Goal: Information Seeking & Learning: Learn about a topic

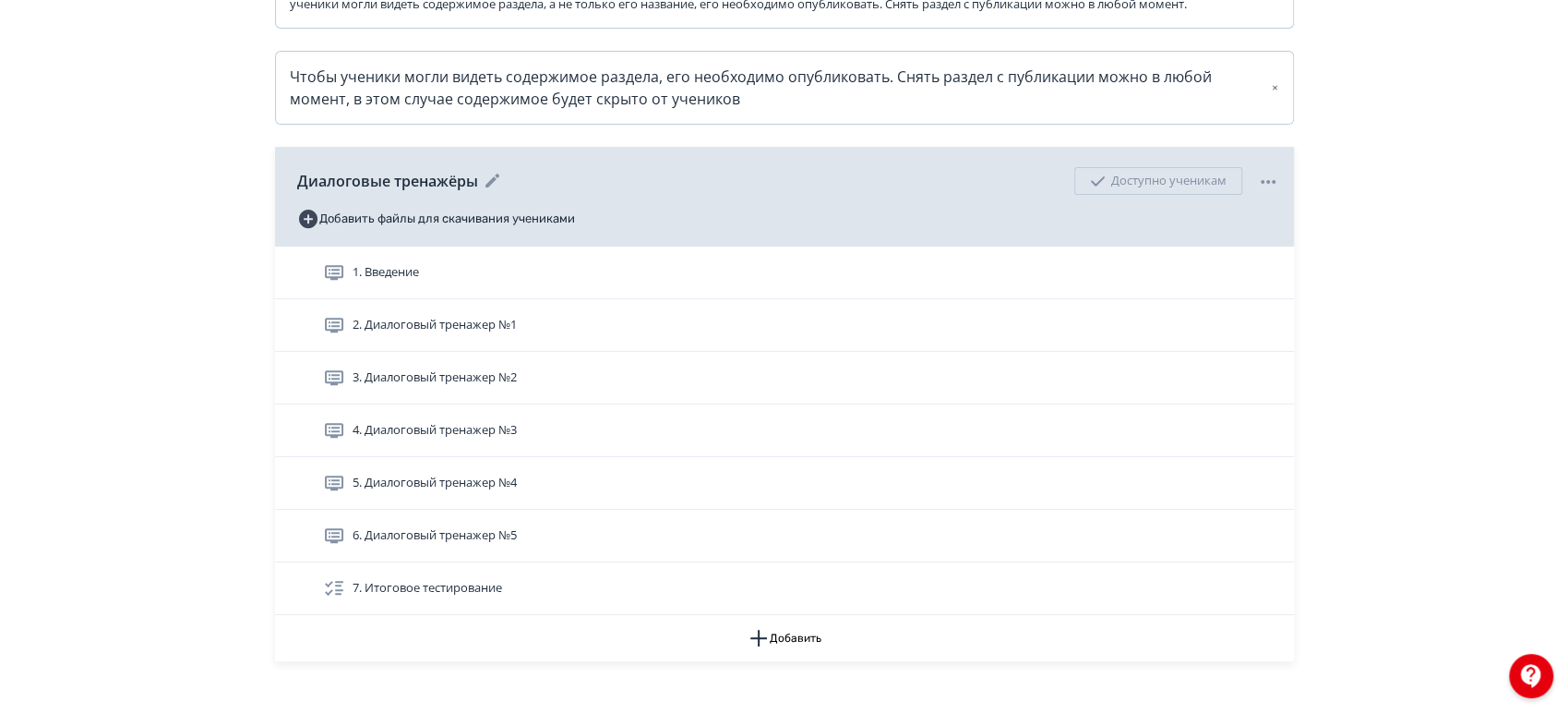
scroll to position [410, 0]
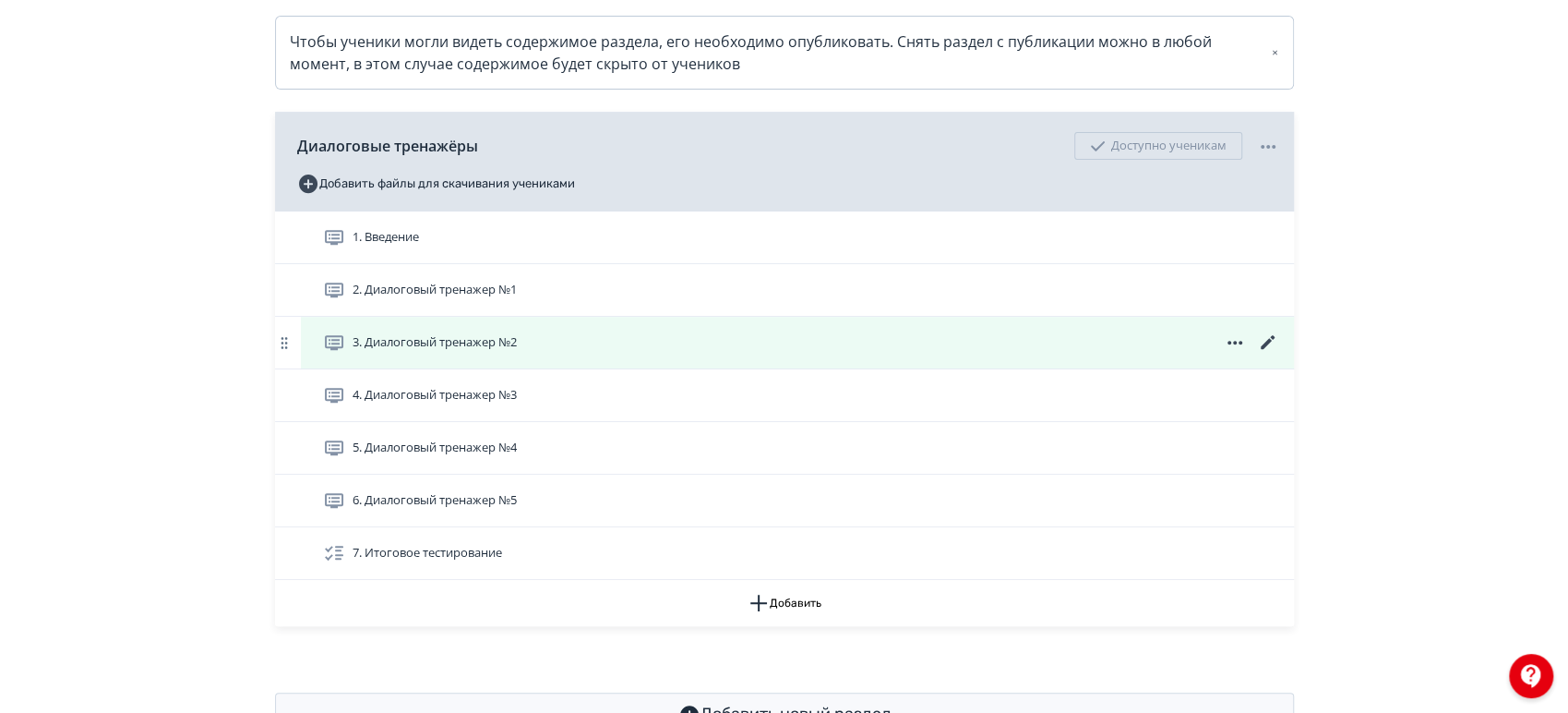
click at [1270, 354] on icon at bounding box center [1268, 342] width 23 height 23
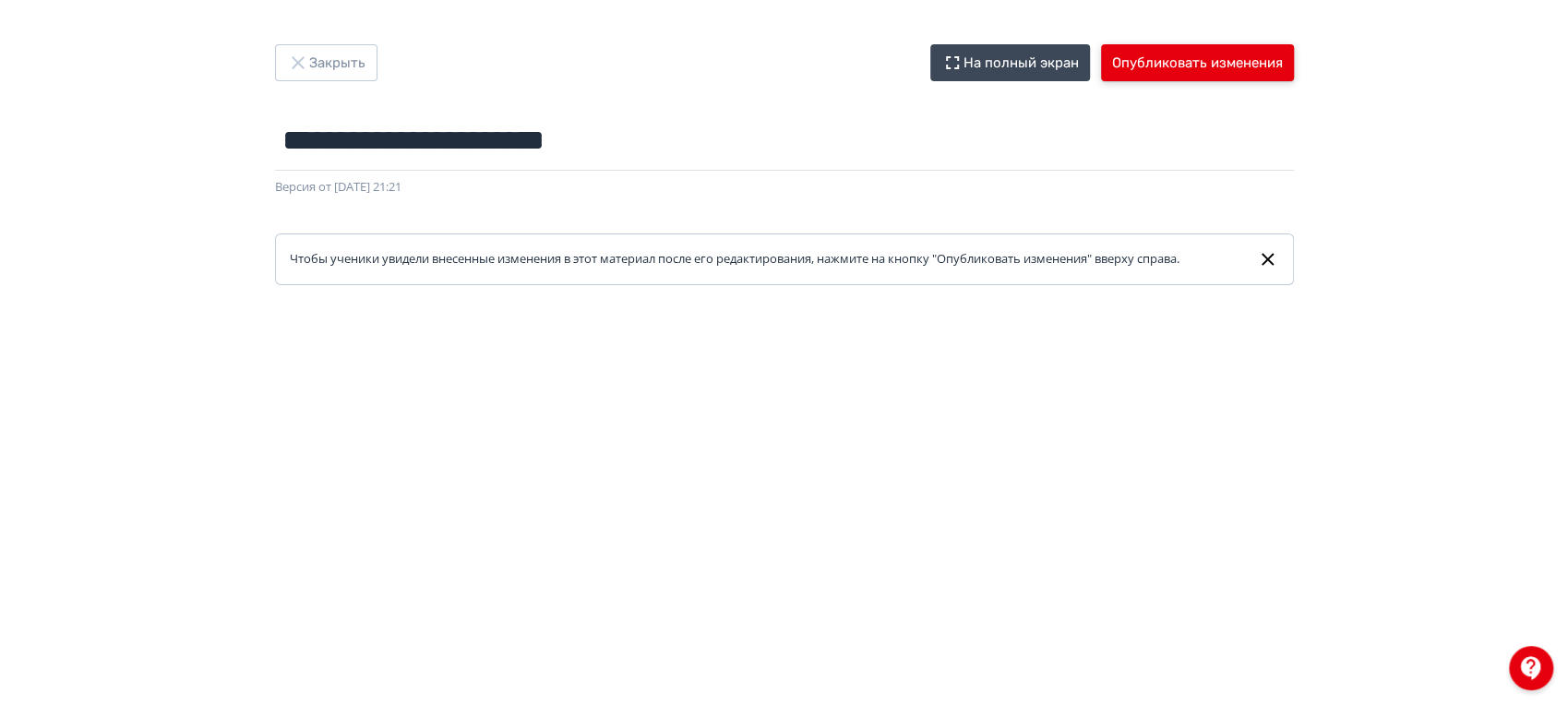
click at [1211, 61] on button "Опубликовать изменения" at bounding box center [1198, 62] width 193 height 37
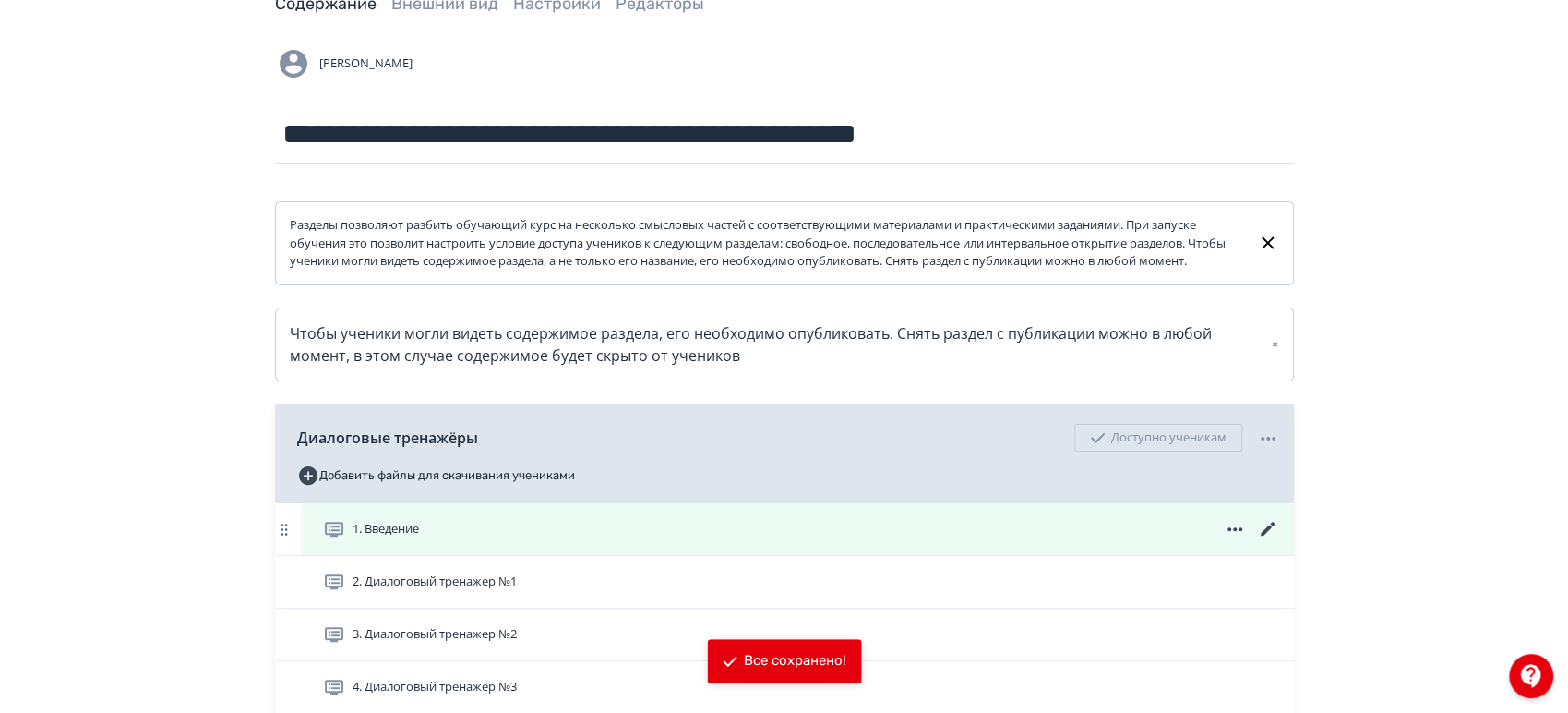
scroll to position [308, 0]
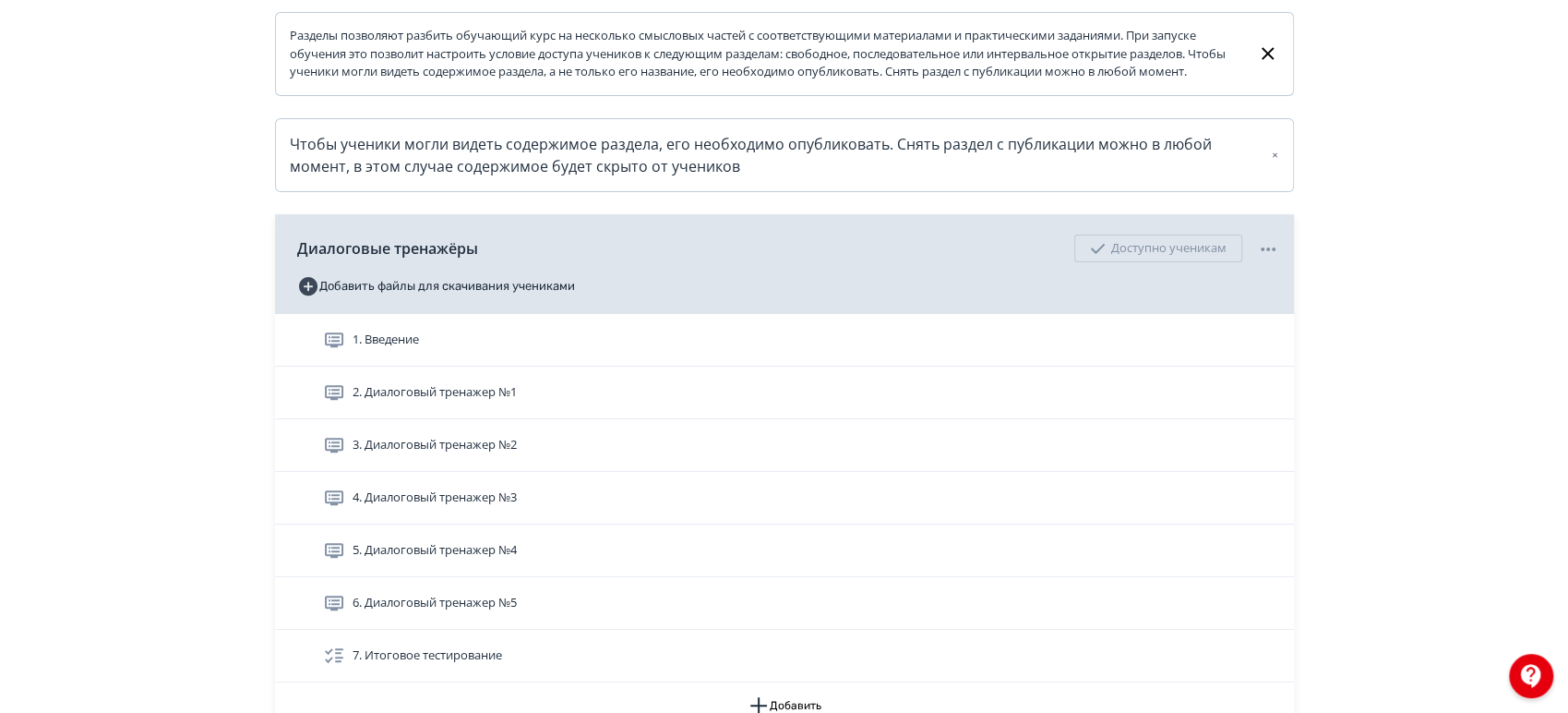
click at [1082, 351] on div "1. Введение" at bounding box center [801, 340] width 957 height 23
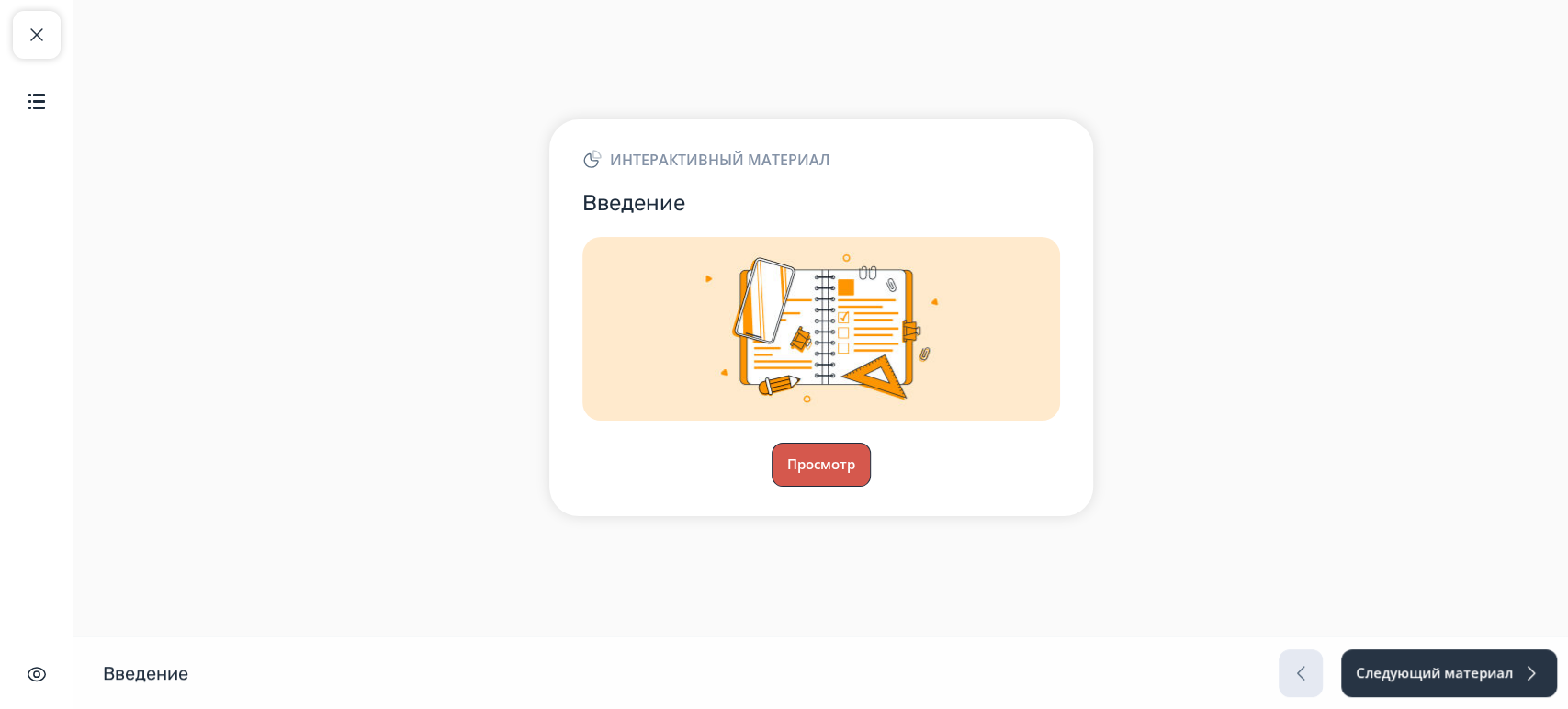
click at [847, 452] on button "Просмотр" at bounding box center [821, 464] width 99 height 44
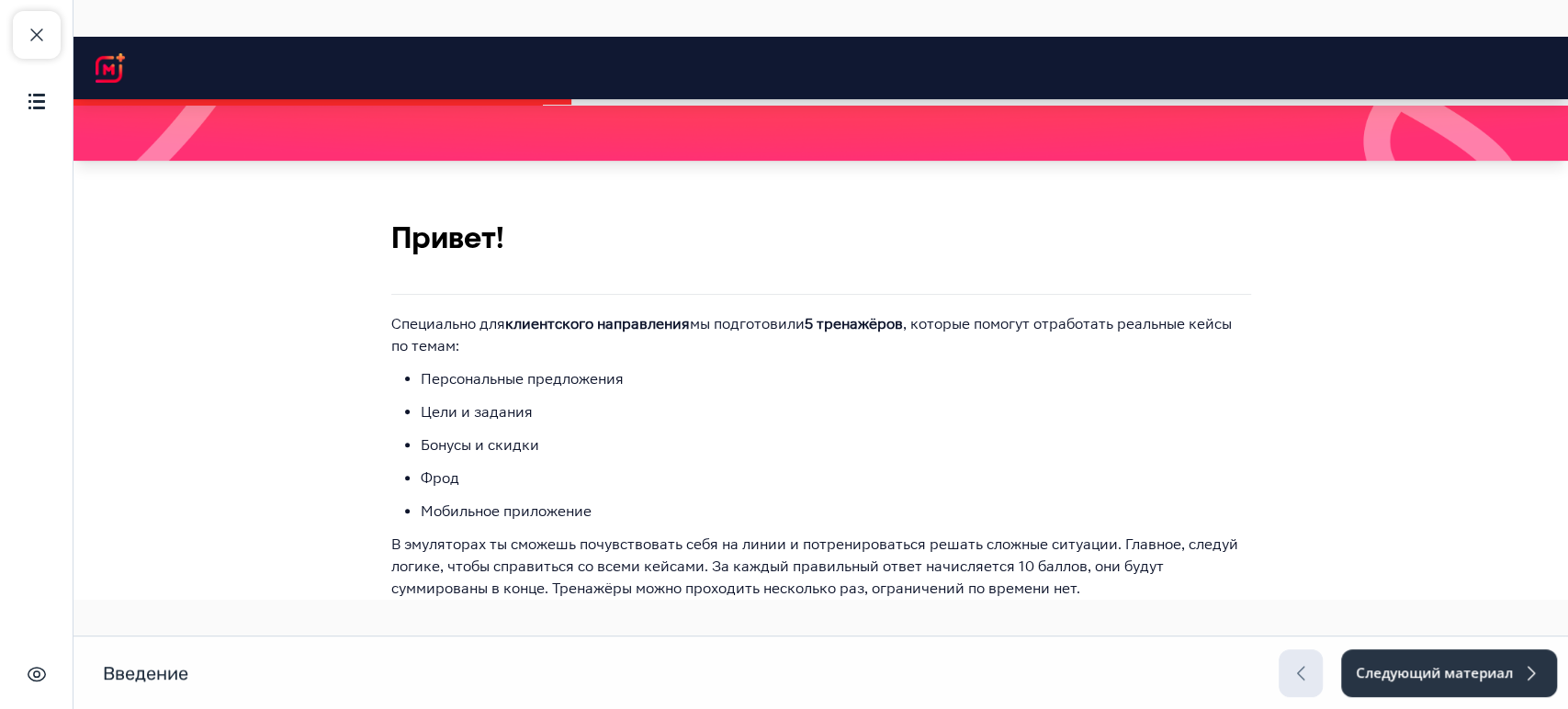
scroll to position [516, 0]
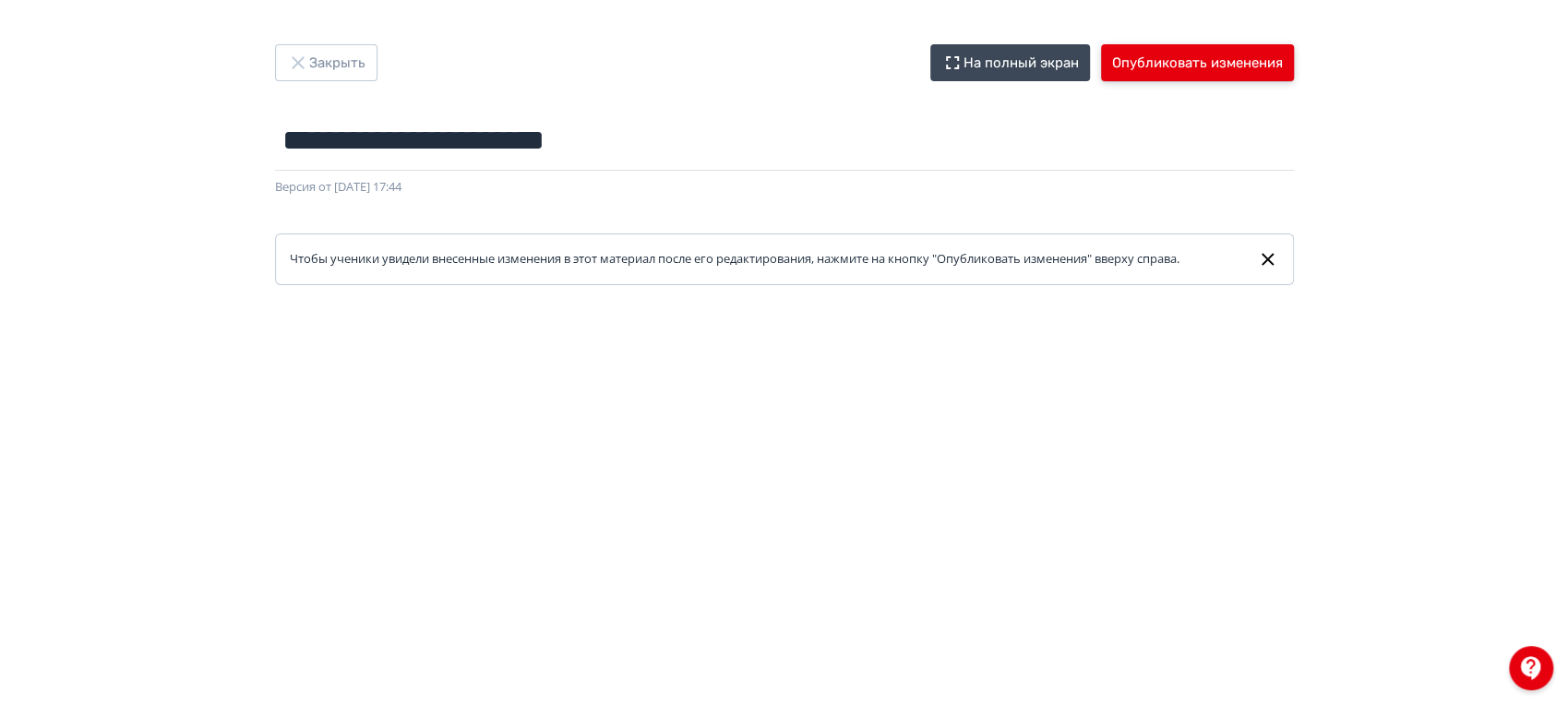
click at [1245, 63] on button "Опубликовать изменения" at bounding box center [1198, 62] width 193 height 37
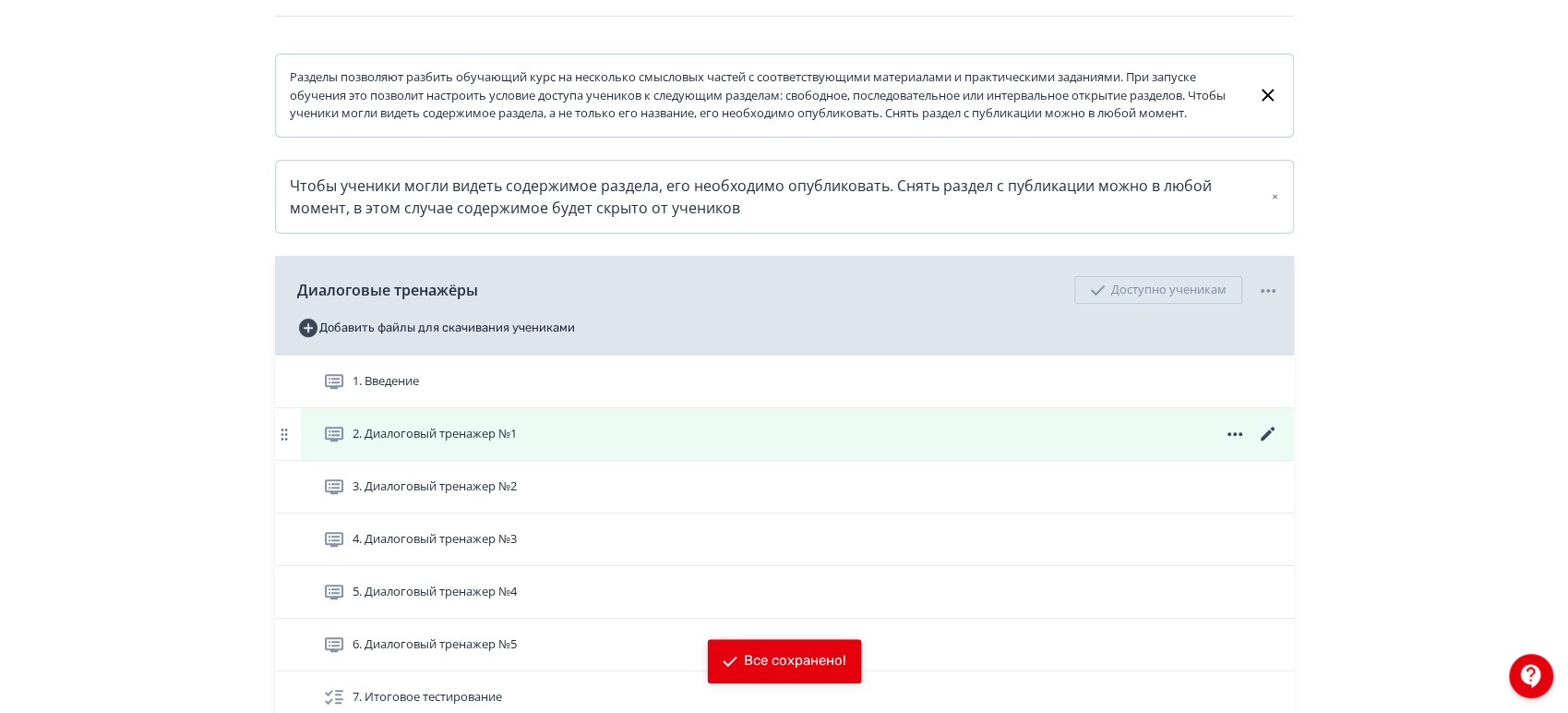
scroll to position [495, 0]
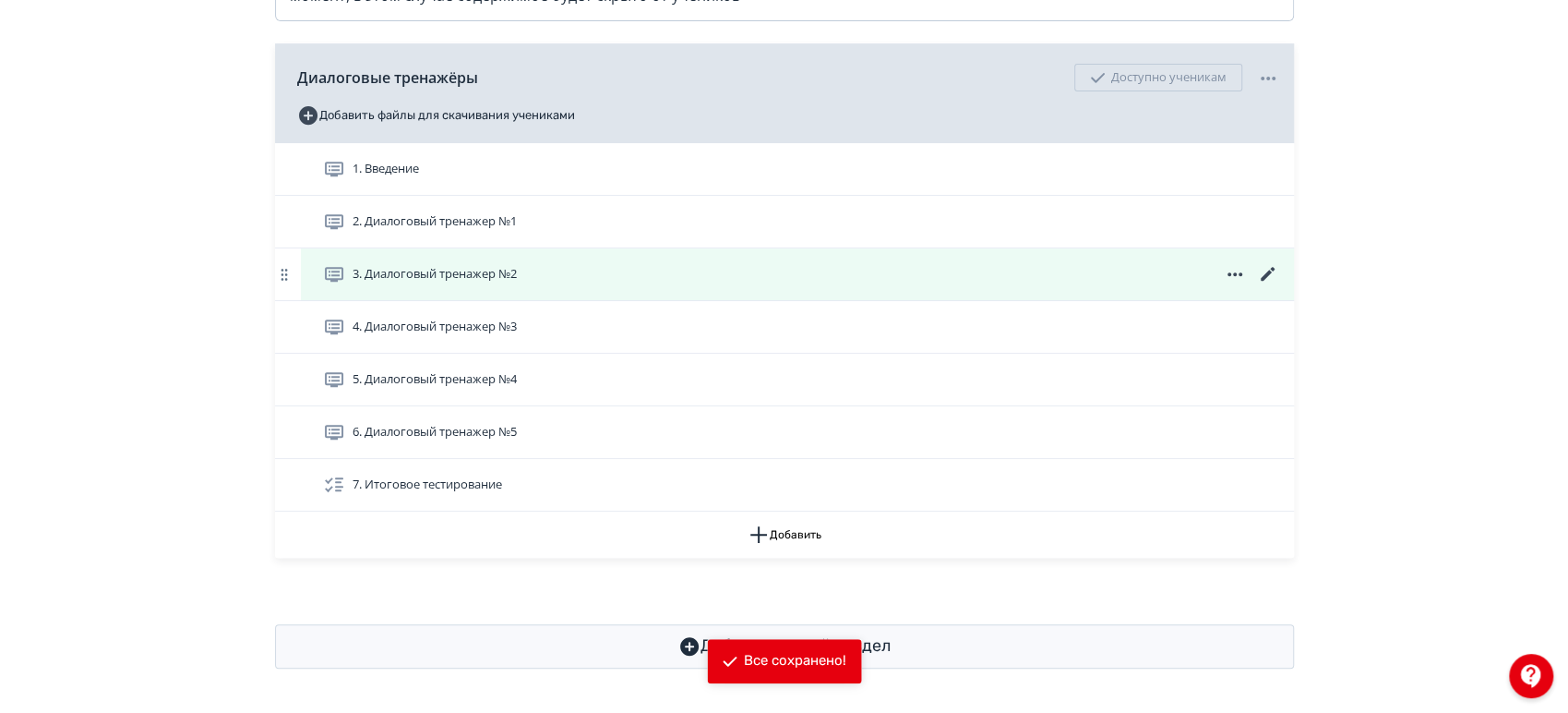
click at [1272, 271] on icon at bounding box center [1268, 274] width 23 height 23
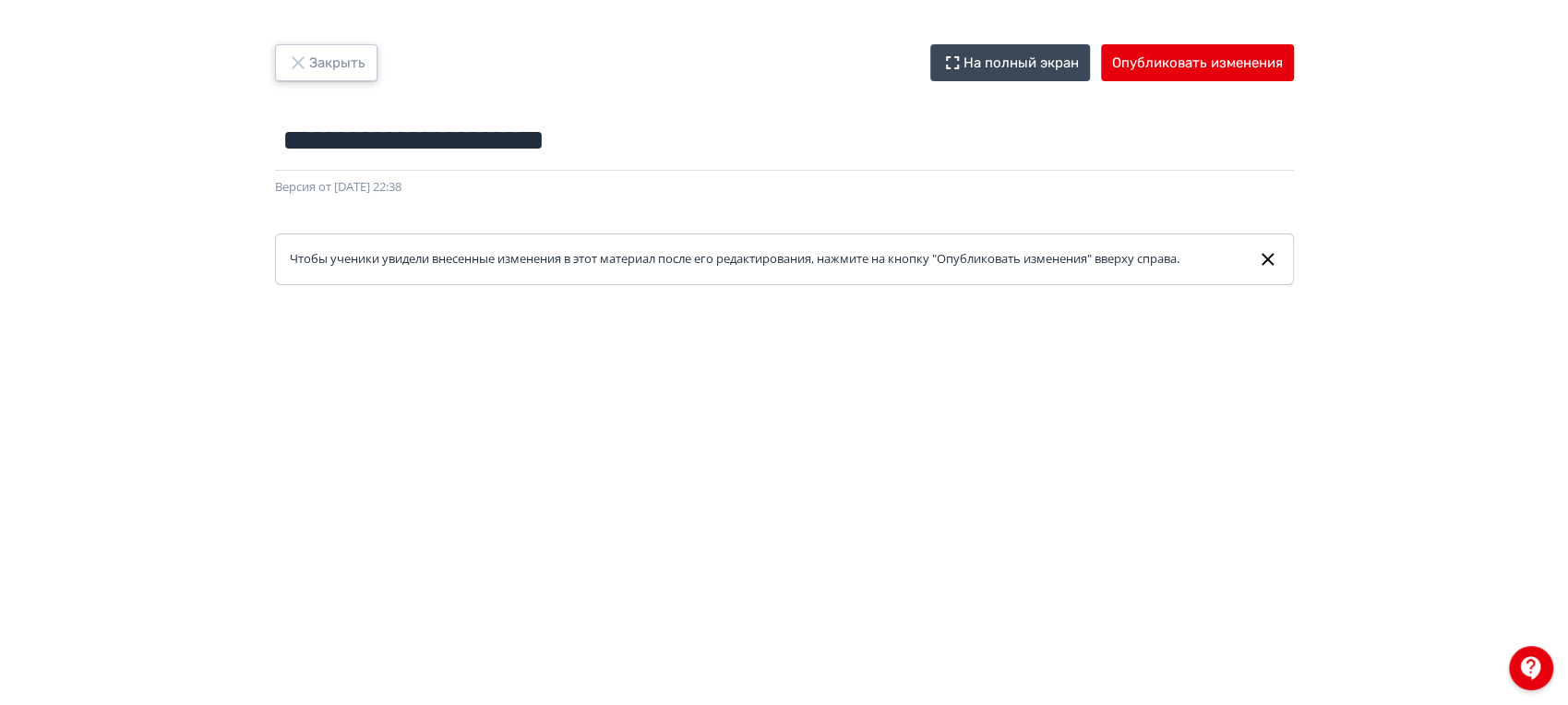
click at [347, 57] on button "Закрыть" at bounding box center [325, 62] width 102 height 37
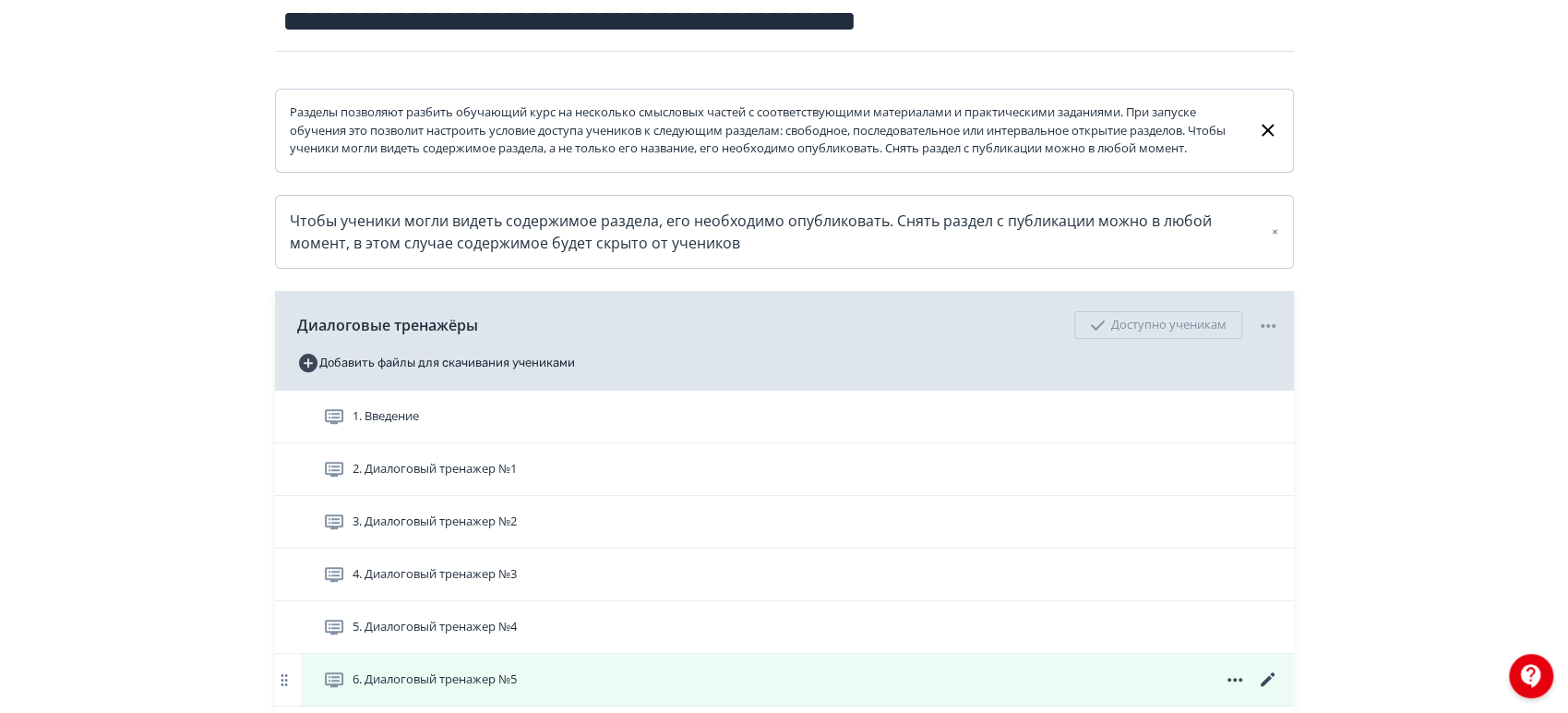
scroll to position [495, 0]
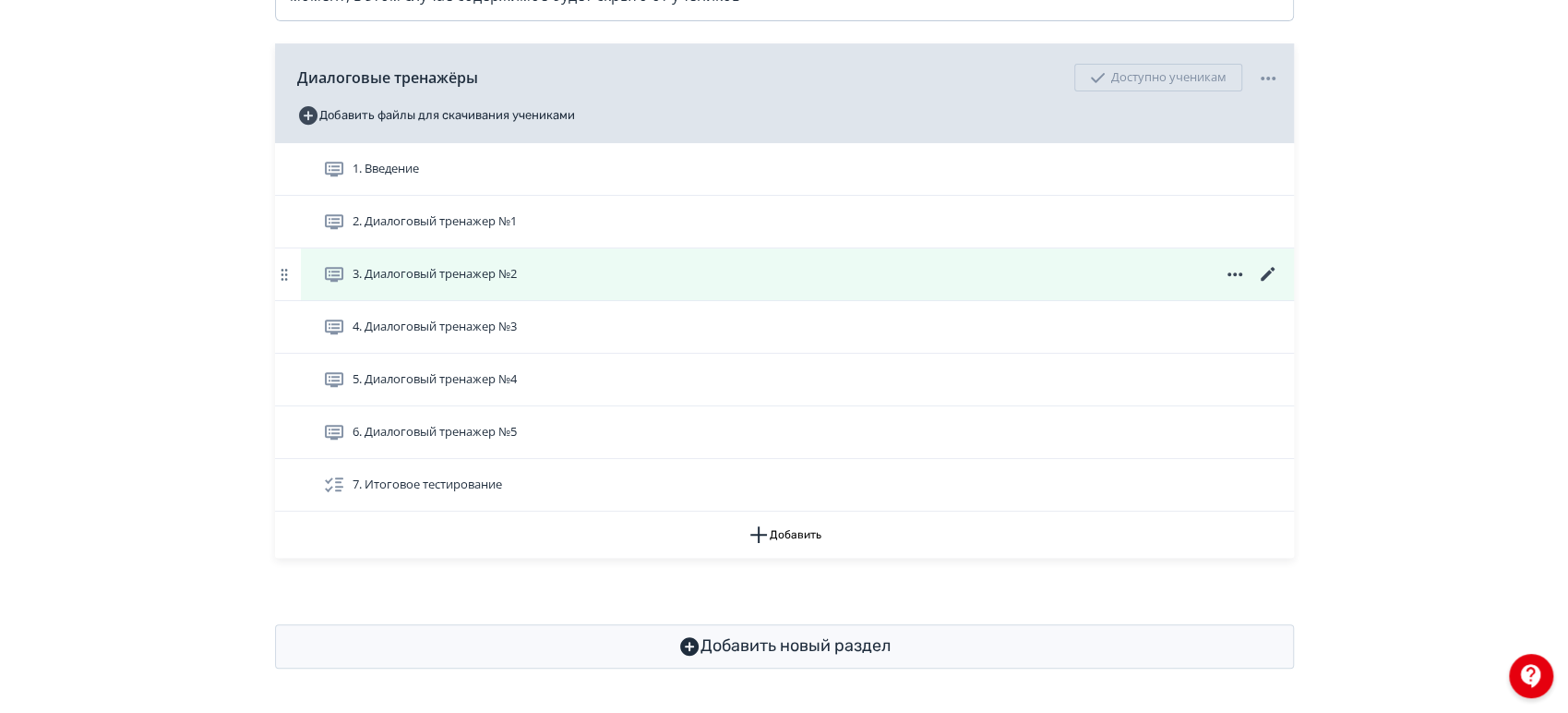
click at [711, 281] on div "3. Диалоговый тренажер №2" at bounding box center [801, 274] width 957 height 23
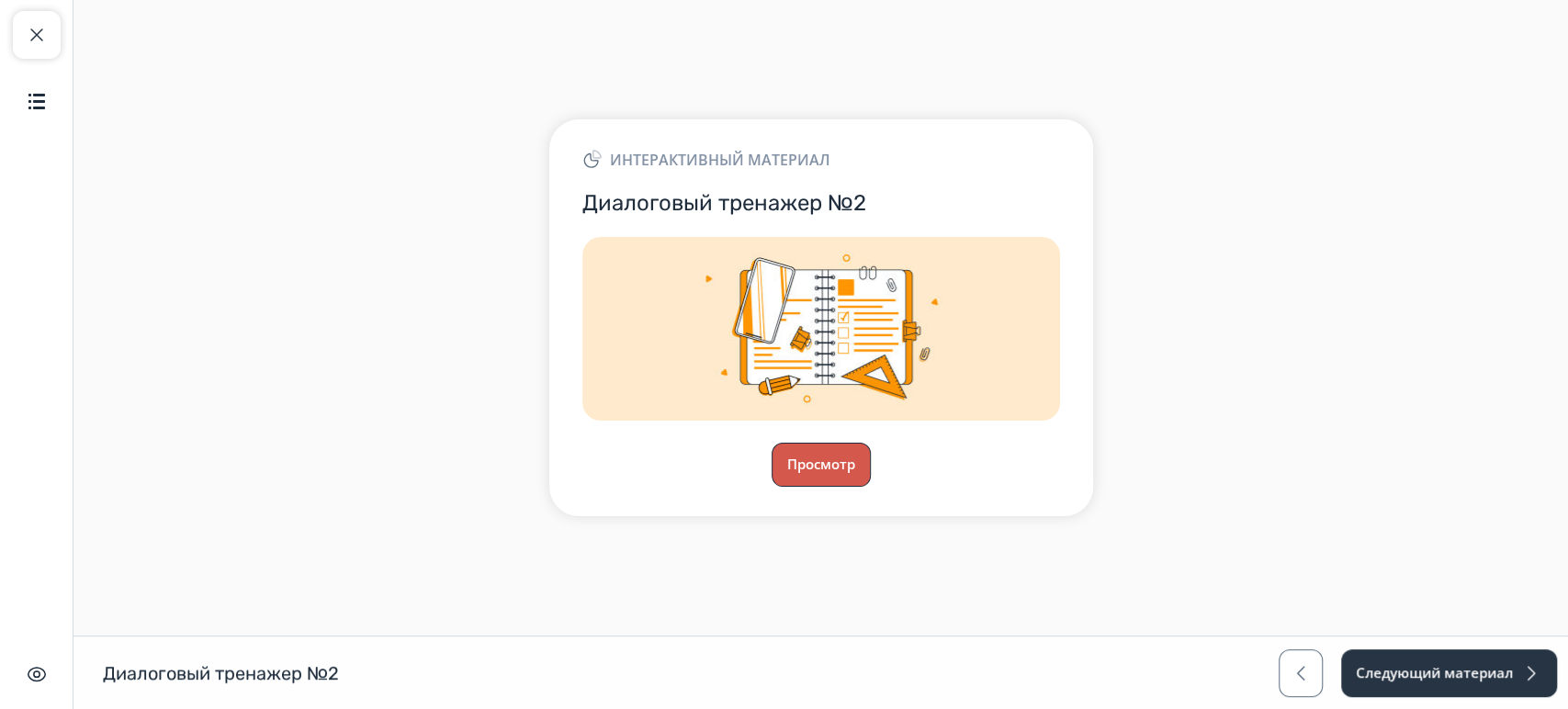
click at [814, 464] on button "Просмотр" at bounding box center [821, 464] width 99 height 44
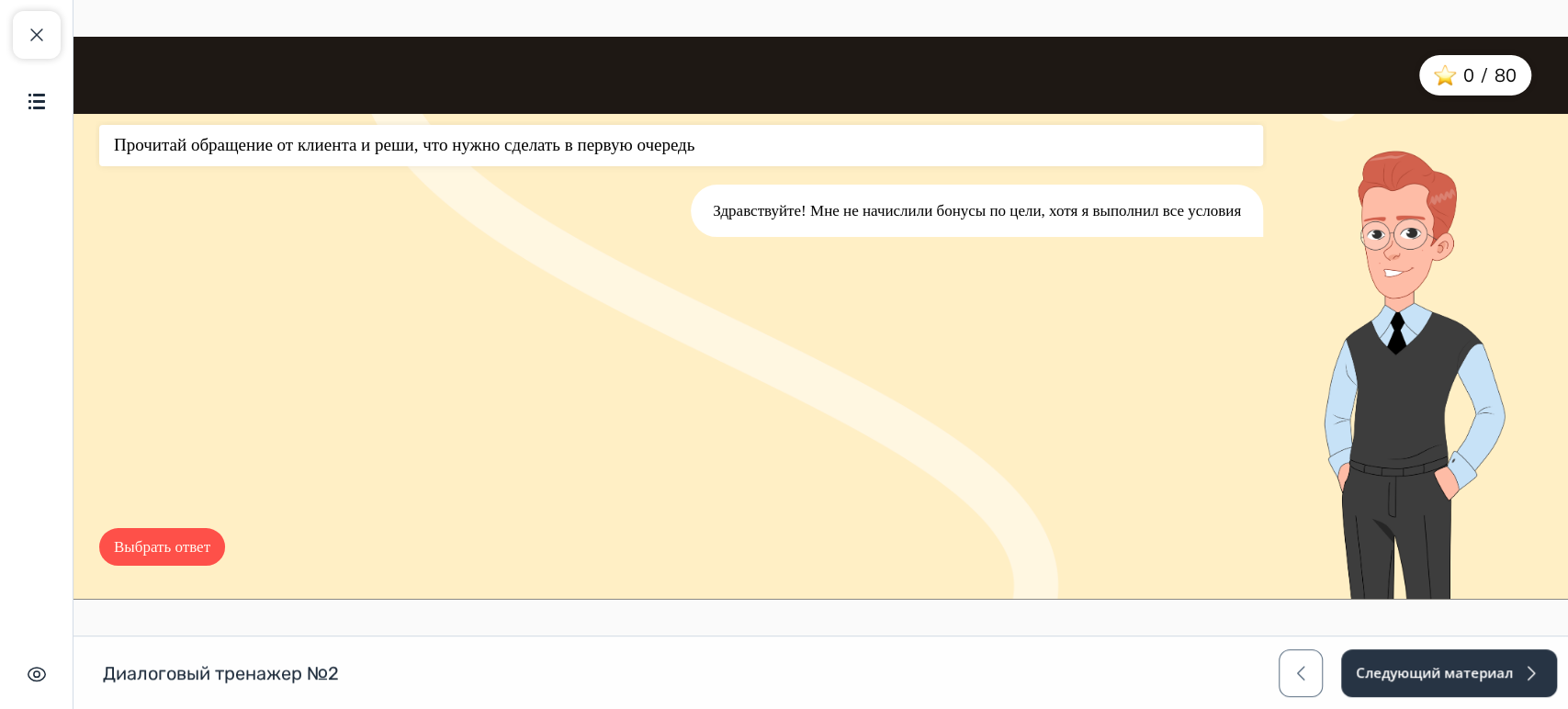
click at [176, 542] on button "Выбрать ответ" at bounding box center [161, 547] width 126 height 38
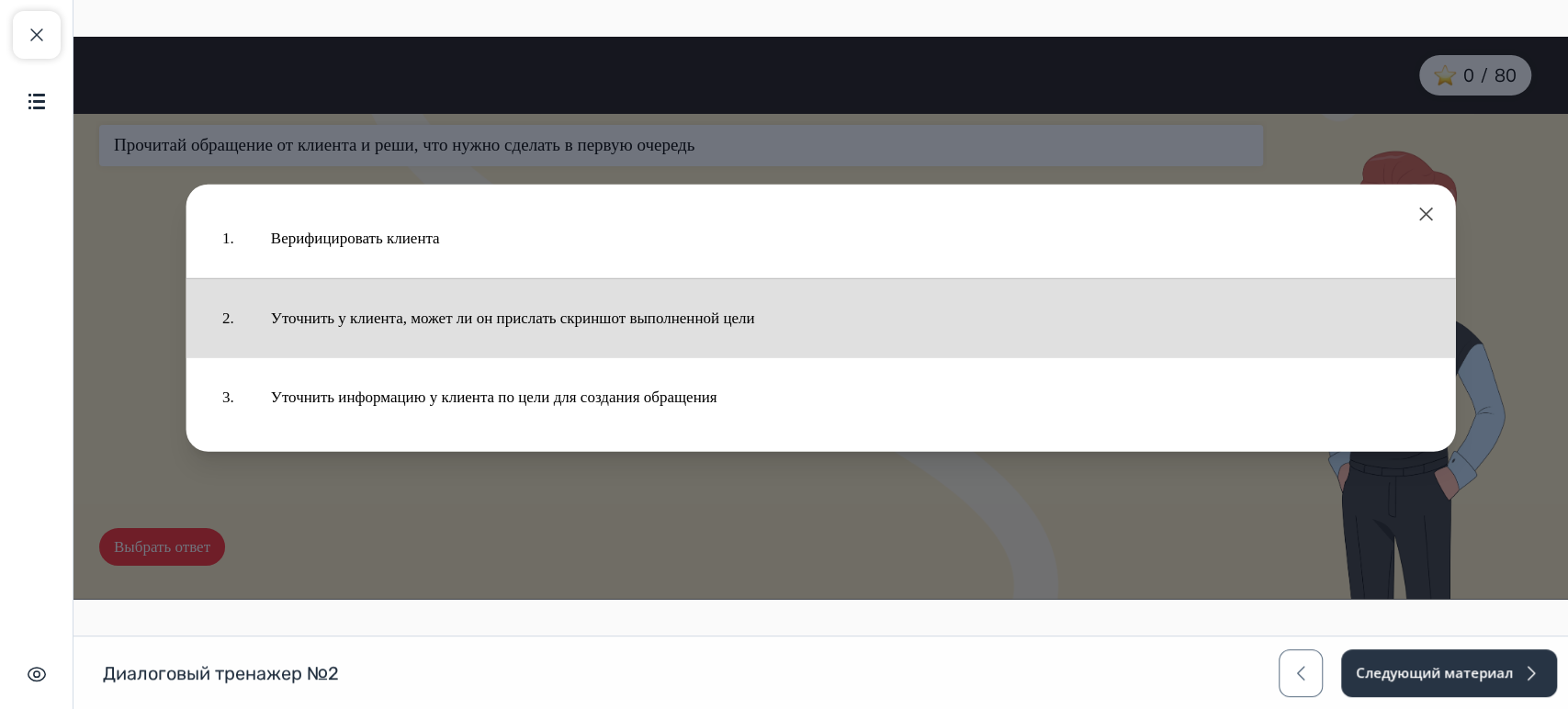
click at [407, 325] on button "Уточнить у клиента, может ли он прислать скриншот выполненной цели" at bounding box center [846, 317] width 1185 height 61
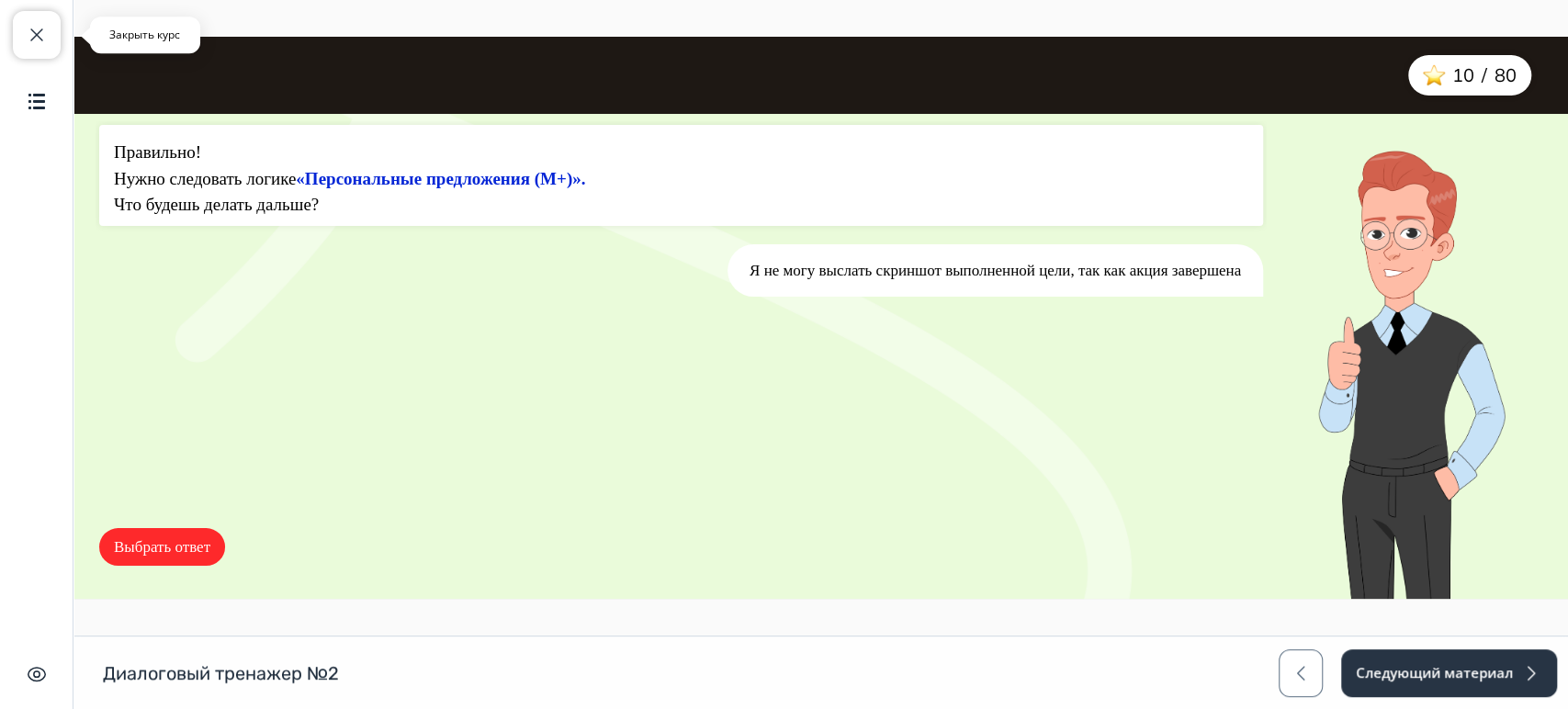
click at [37, 43] on span "button" at bounding box center [37, 35] width 22 height 22
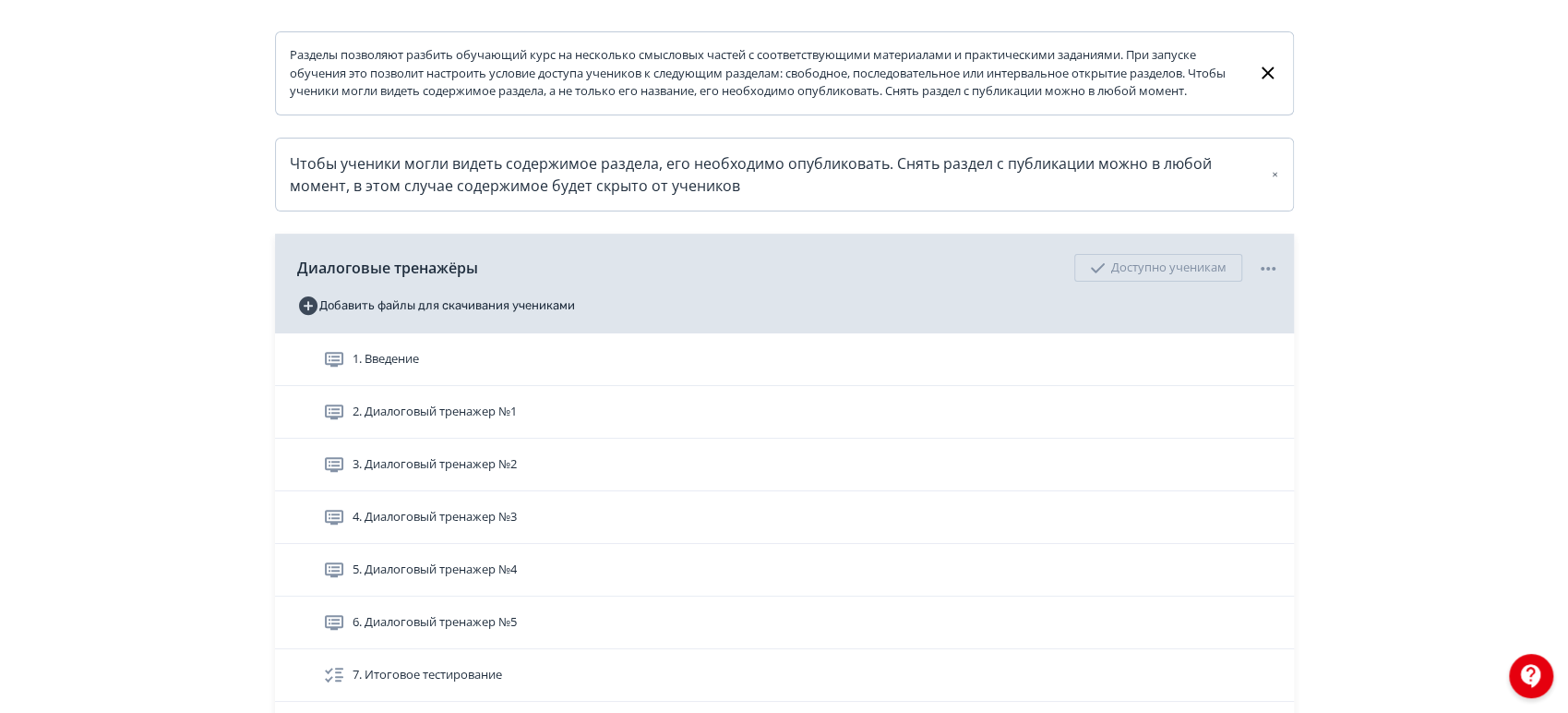
scroll to position [410, 0]
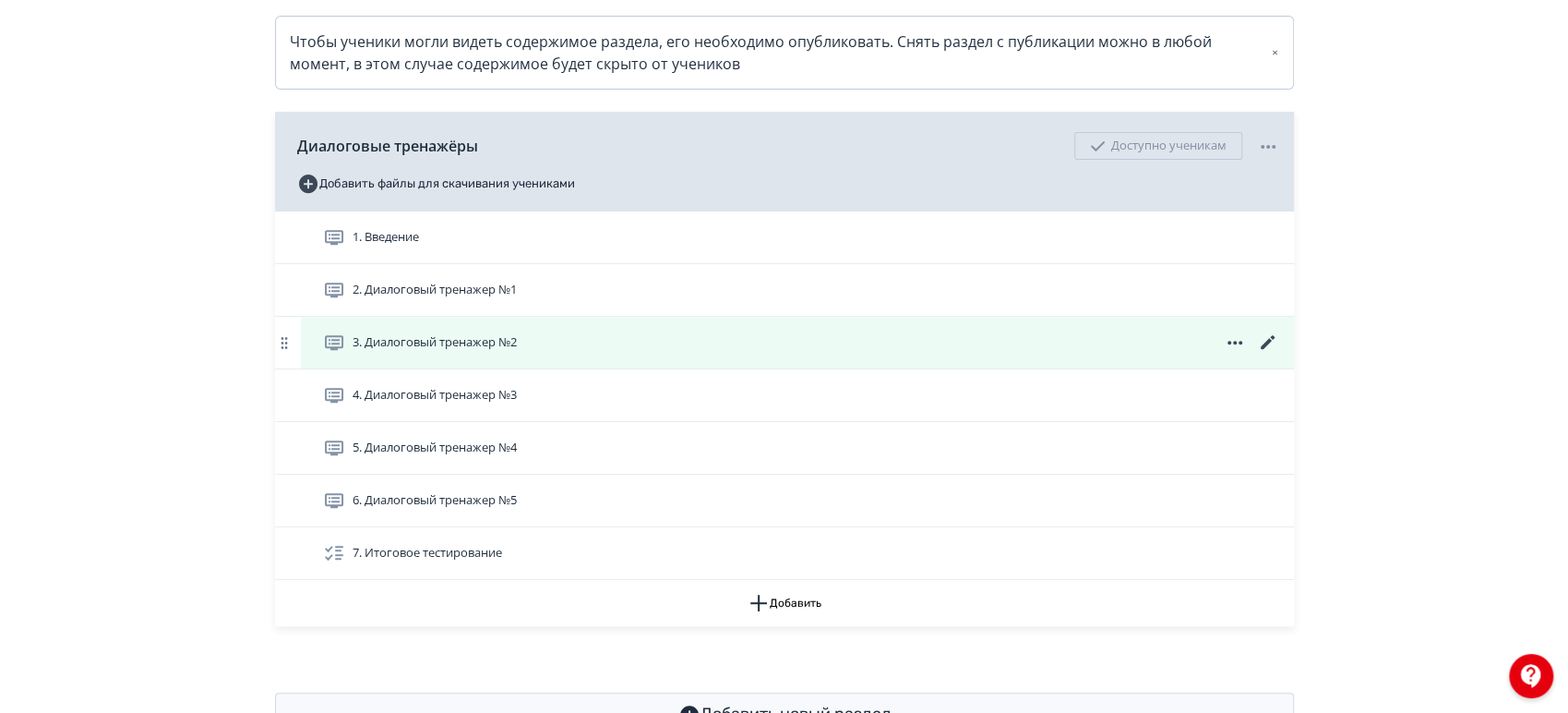
click at [1274, 354] on icon at bounding box center [1268, 342] width 23 height 23
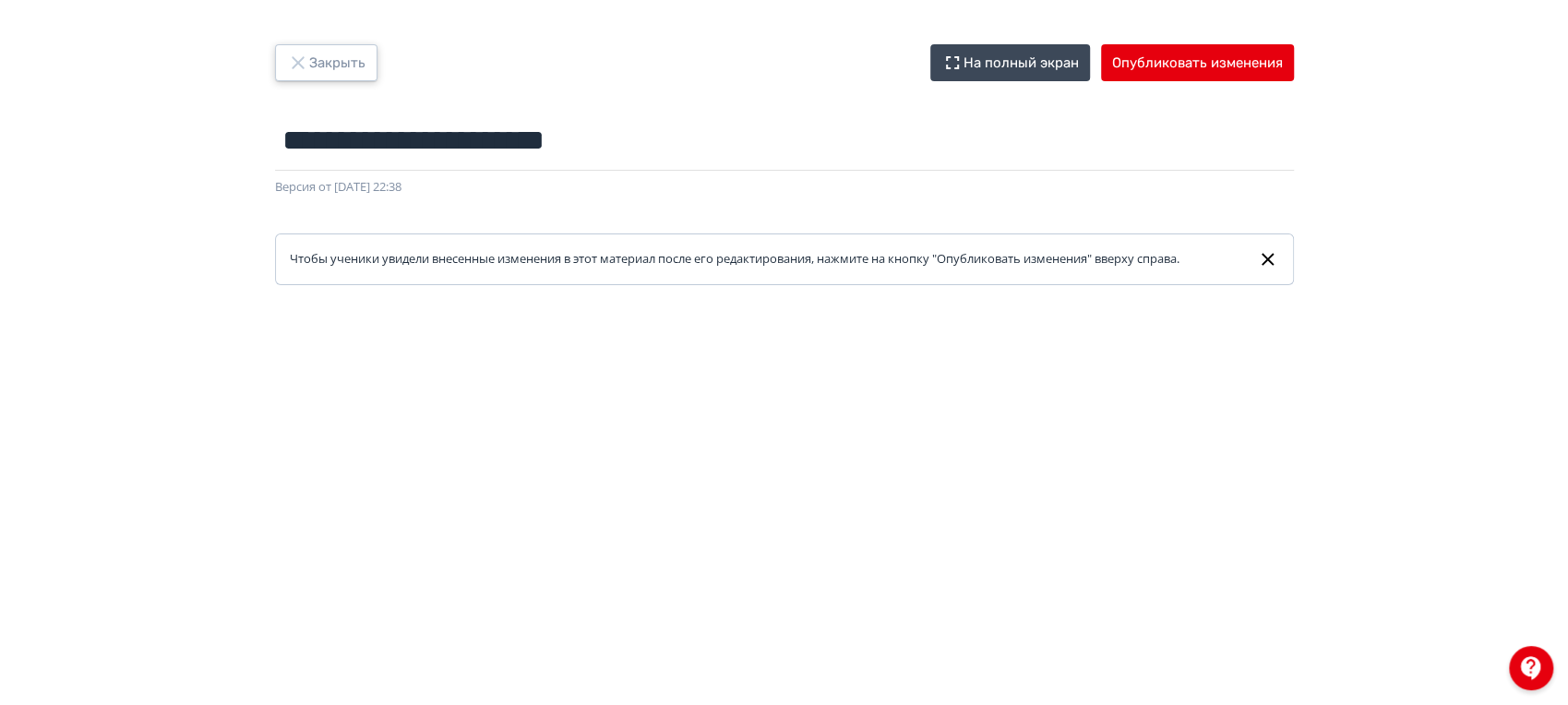
click at [349, 66] on button "Закрыть" at bounding box center [325, 62] width 102 height 37
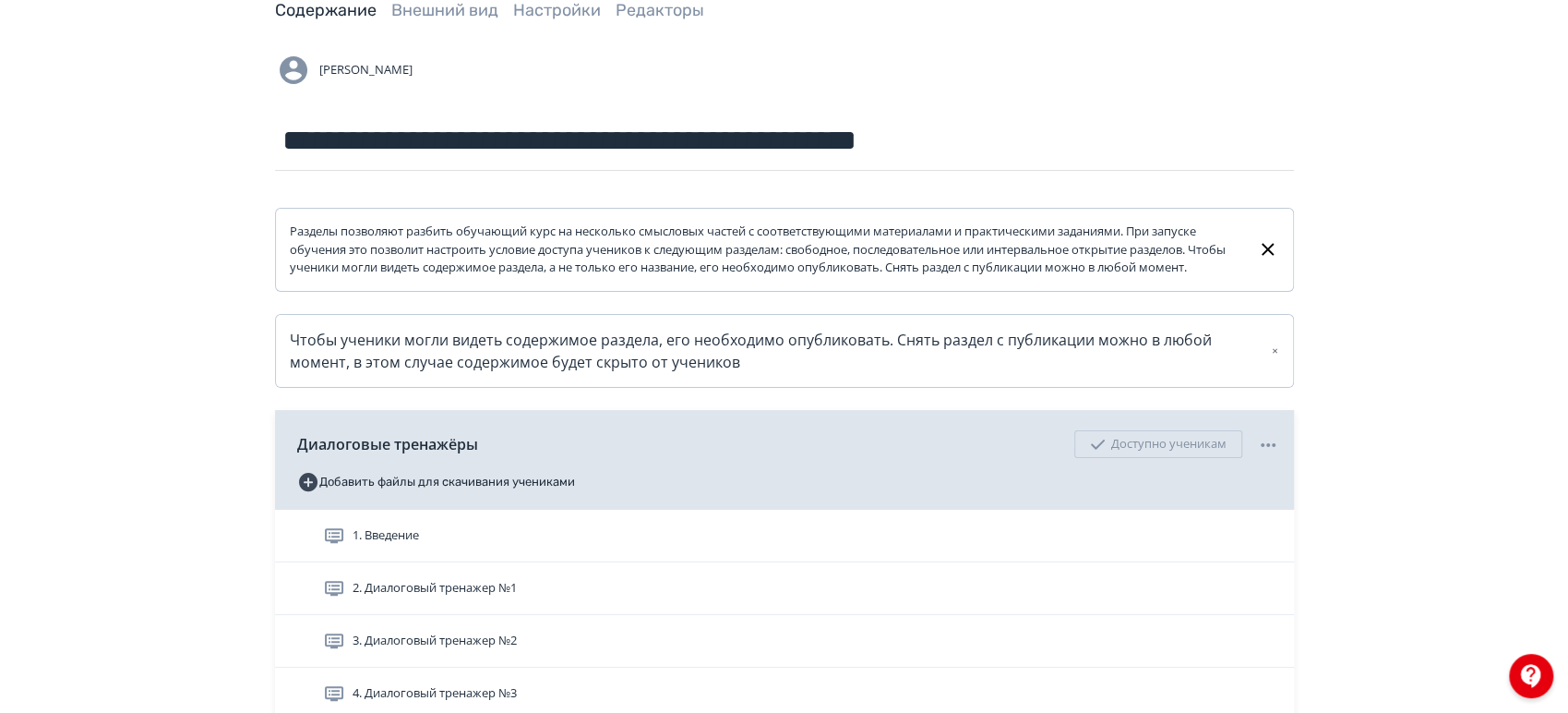
scroll to position [205, 0]
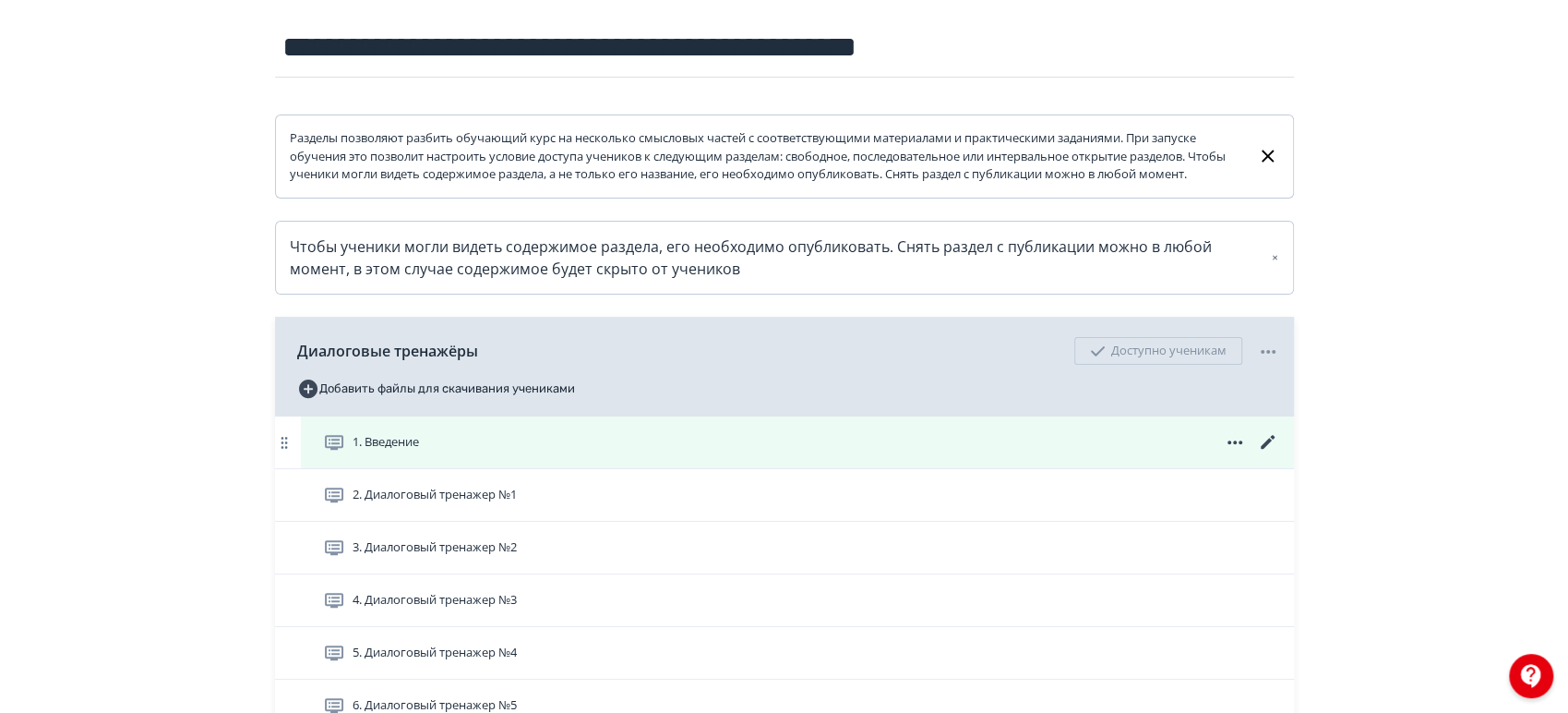
click at [753, 453] on div "1. Введение" at bounding box center [801, 443] width 957 height 23
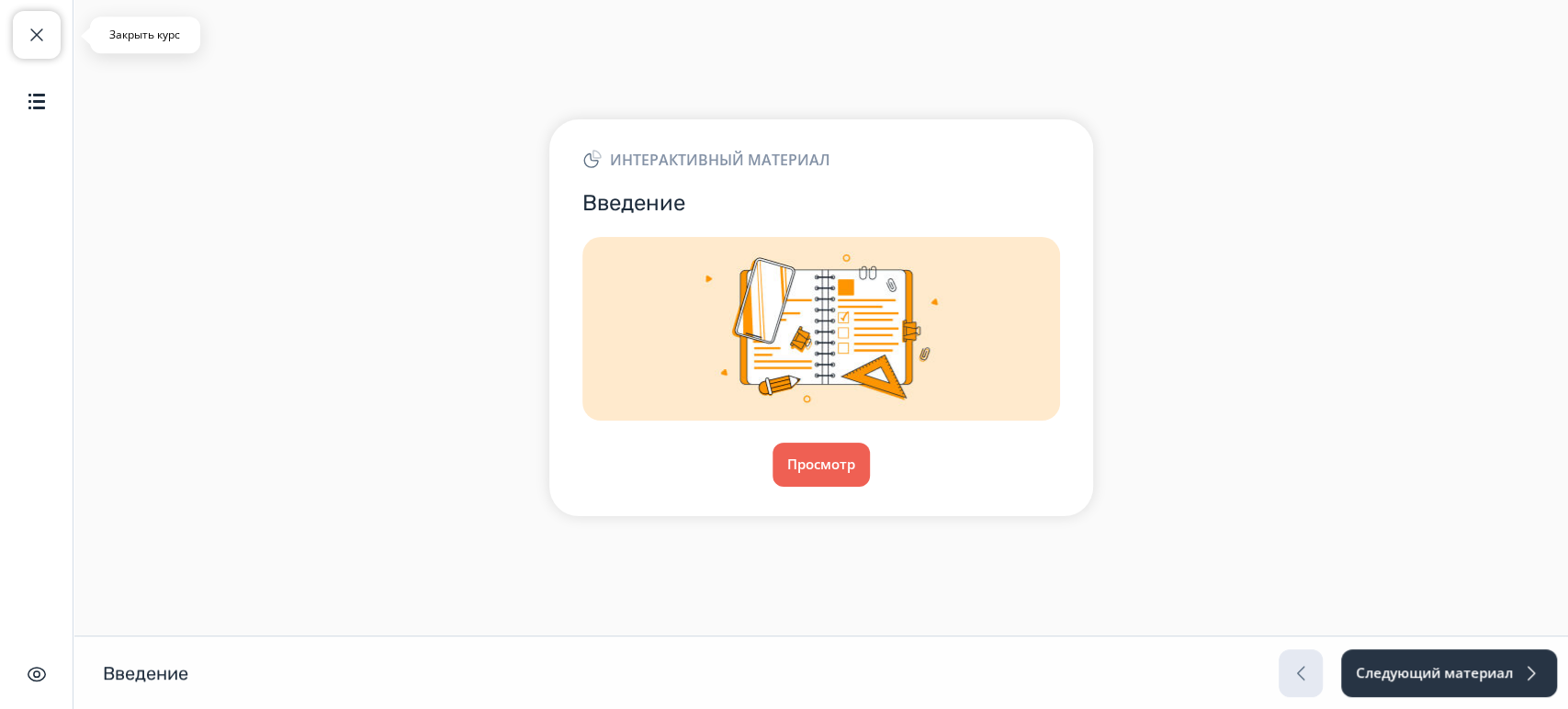
click at [29, 21] on button "Закрыть курс" at bounding box center [36, 35] width 48 height 48
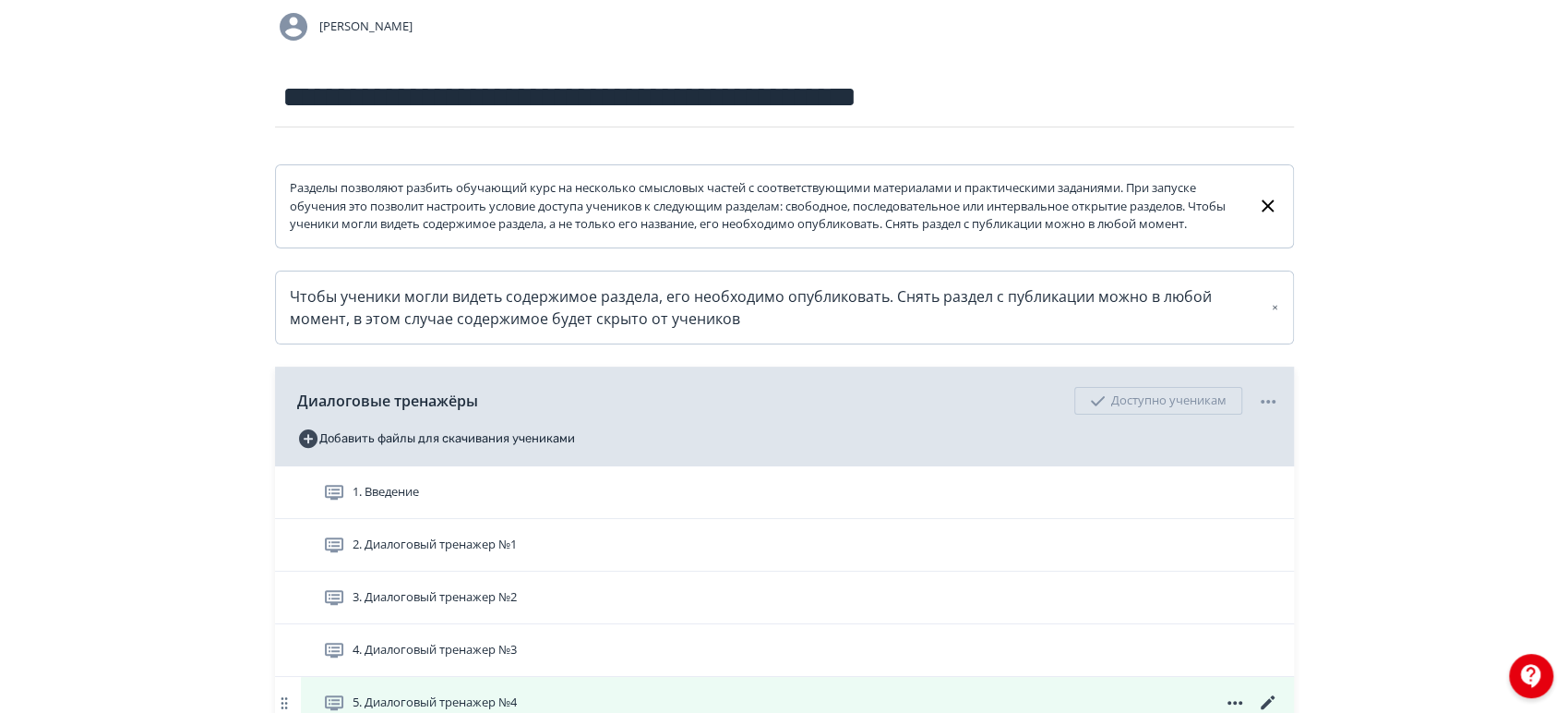
scroll to position [410, 0]
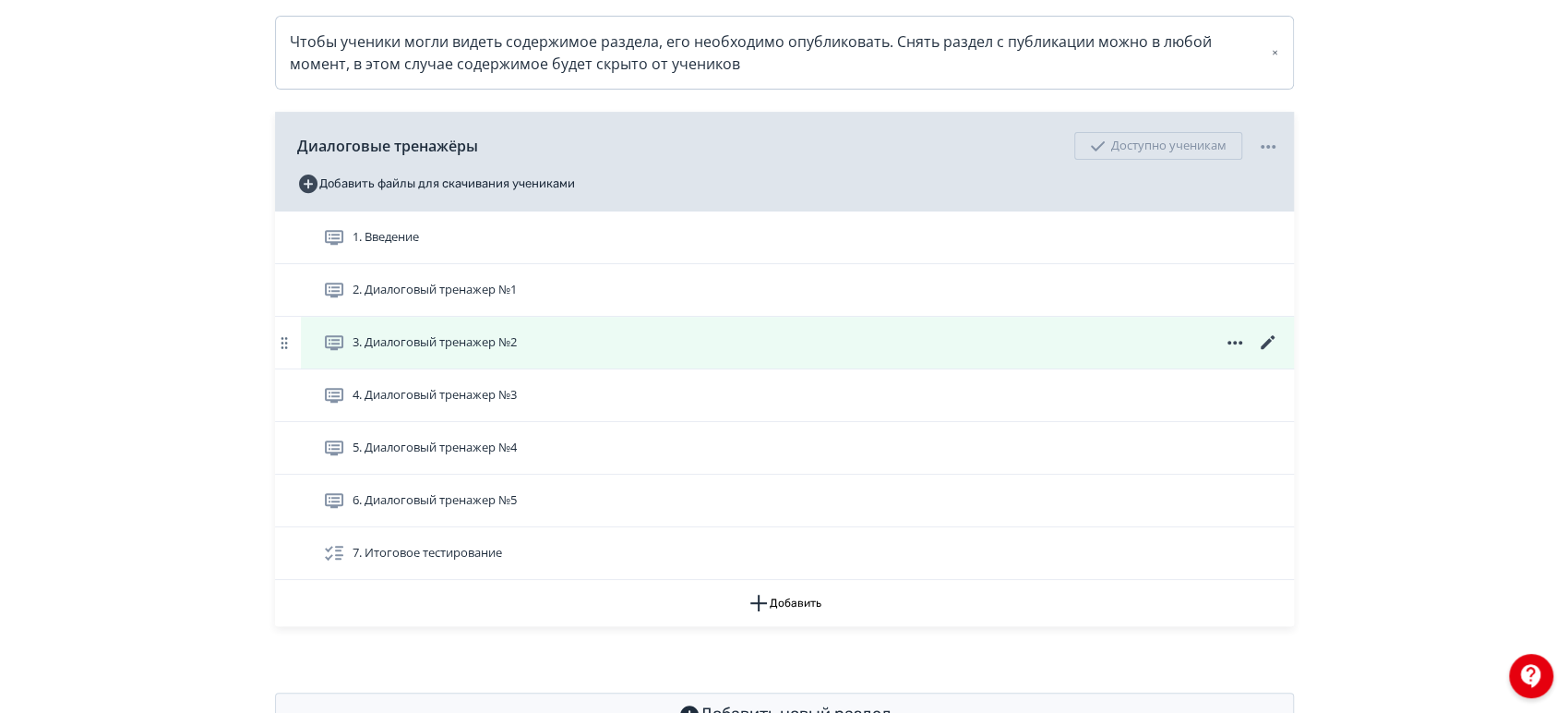
click at [542, 354] on div "3. Диалоговый тренажер №2" at bounding box center [801, 342] width 957 height 23
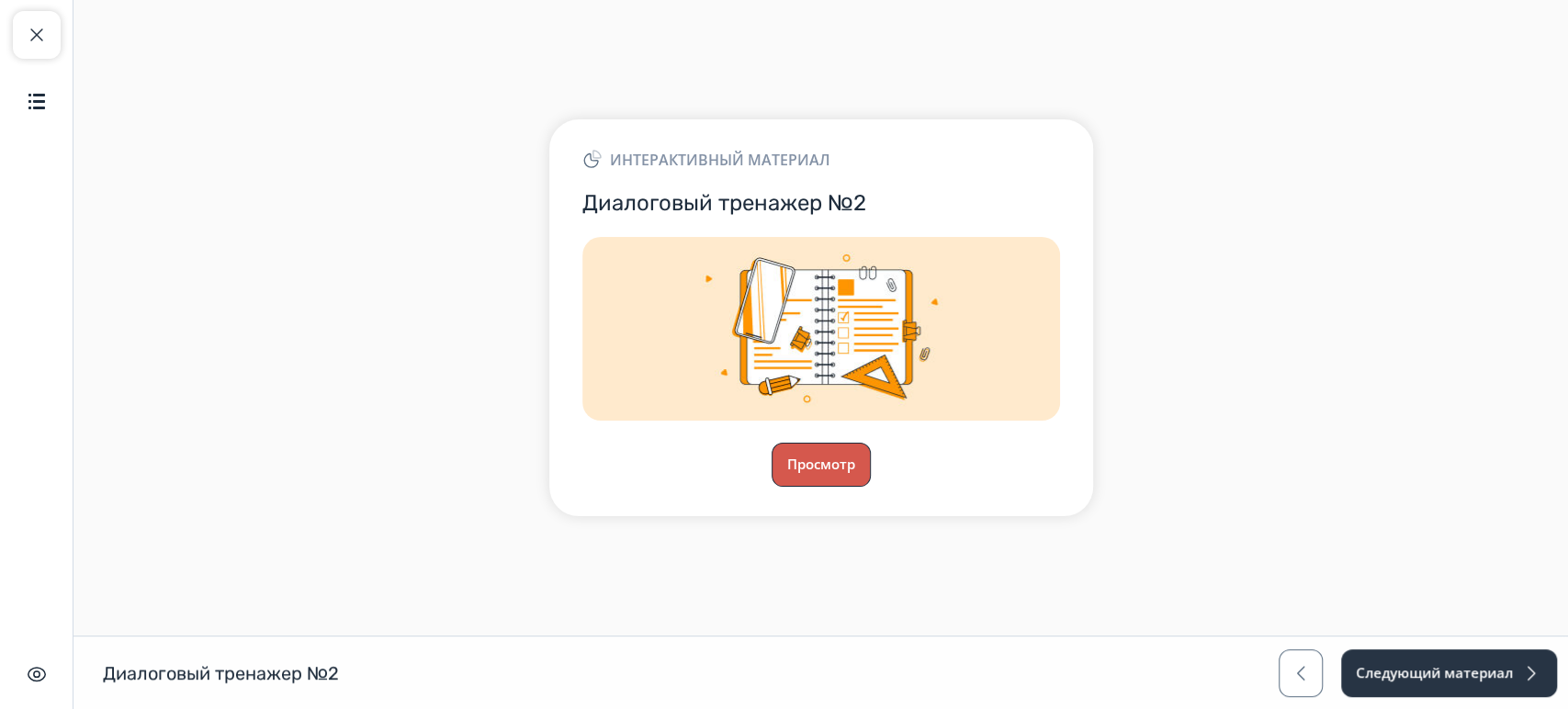
click at [820, 472] on button "Просмотр" at bounding box center [821, 464] width 99 height 44
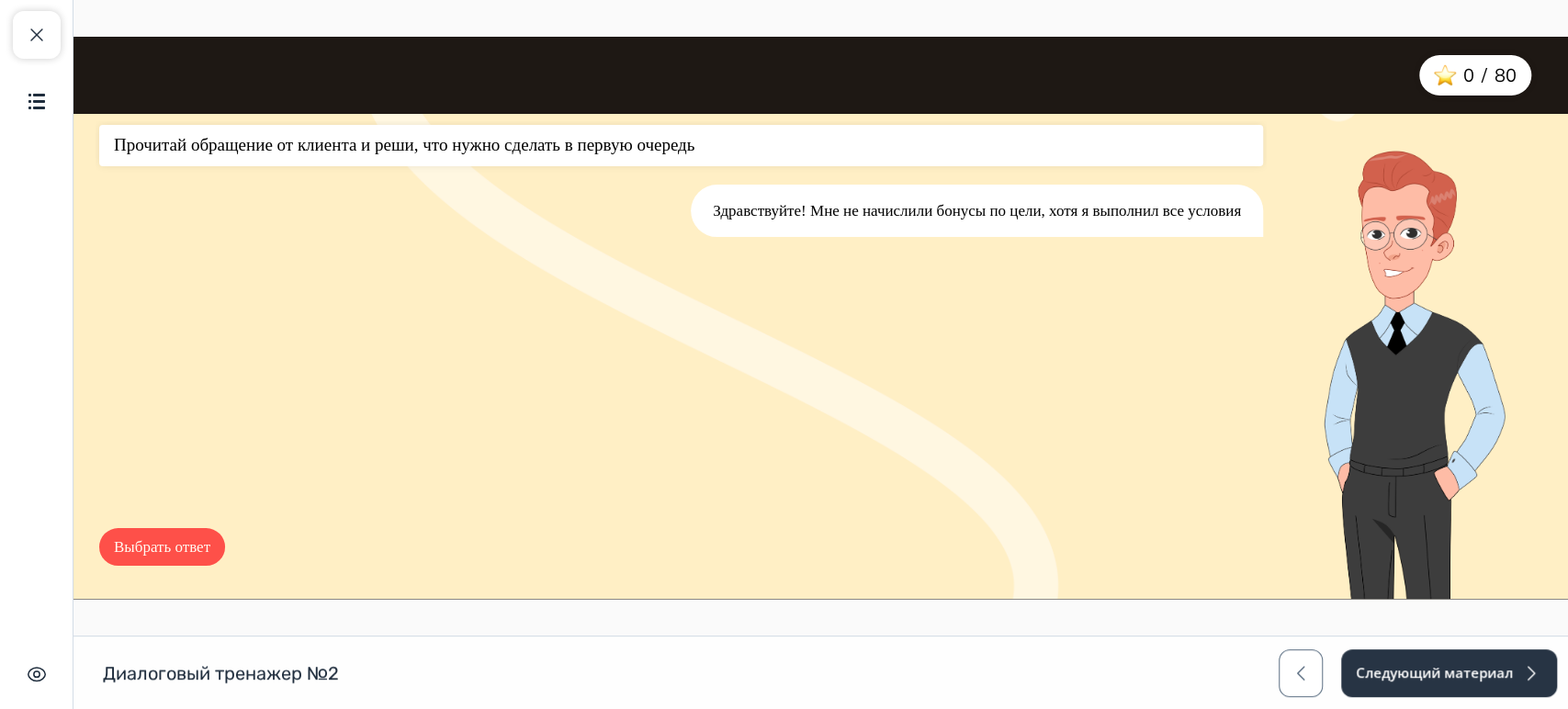
click at [200, 542] on button "Выбрать ответ" at bounding box center [161, 547] width 126 height 38
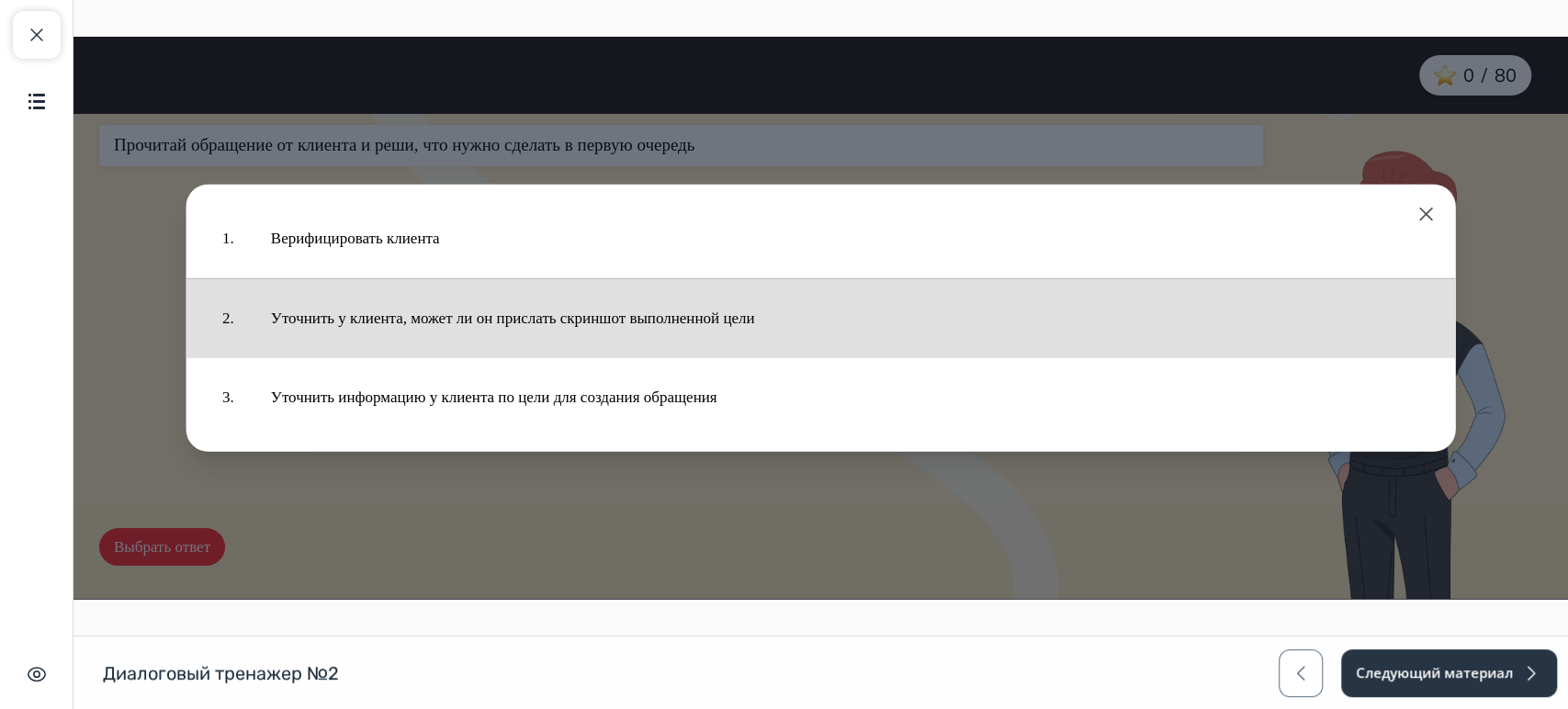
click at [395, 317] on button "Уточнить у клиента, может ли он прислать скриншот выполненной цели" at bounding box center [846, 317] width 1185 height 61
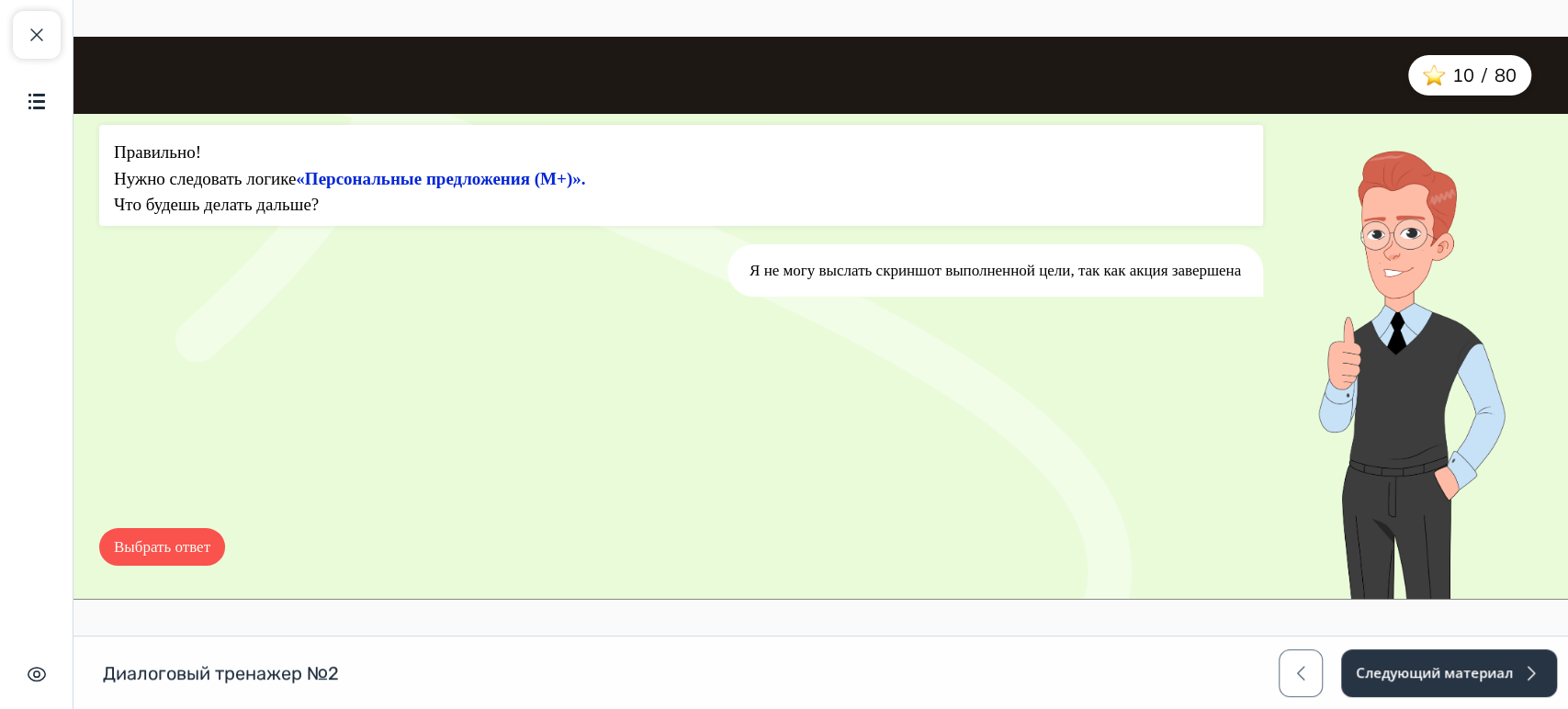
click at [194, 550] on button "Выбрать ответ" at bounding box center [161, 547] width 126 height 38
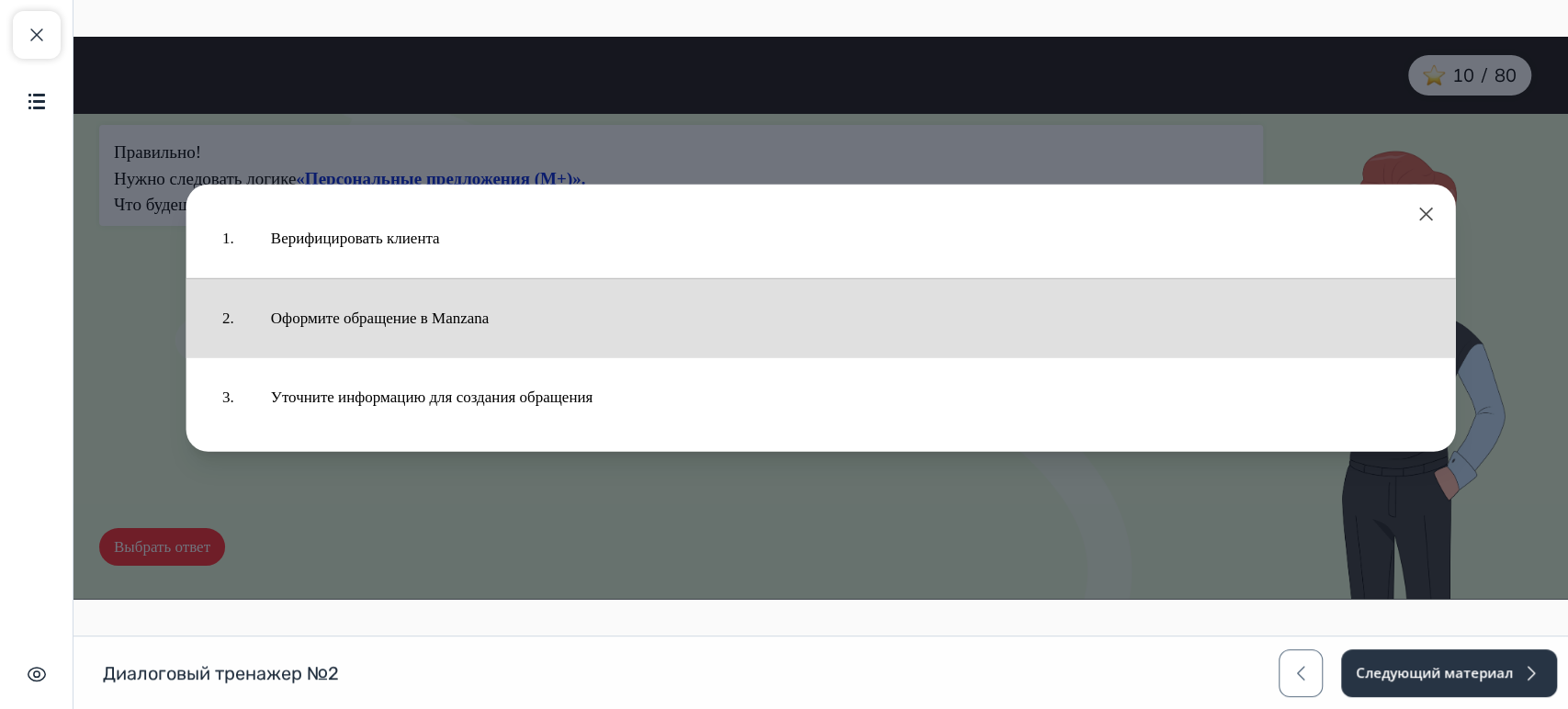
click at [448, 352] on div "2. Оформите обращение в Manzana" at bounding box center [820, 318] width 1270 height 80
click at [402, 342] on button "Оформите обращение в Manzana" at bounding box center [846, 317] width 1185 height 61
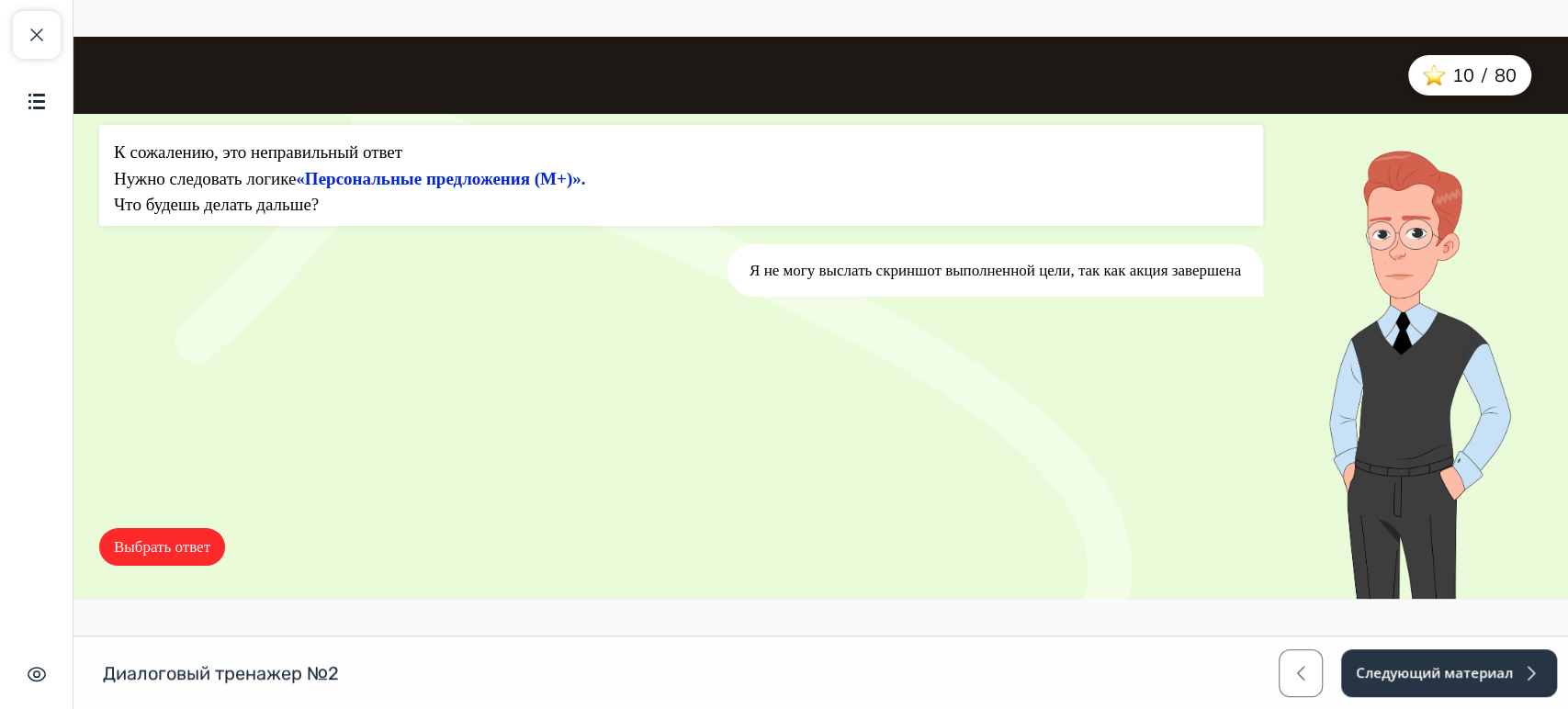
click at [200, 539] on button "Выбрать ответ" at bounding box center [161, 547] width 126 height 38
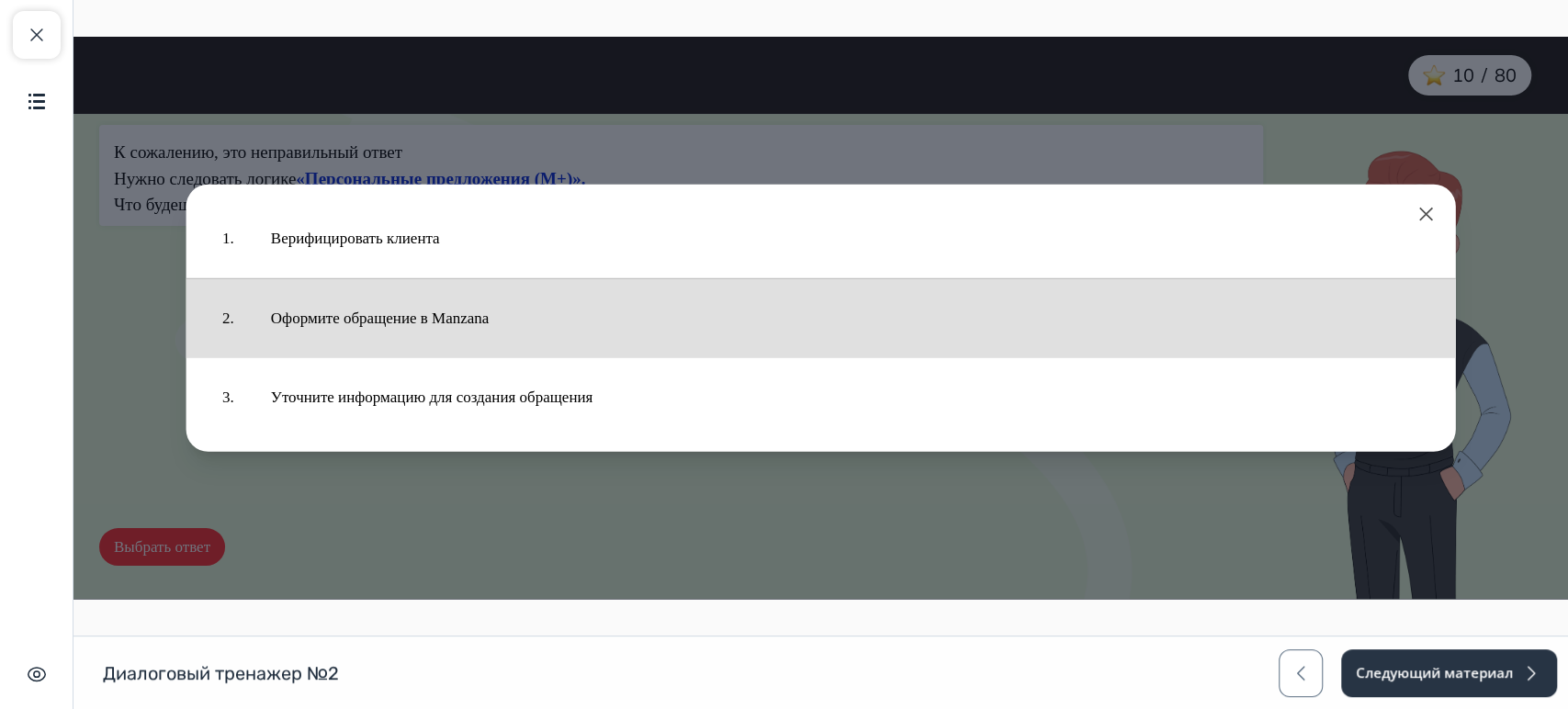
click at [423, 341] on button "Оформите обращение в Manzana" at bounding box center [846, 317] width 1185 height 61
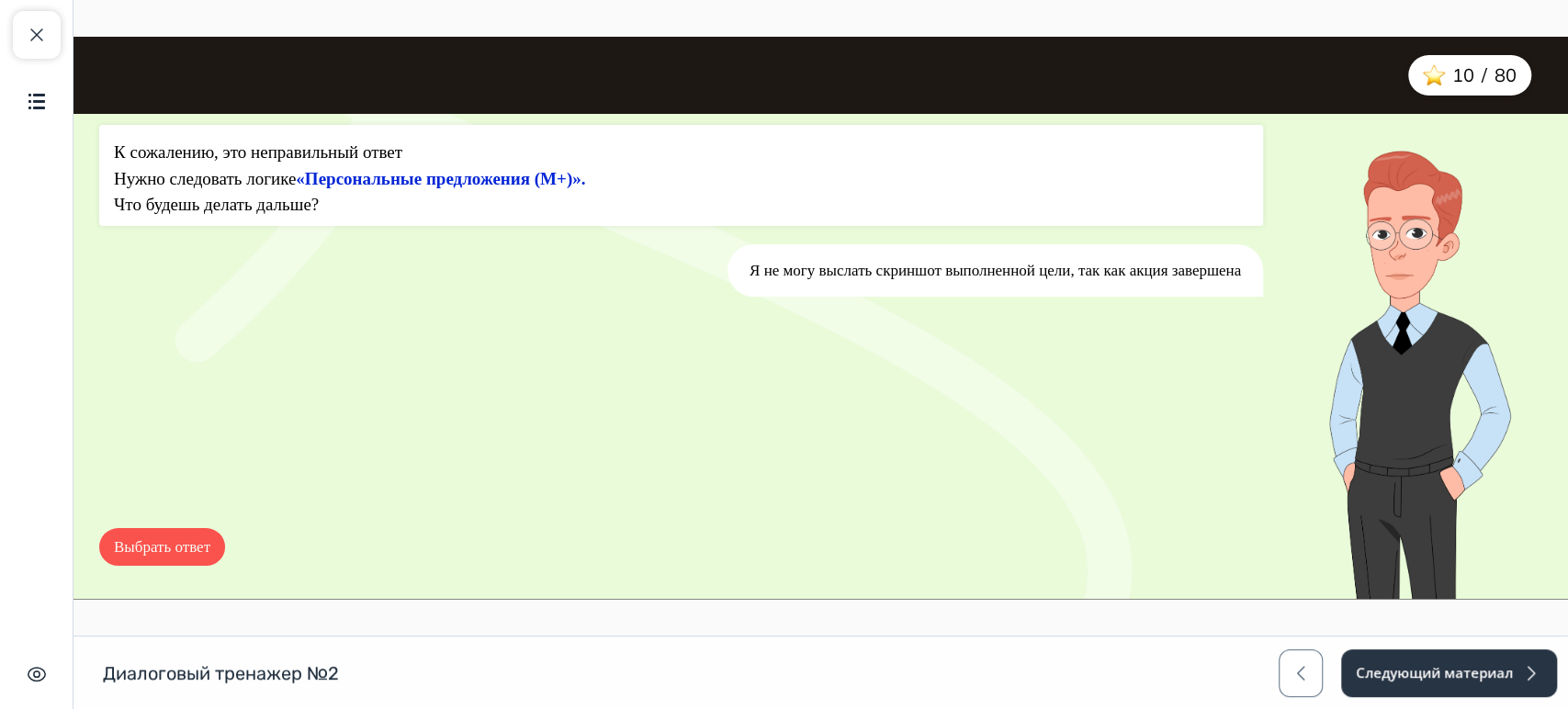
click at [179, 547] on button "Выбрать ответ" at bounding box center [161, 547] width 126 height 38
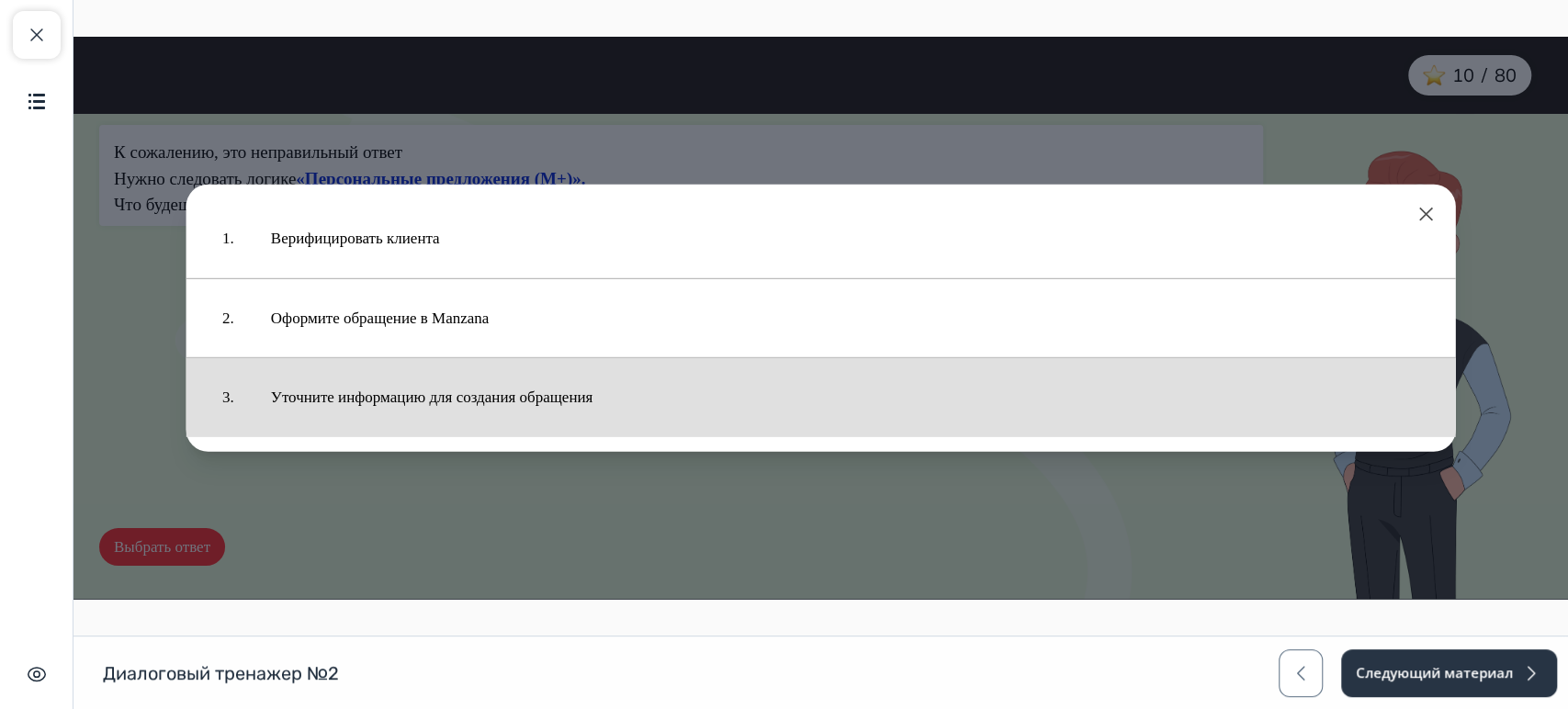
click at [436, 404] on button "Уточните информацию для создания обращения" at bounding box center [846, 397] width 1185 height 61
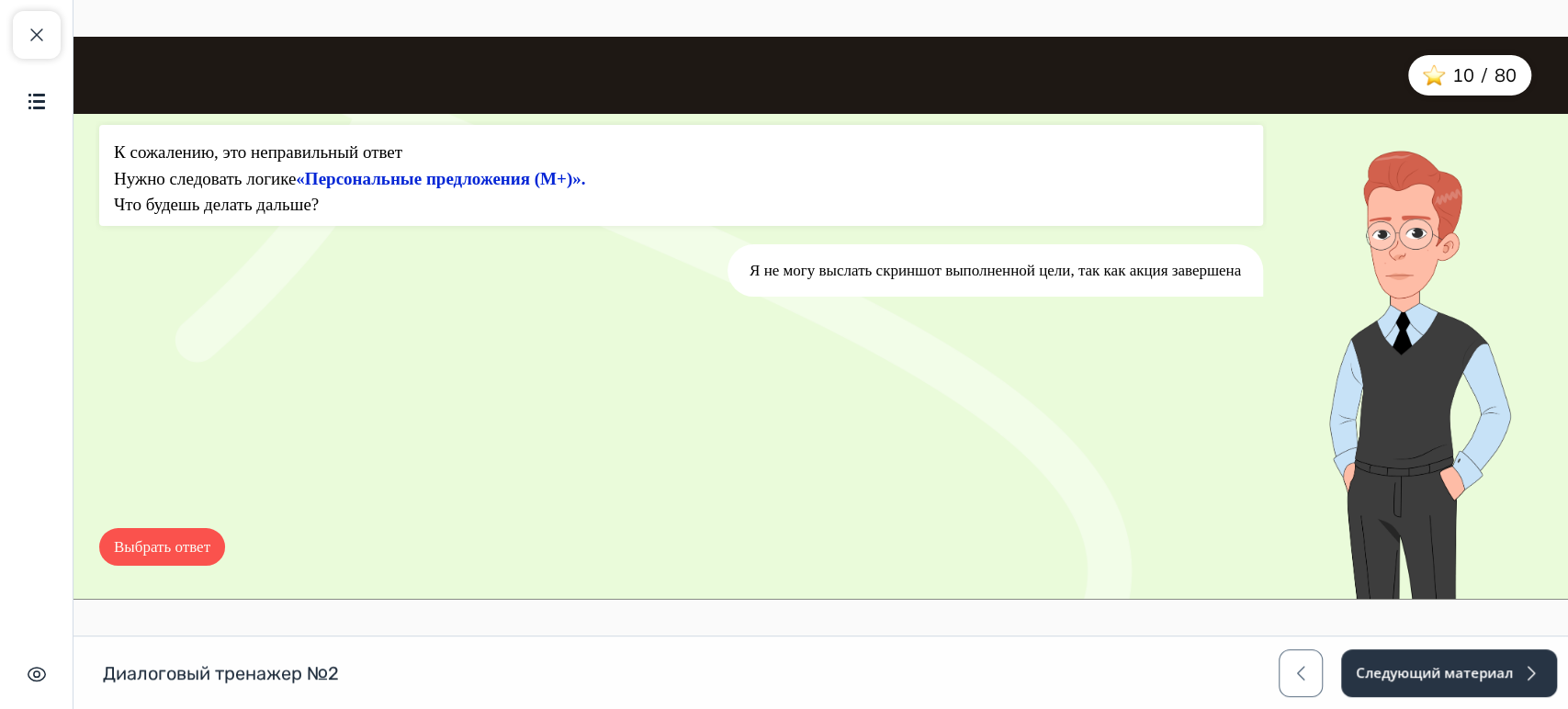
click at [202, 554] on button "Выбрать ответ" at bounding box center [161, 547] width 126 height 38
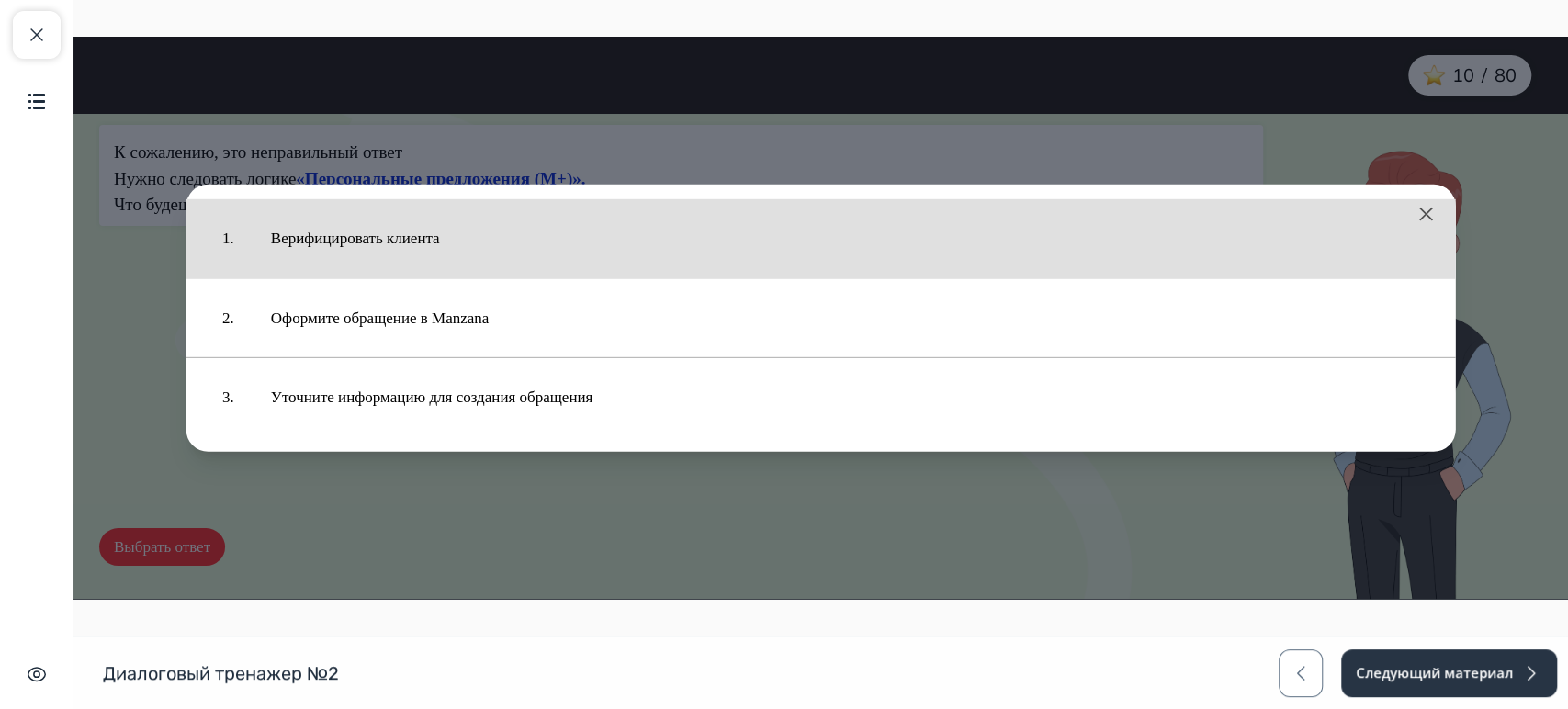
click at [459, 268] on button "Верифицировать клиента" at bounding box center [846, 238] width 1185 height 61
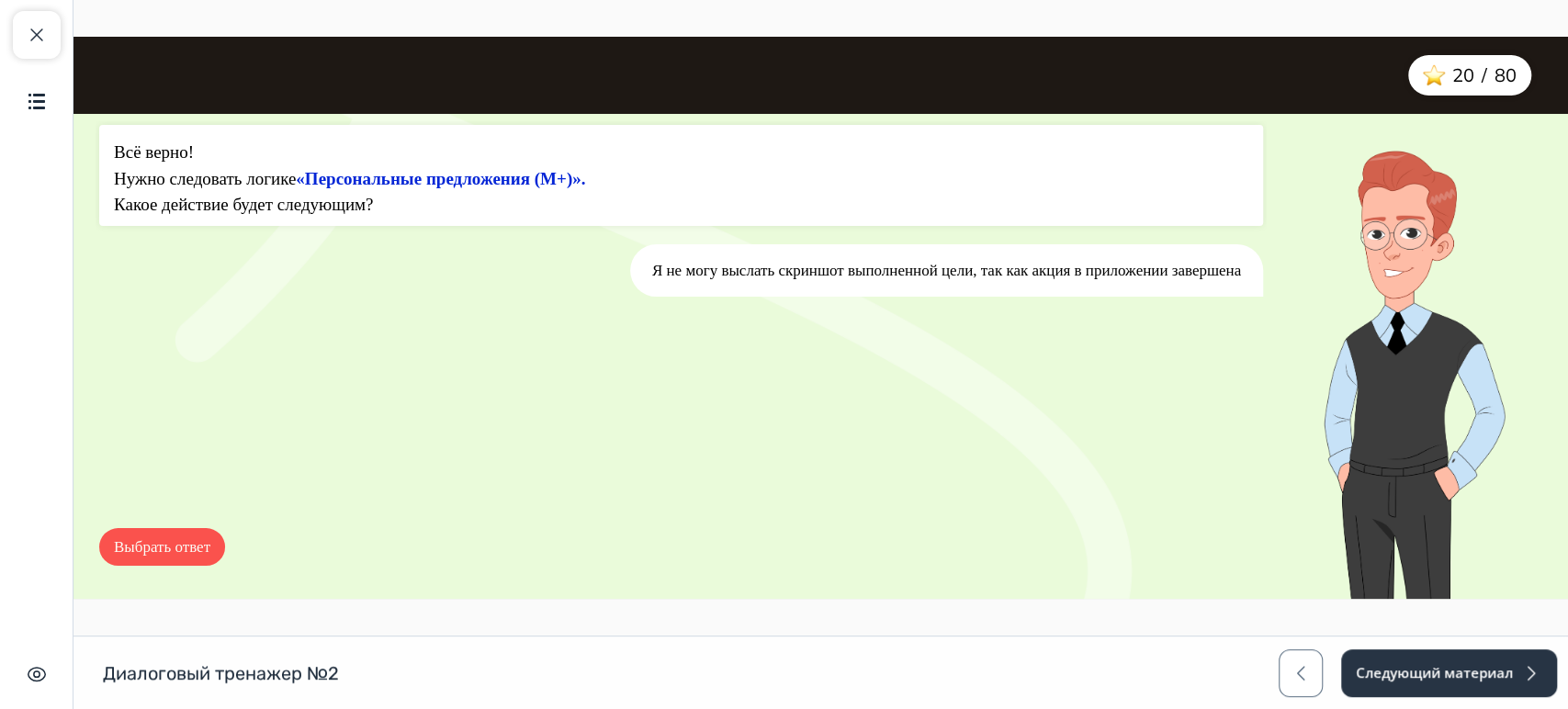
click at [206, 549] on button "Выбрать ответ" at bounding box center [161, 547] width 126 height 38
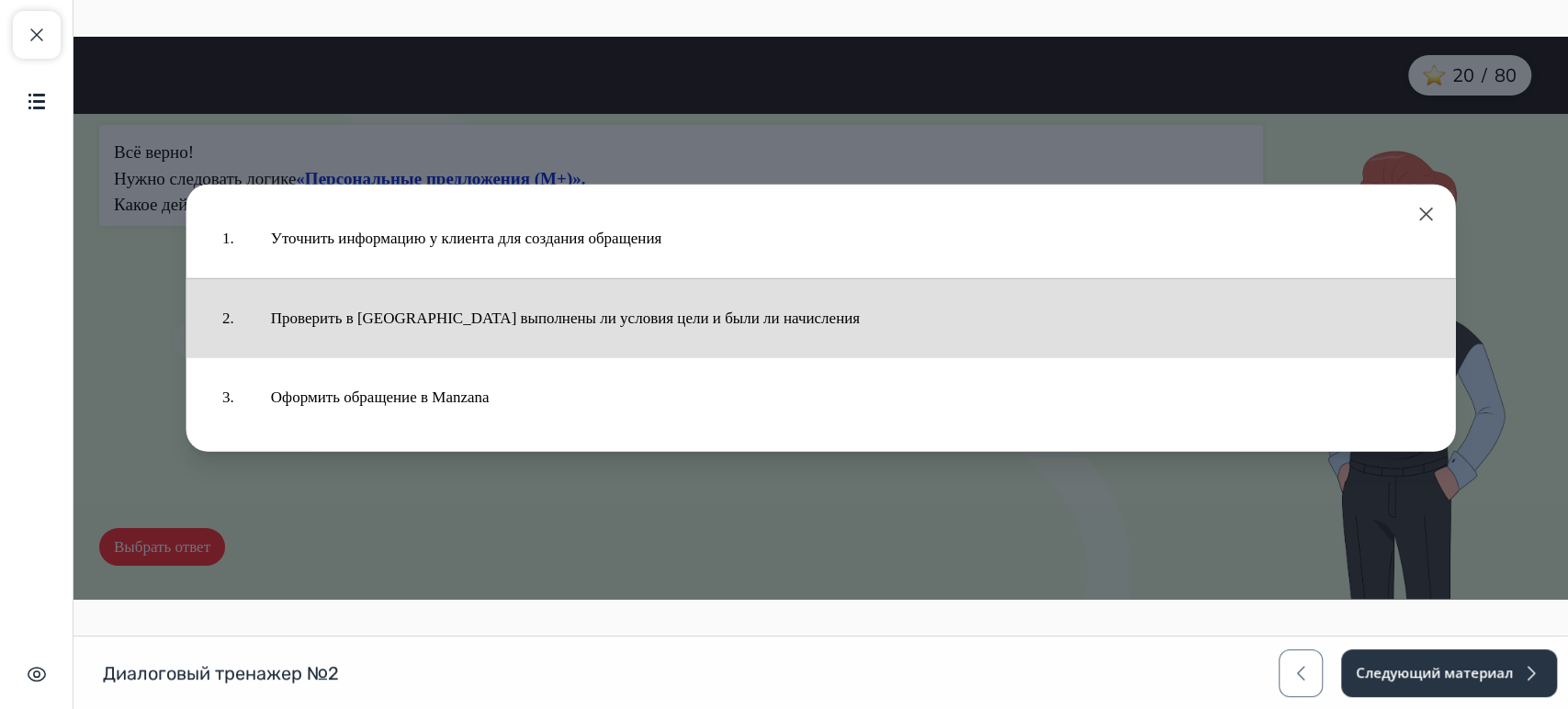
click at [497, 343] on button "Проверить в [GEOGRAPHIC_DATA] выполнены ли условия цели и были ли начисления" at bounding box center [846, 317] width 1185 height 61
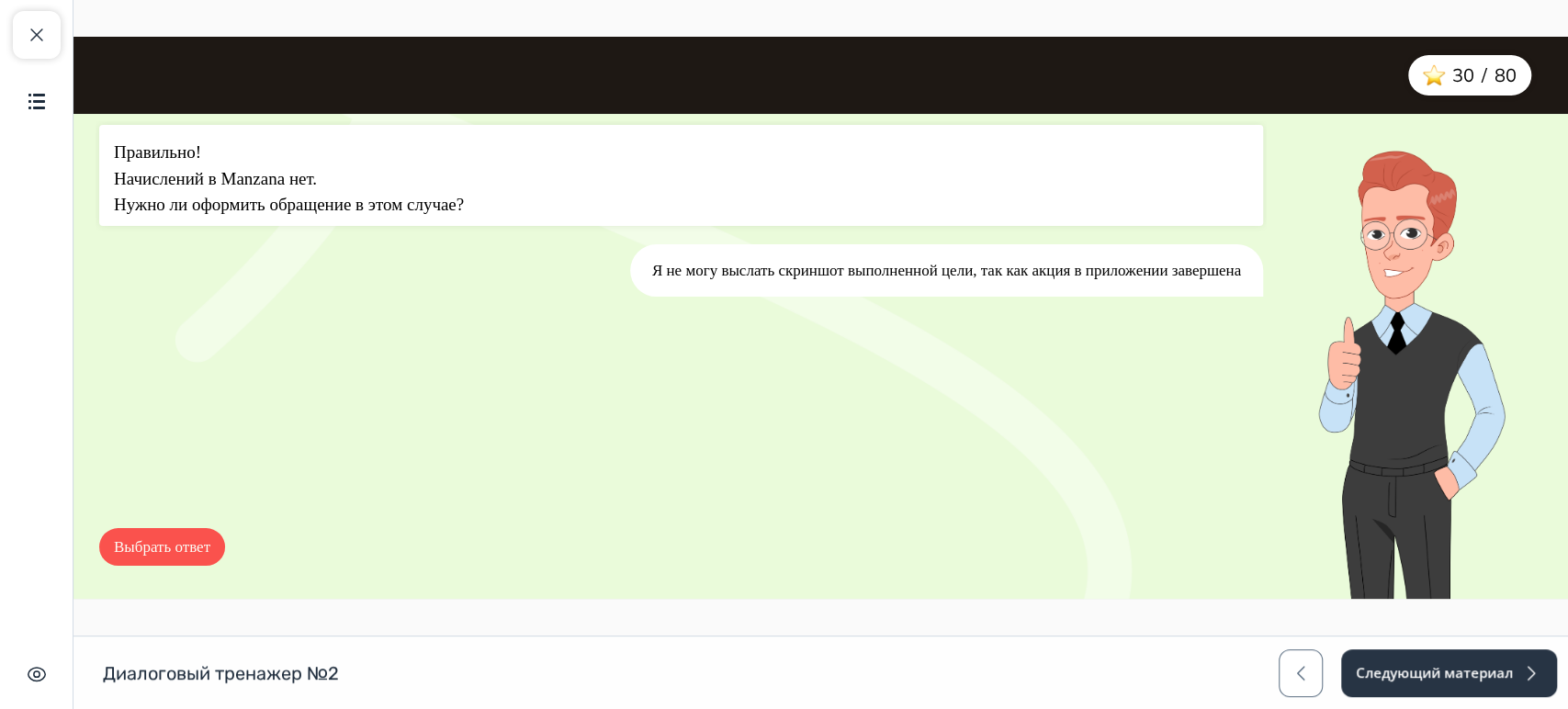
click at [184, 535] on button "Выбрать ответ" at bounding box center [161, 547] width 126 height 38
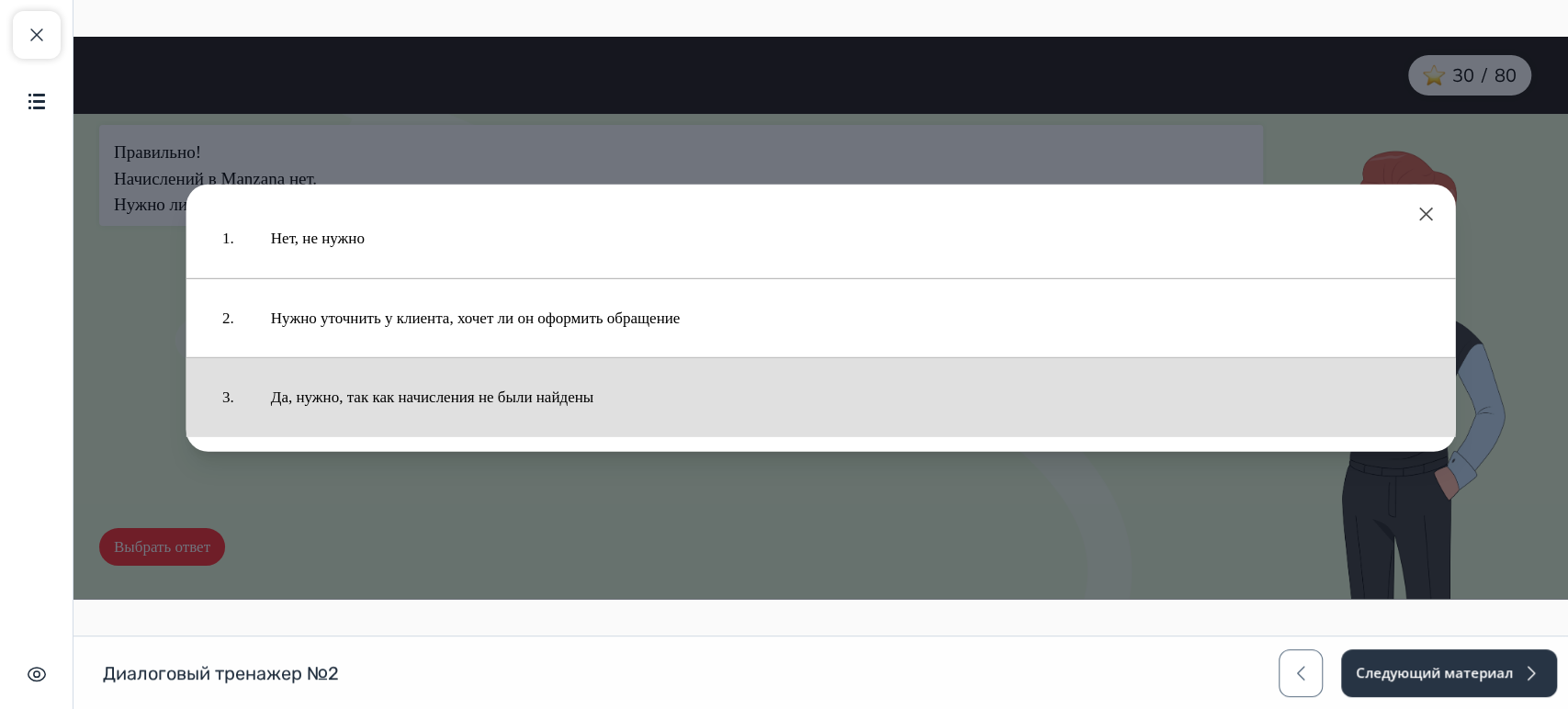
click at [412, 414] on button "Да, нужно, так как начисления не были найдены" at bounding box center [846, 397] width 1185 height 61
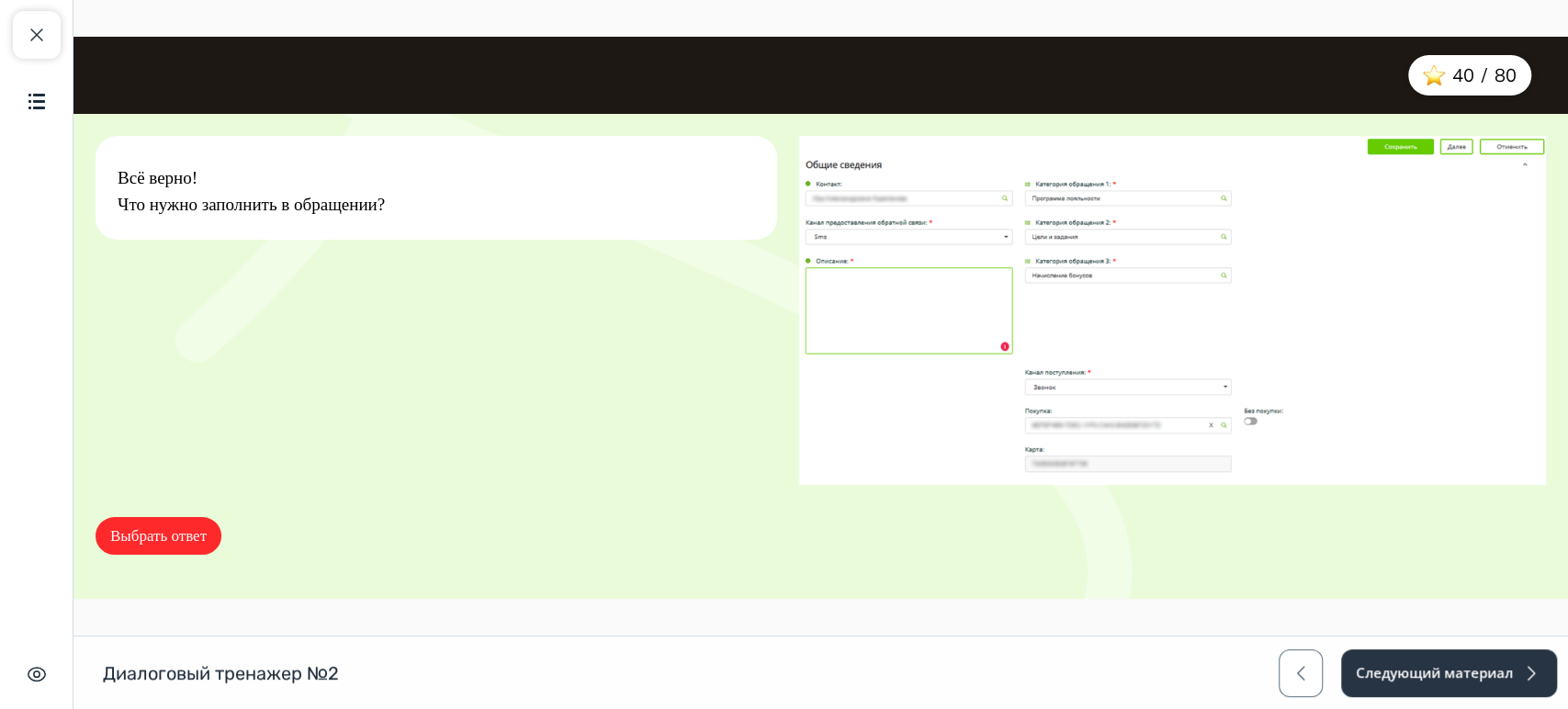
click at [184, 531] on button "Выбрать ответ" at bounding box center [158, 535] width 126 height 38
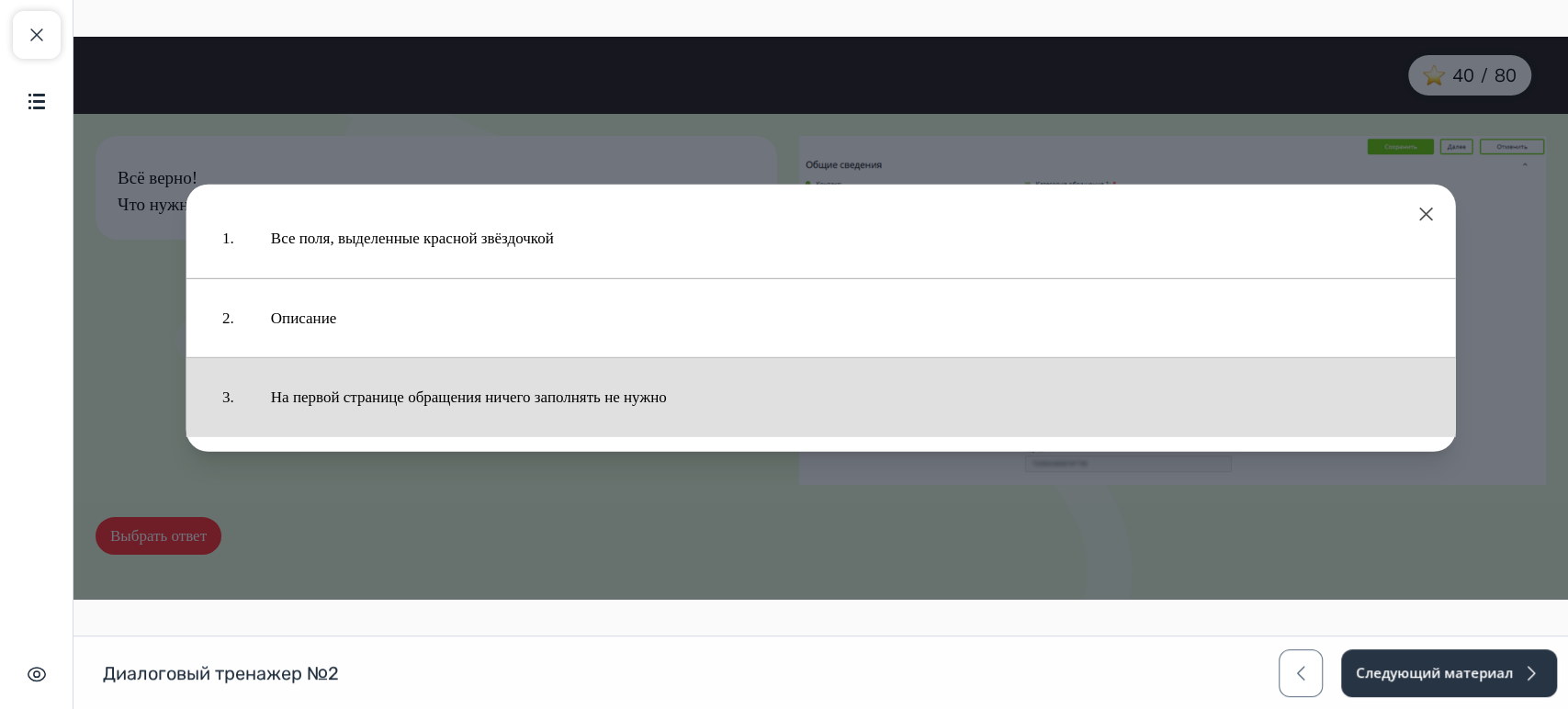
click at [163, 524] on div "1. Все поля, выделенные красной звёздочкой 2. Описание 3. На первой странице об…" at bounding box center [820, 317] width 1494 height 562
click at [186, 532] on button "Выбрать ответ" at bounding box center [158, 535] width 126 height 38
click at [154, 557] on div "1. Все поля, выделенные красной звёздочкой 2. Описание 3. На первой странице об…" at bounding box center [820, 317] width 1494 height 562
click at [159, 534] on button "Выбрать ответ" at bounding box center [158, 535] width 126 height 38
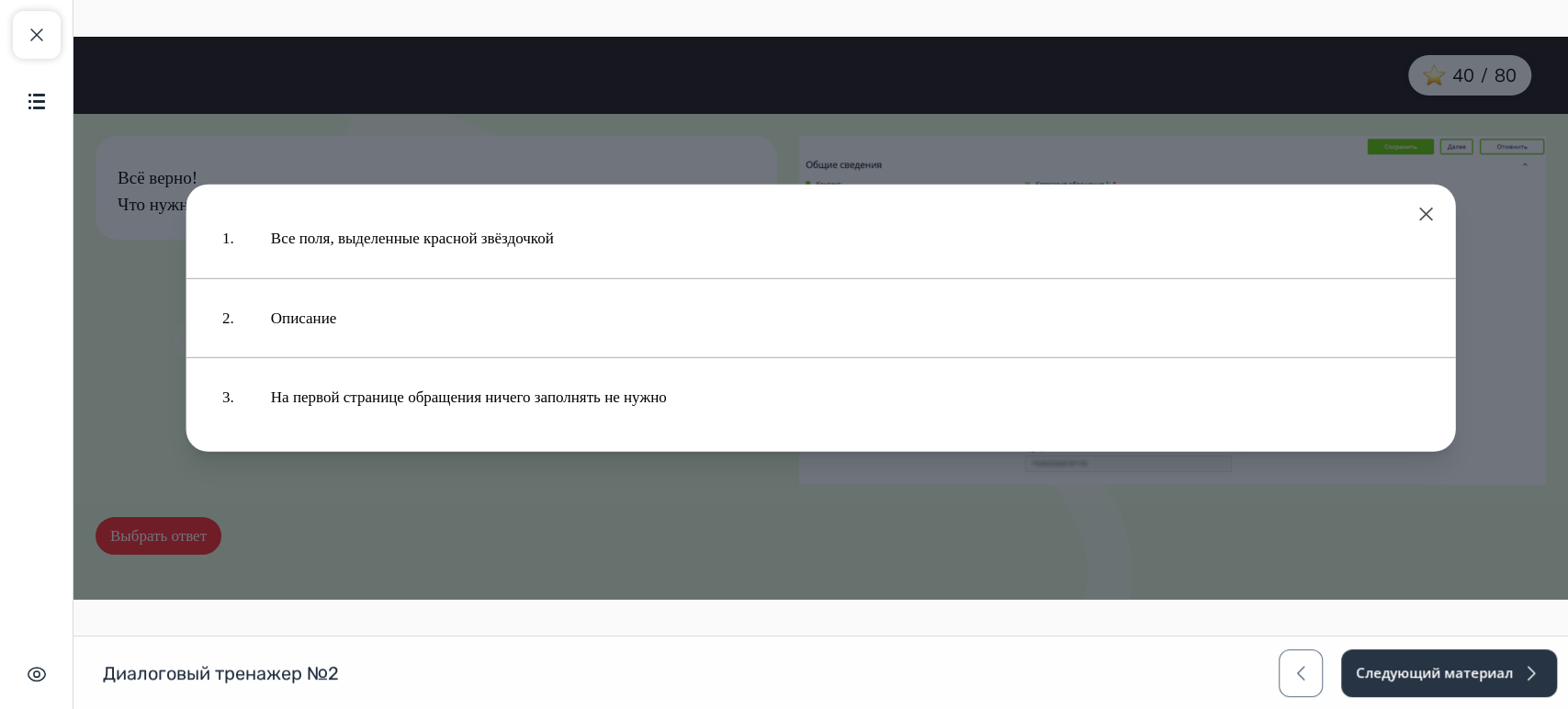
click at [1431, 212] on button at bounding box center [1427, 215] width 22 height 22
click at [1425, 214] on img at bounding box center [1172, 311] width 748 height 349
click at [1421, 213] on img at bounding box center [1172, 311] width 748 height 349
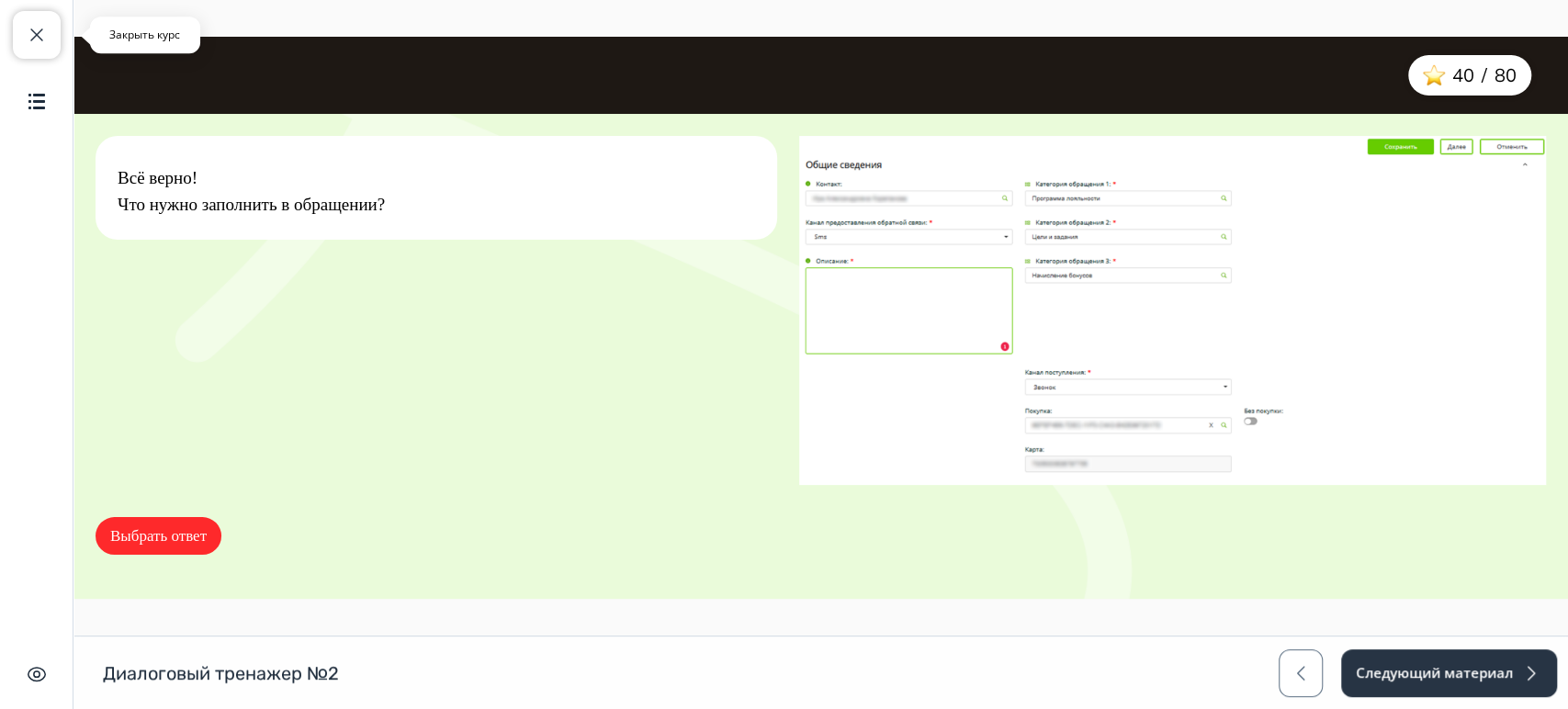
click at [46, 37] on span "button" at bounding box center [37, 35] width 22 height 22
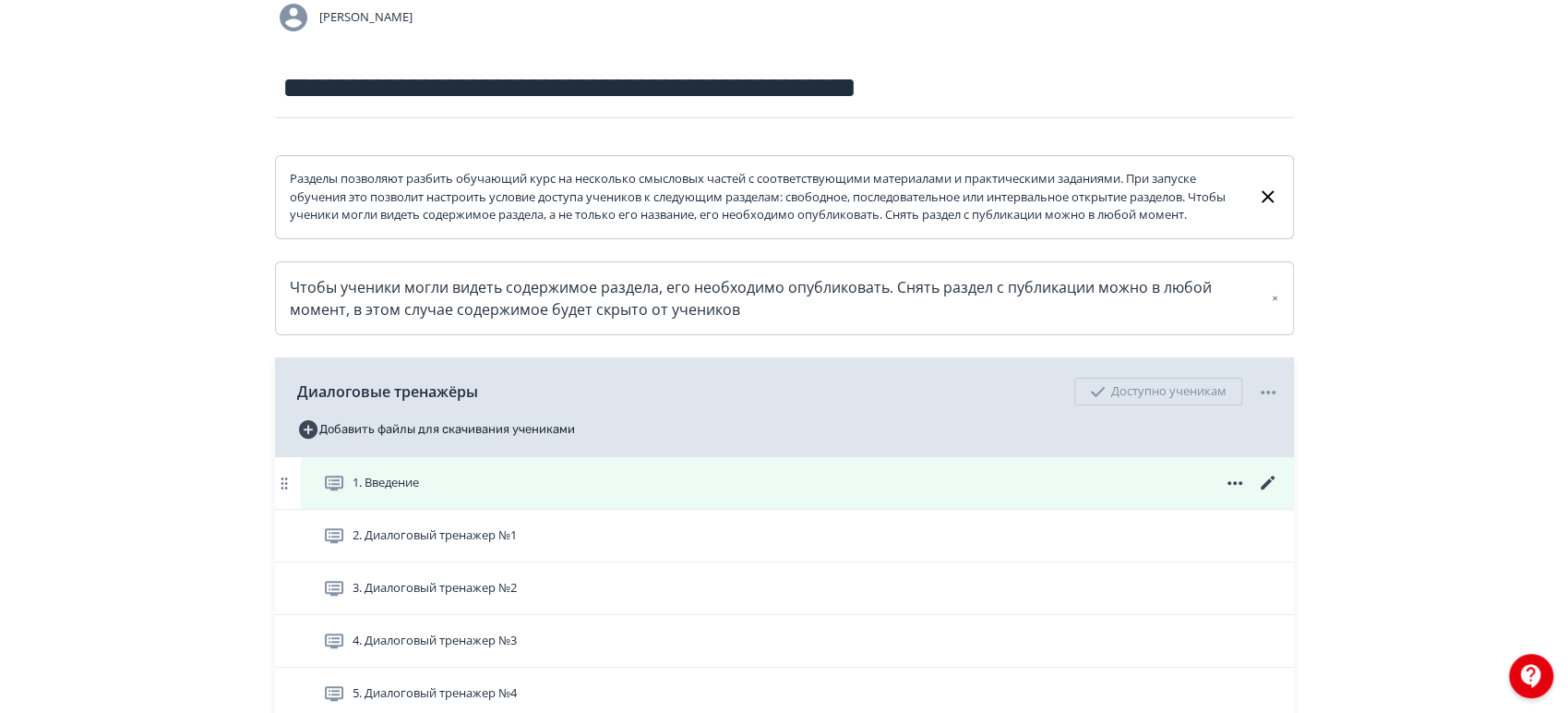
scroll to position [308, 0]
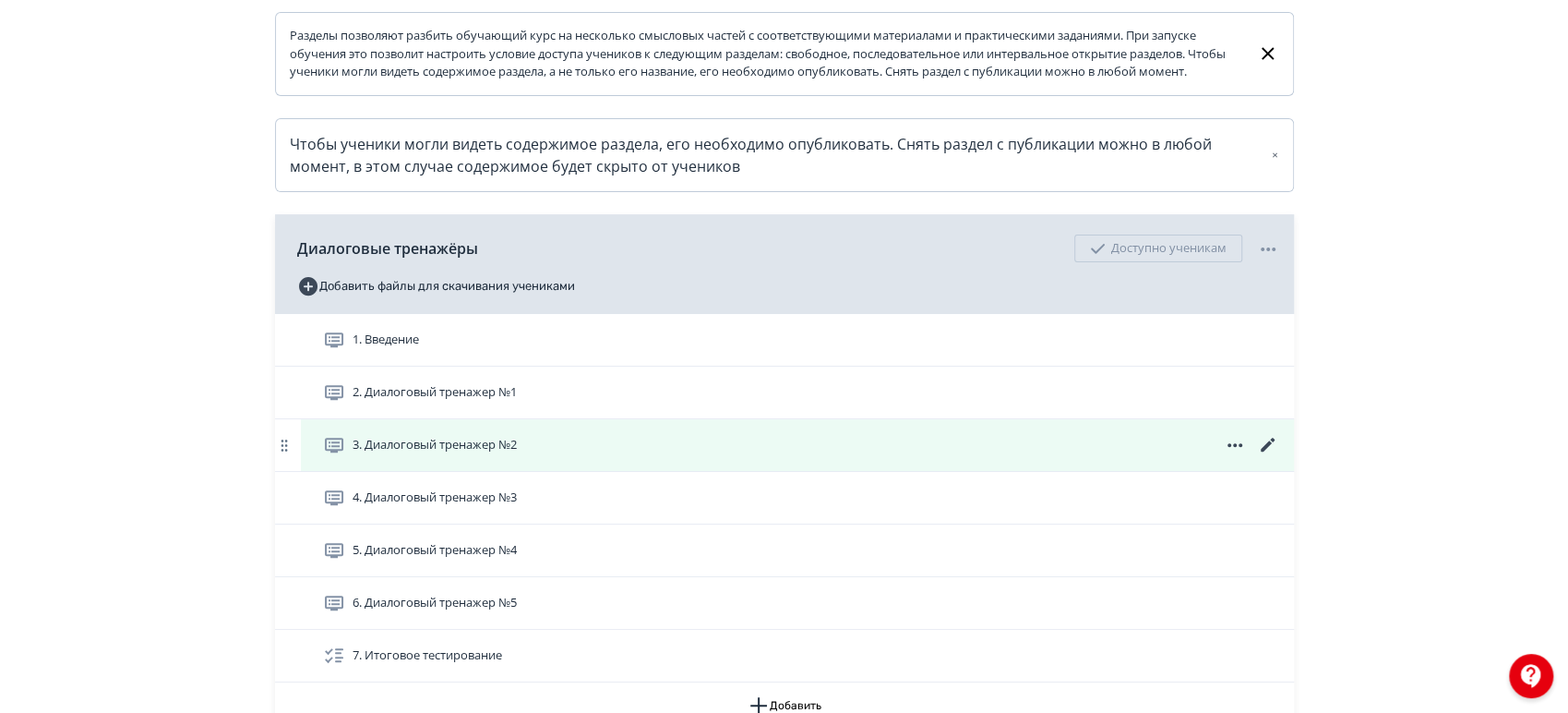
click at [1266, 454] on icon at bounding box center [1268, 446] width 23 height 23
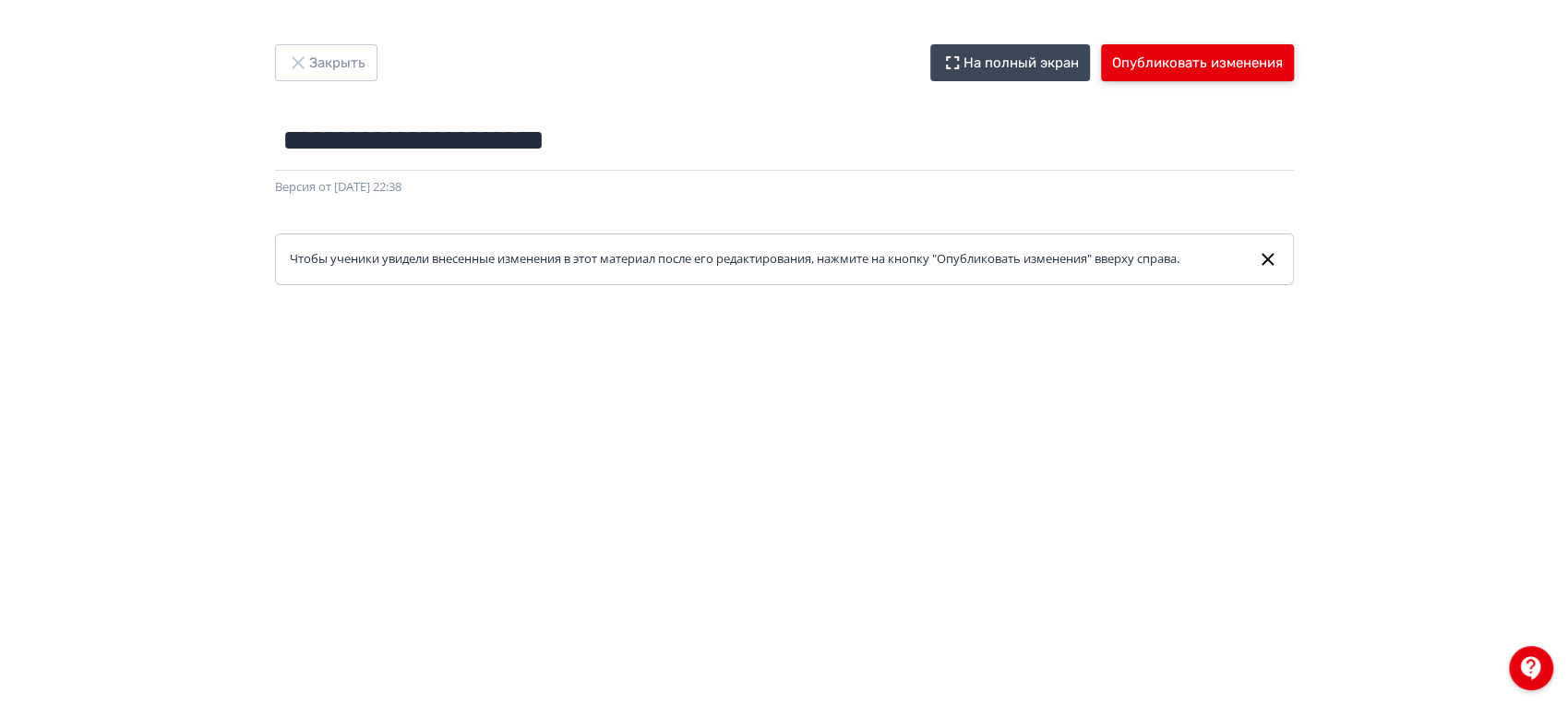
click at [1139, 72] on button "Опубликовать изменения" at bounding box center [1198, 62] width 193 height 37
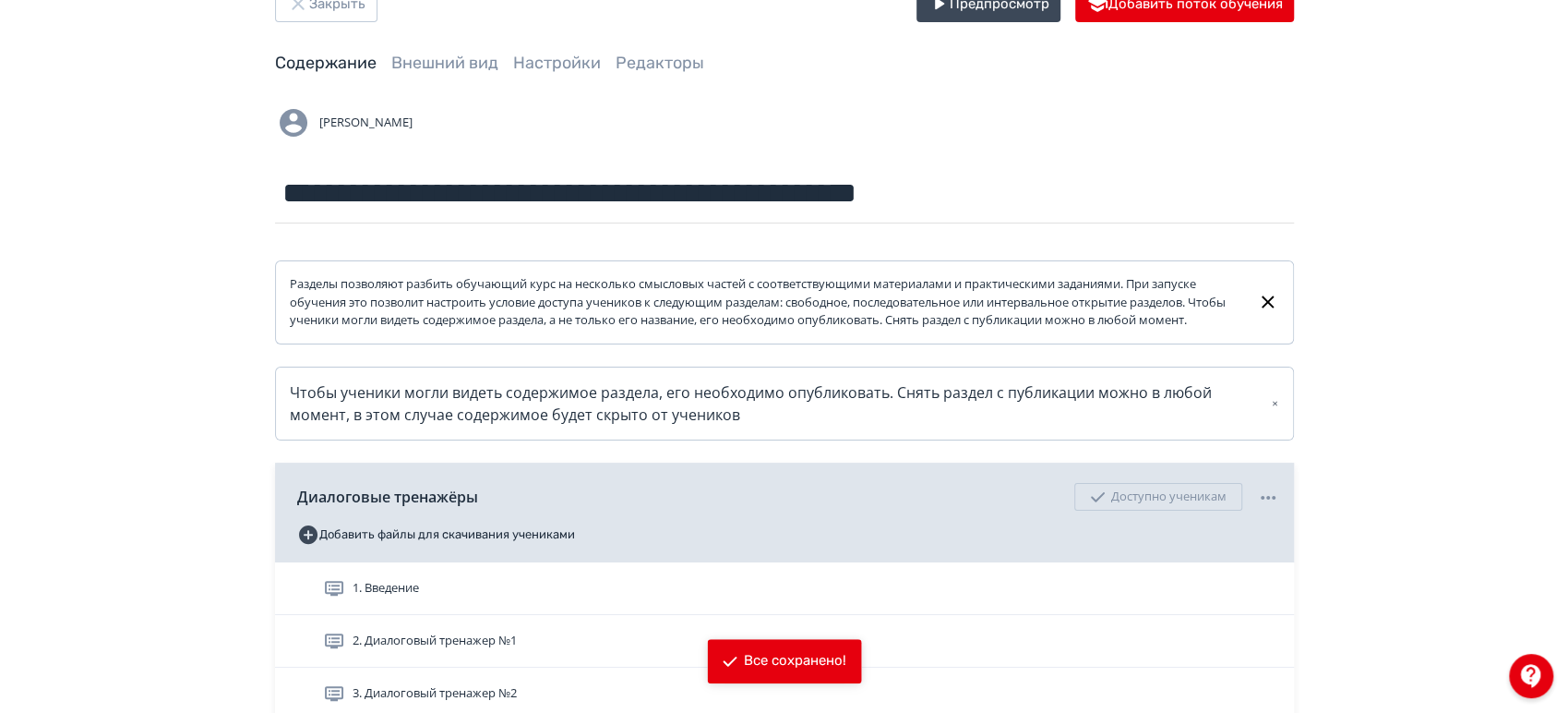
scroll to position [308, 0]
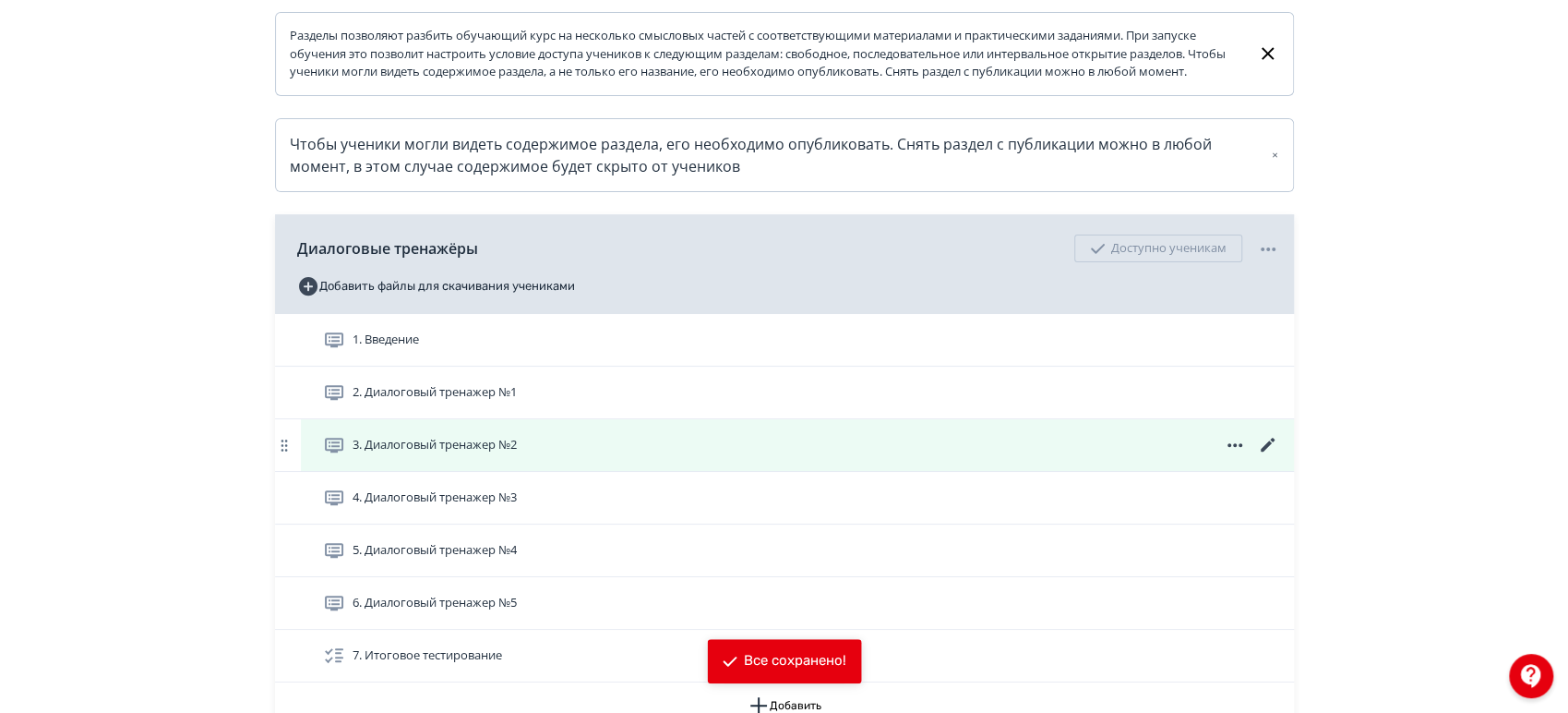
click at [683, 456] on div "3. Диалоговый тренажер №2" at bounding box center [801, 446] width 957 height 23
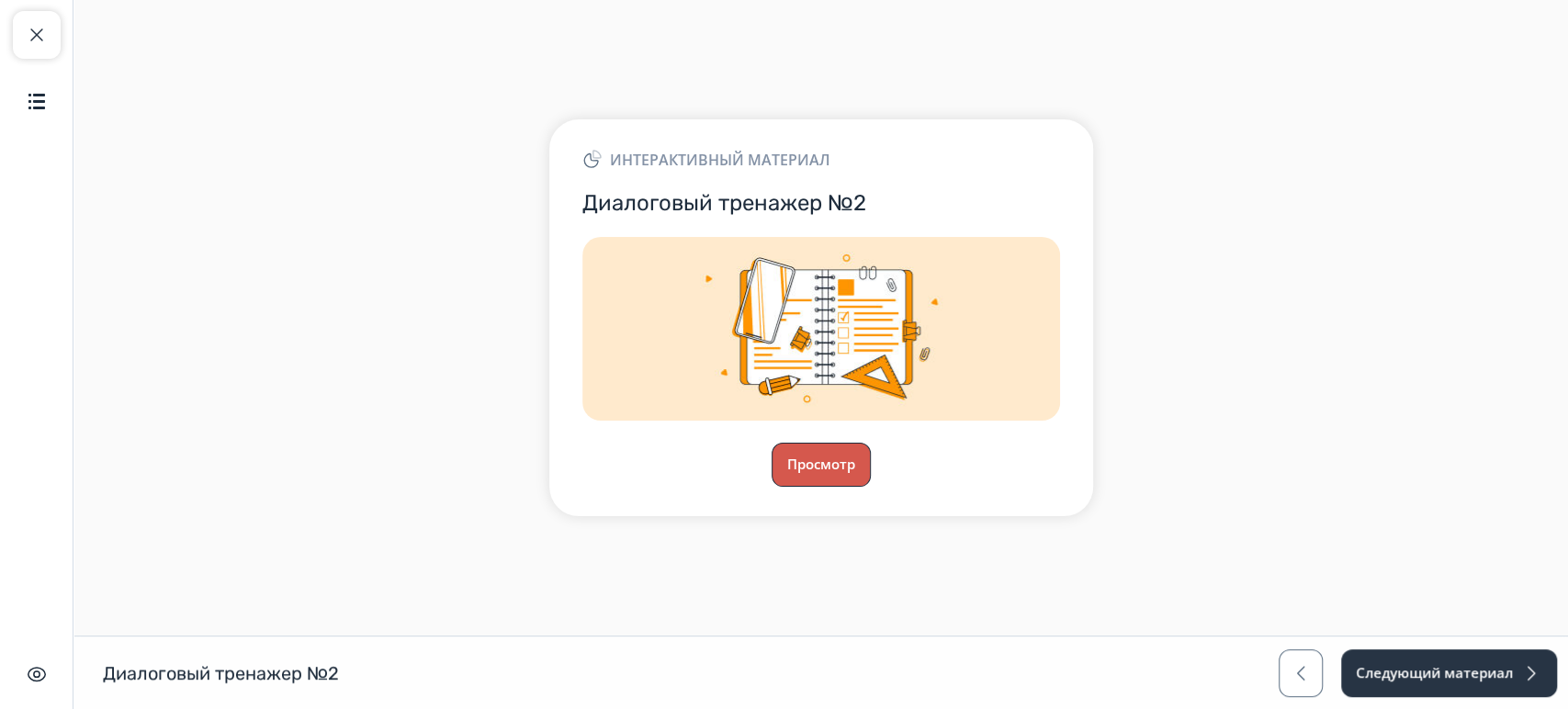
click at [816, 475] on button "Просмотр" at bounding box center [821, 464] width 99 height 44
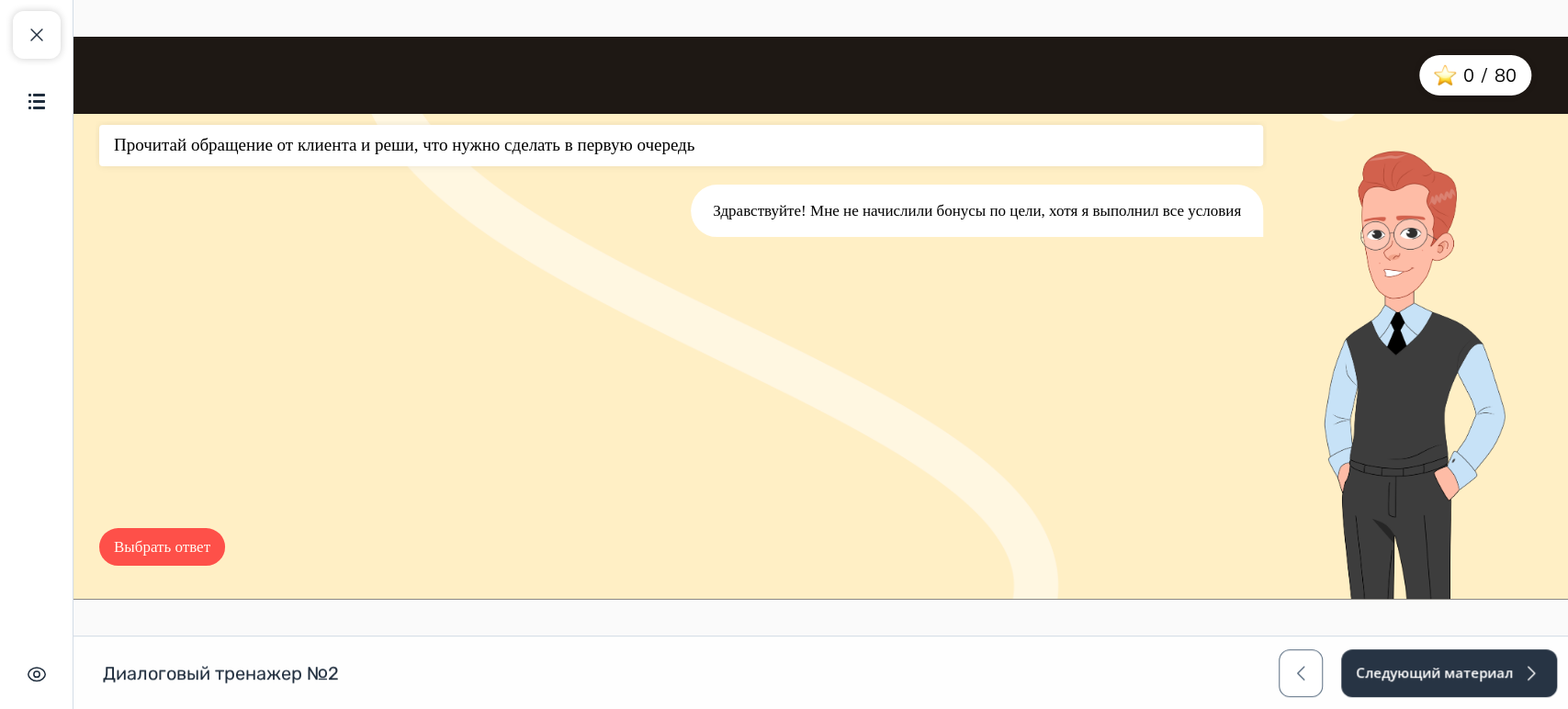
click at [139, 551] on button "Выбрать ответ" at bounding box center [161, 547] width 126 height 38
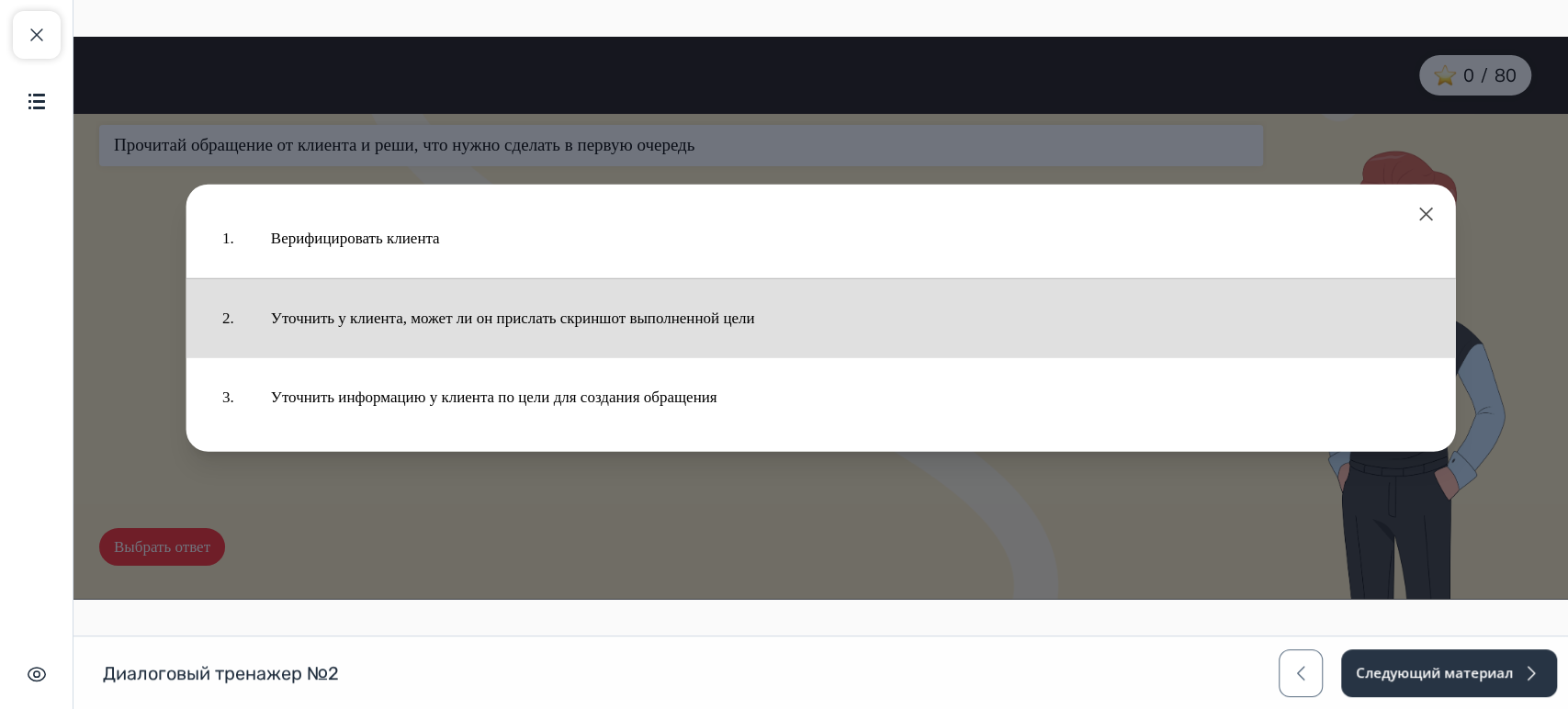
click at [514, 323] on button "Уточнить у клиента, может ли он прислать скриншот выполненной цели" at bounding box center [846, 317] width 1185 height 61
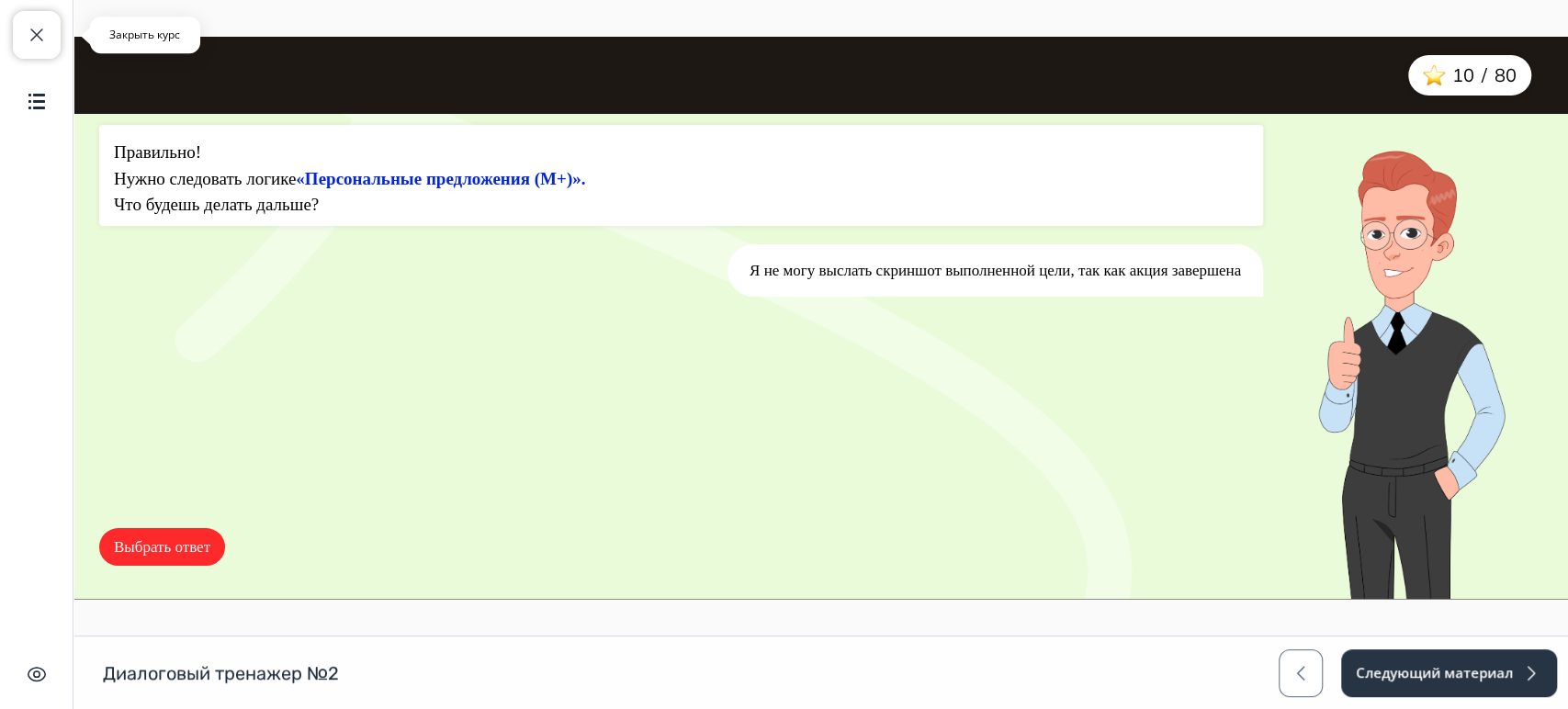
click at [40, 29] on span "button" at bounding box center [37, 35] width 22 height 22
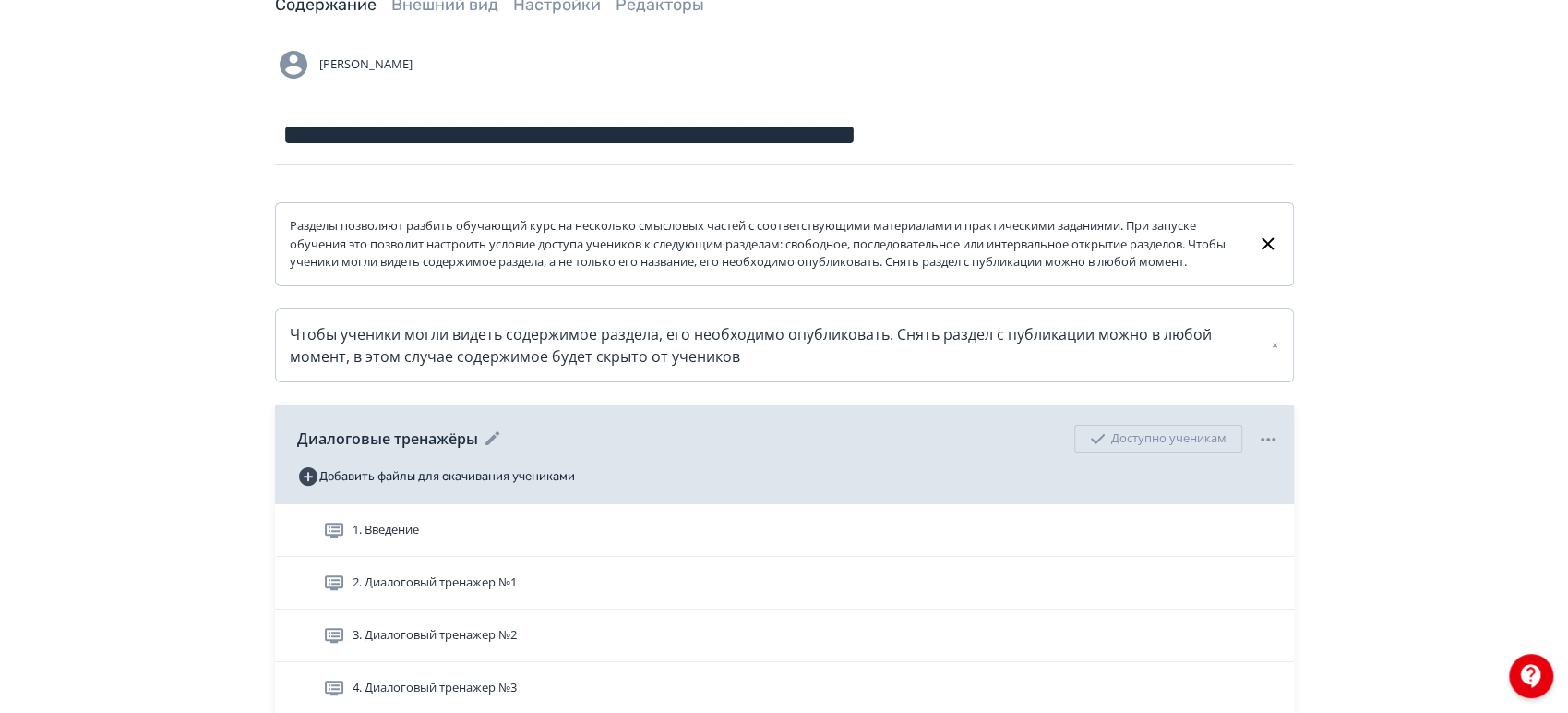
scroll to position [205, 0]
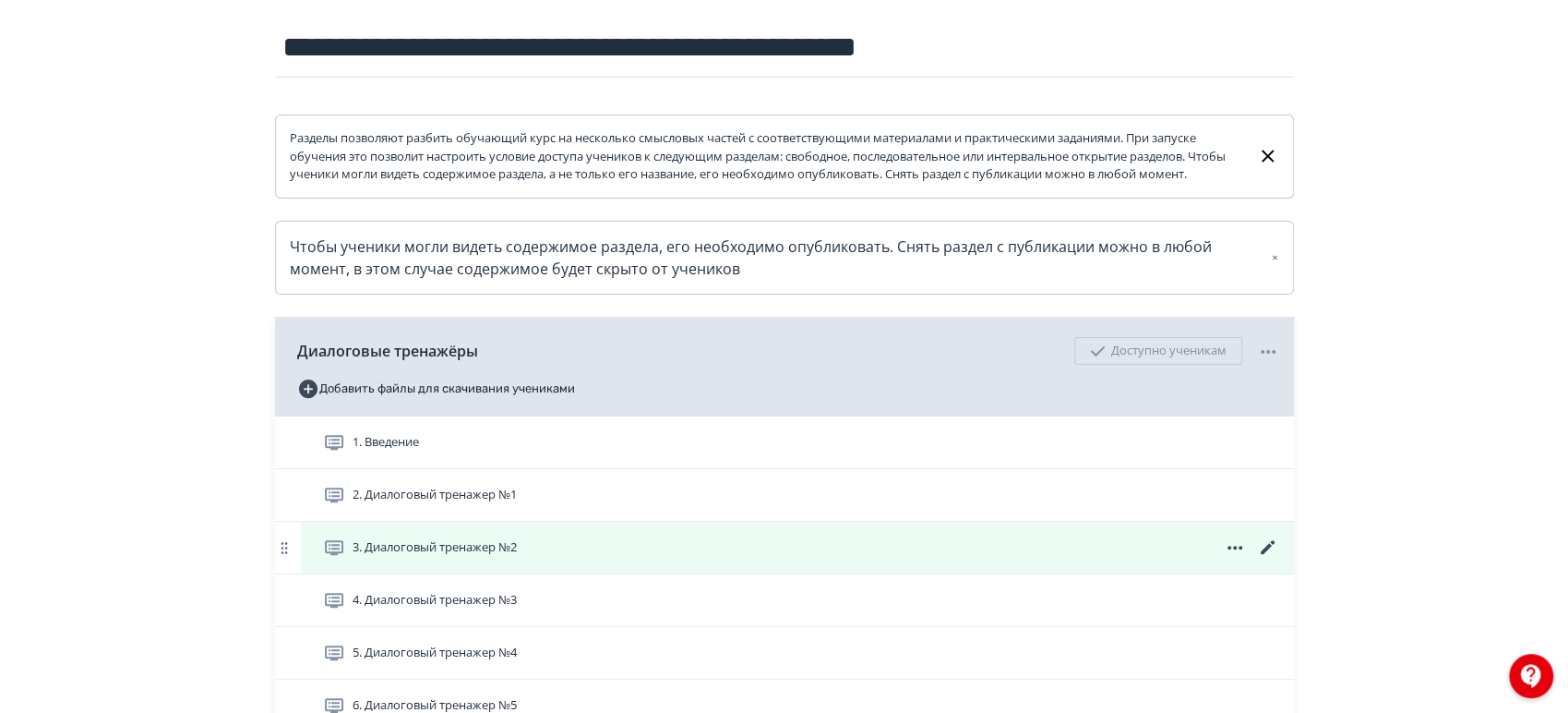
click at [1270, 554] on icon at bounding box center [1268, 548] width 23 height 23
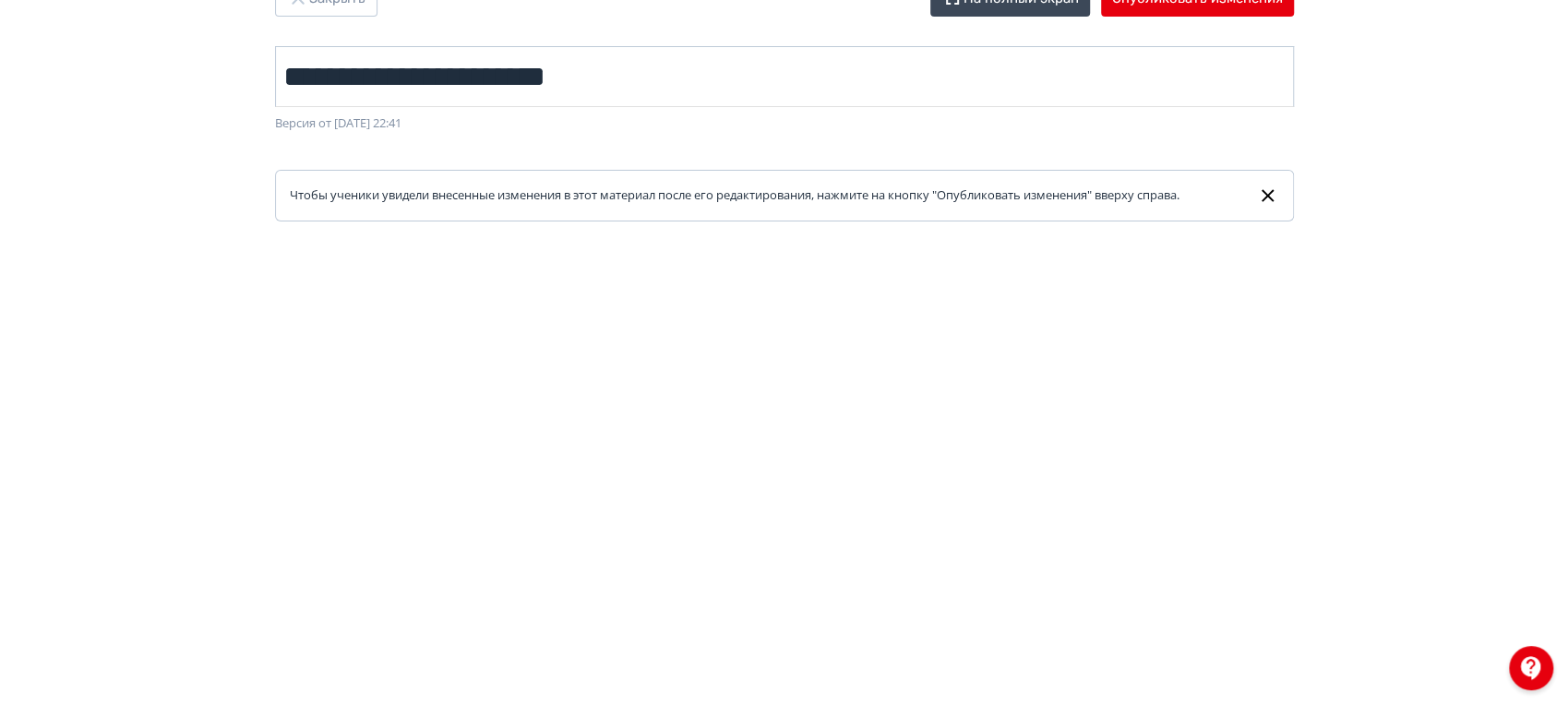
scroll to position [36, 0]
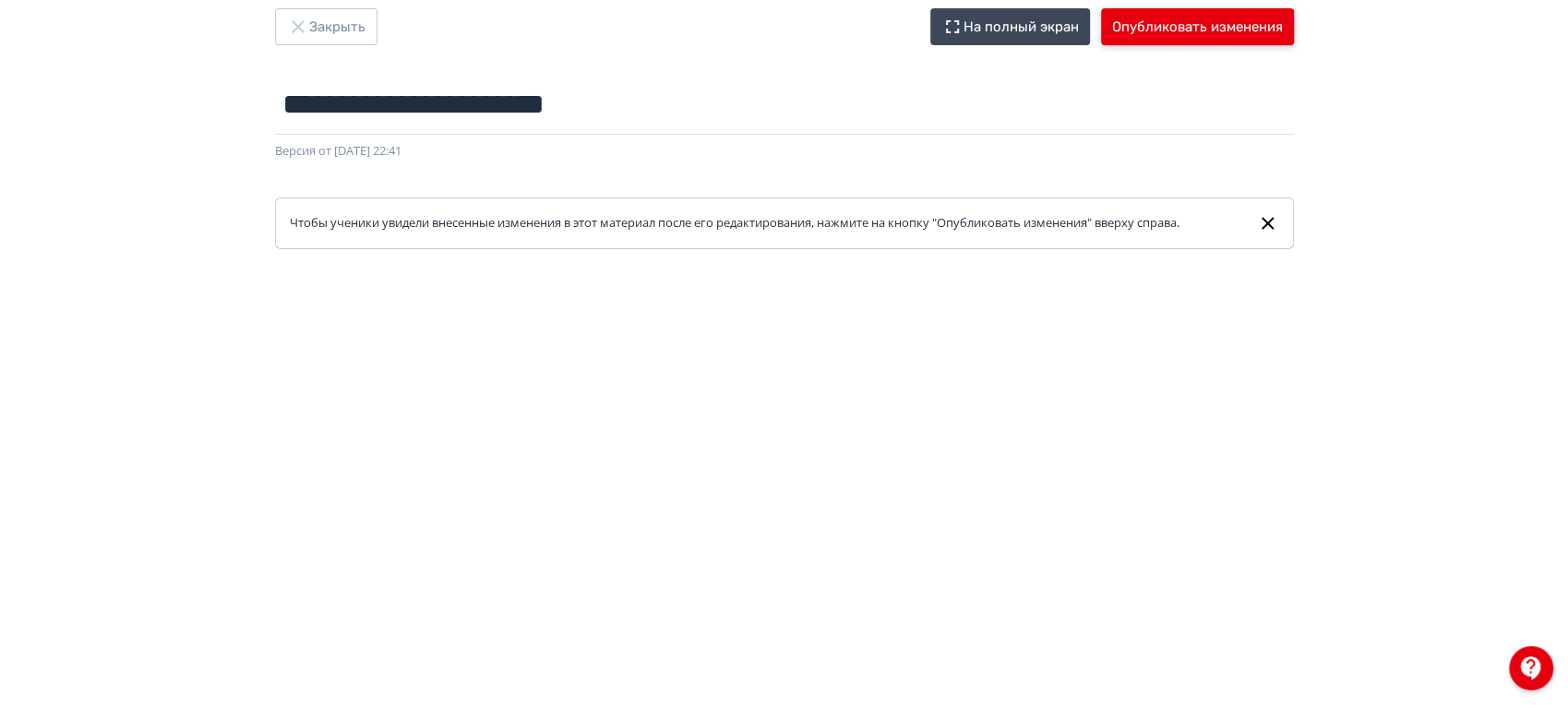
click at [1220, 31] on button "Опубликовать изменения" at bounding box center [1198, 26] width 193 height 37
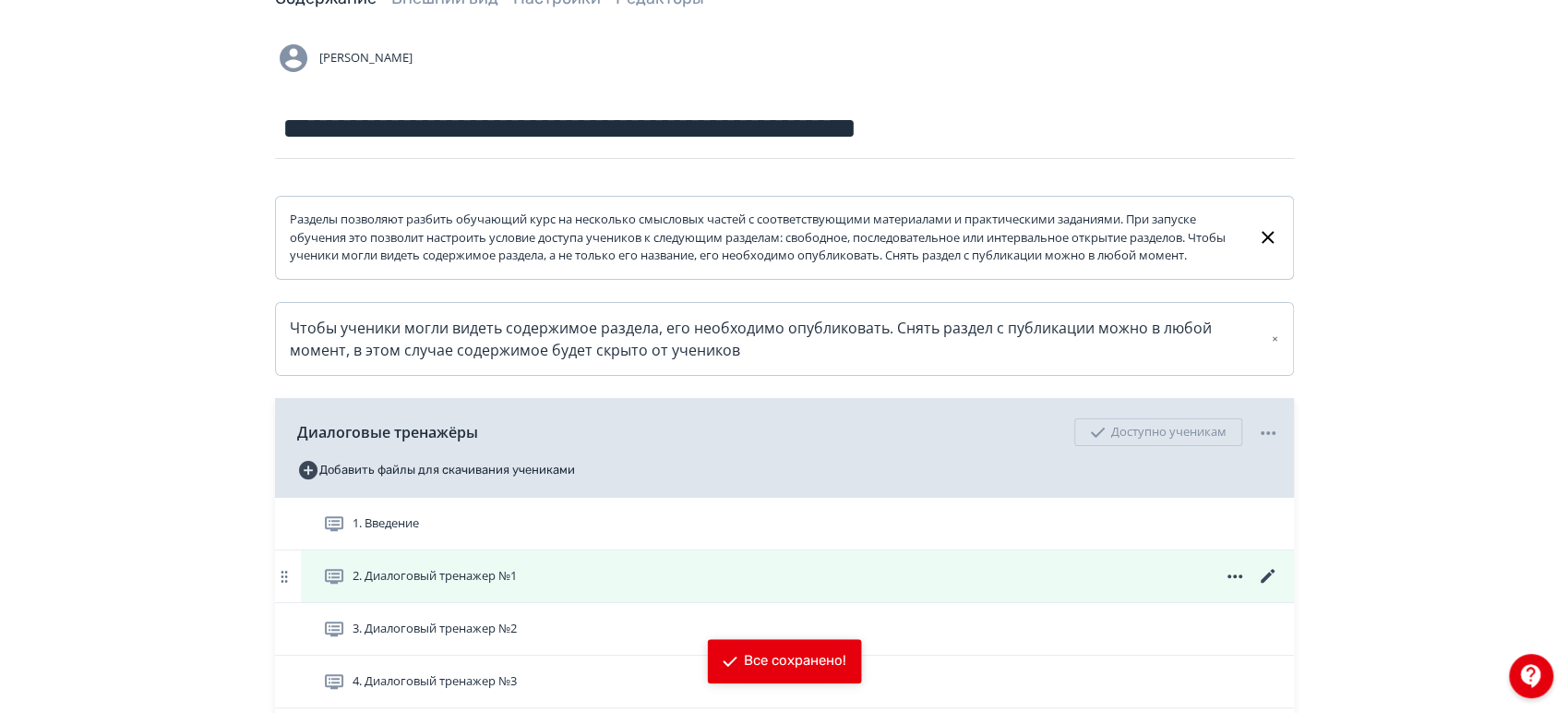
scroll to position [410, 0]
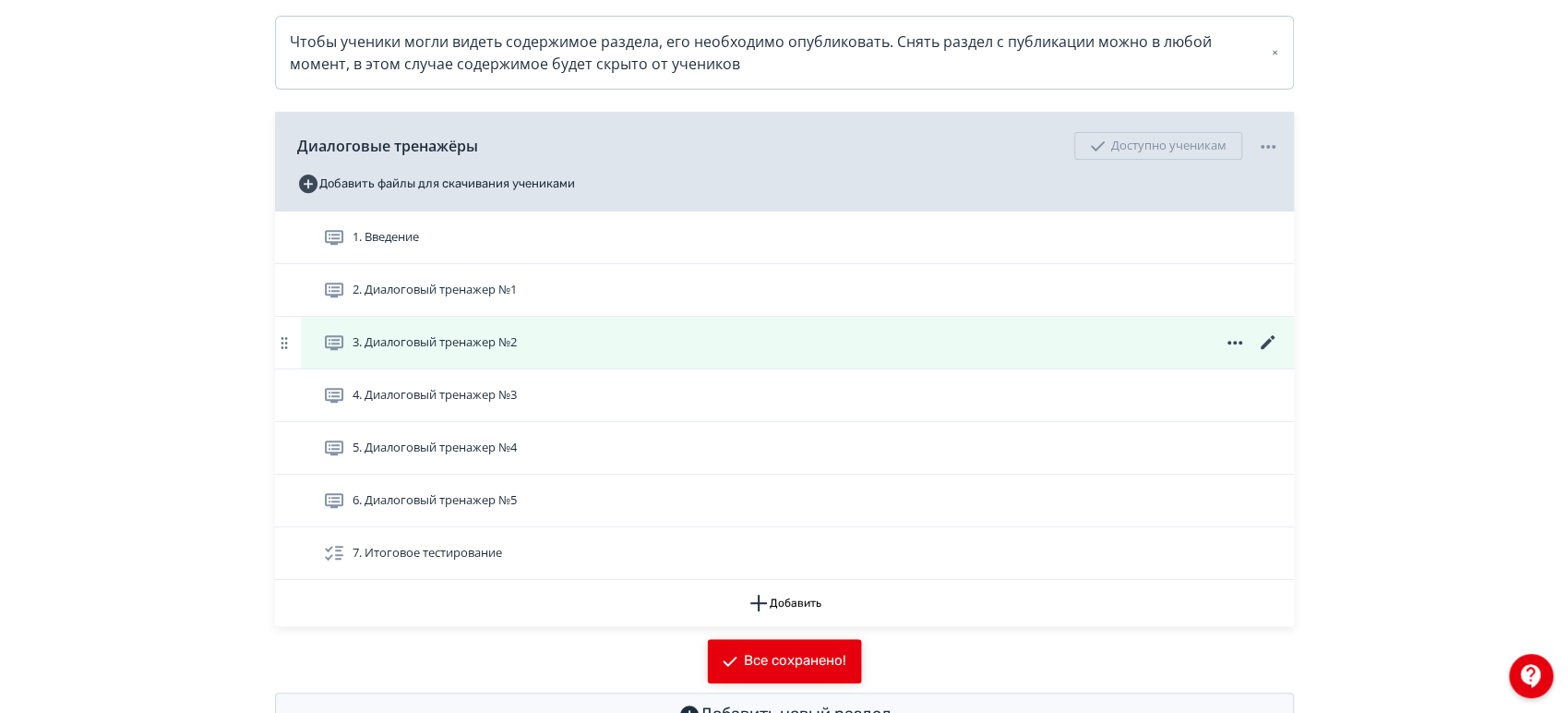
click at [565, 354] on div "3. Диалоговый тренажер №2" at bounding box center [801, 342] width 957 height 23
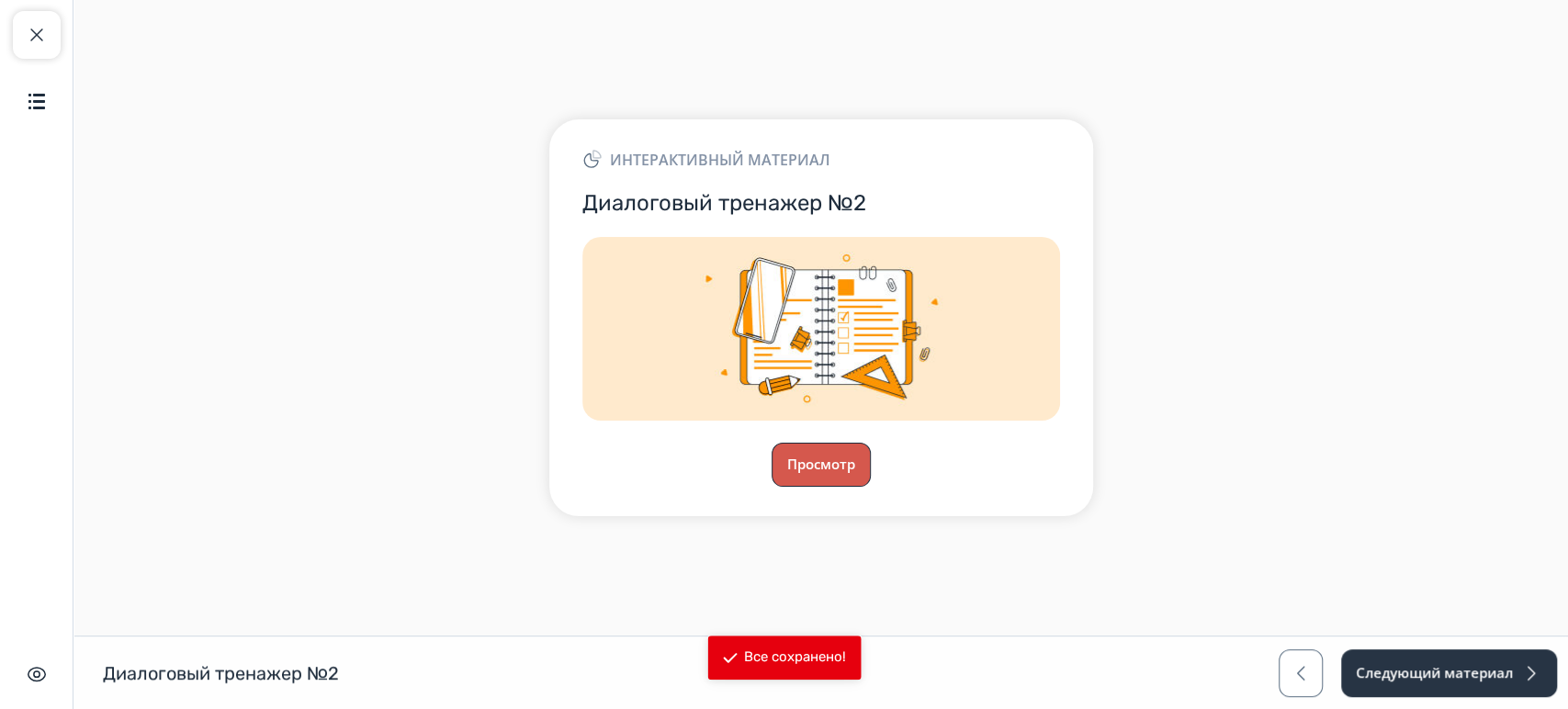
click at [836, 466] on button "Просмотр" at bounding box center [821, 464] width 99 height 44
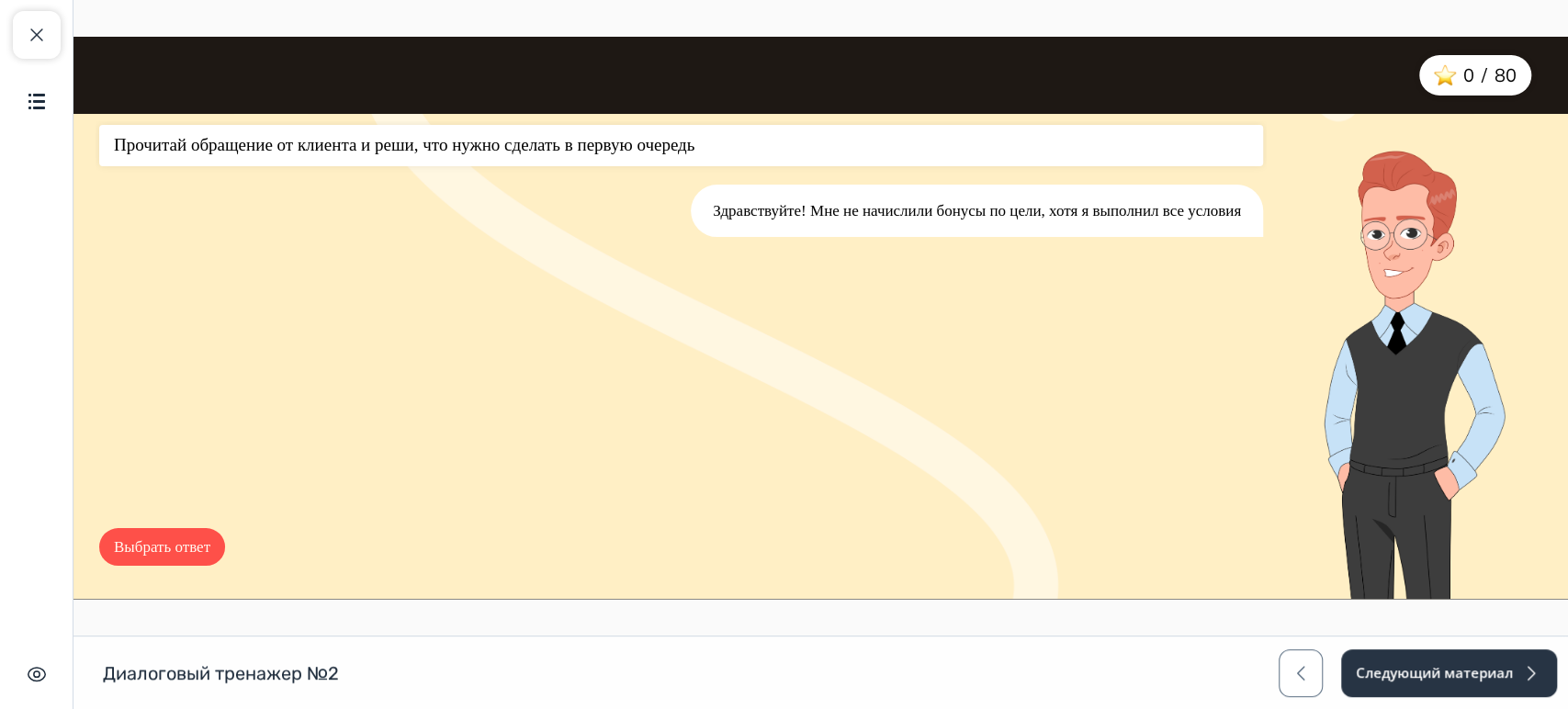
click at [169, 531] on button "Выбрать ответ" at bounding box center [161, 547] width 126 height 38
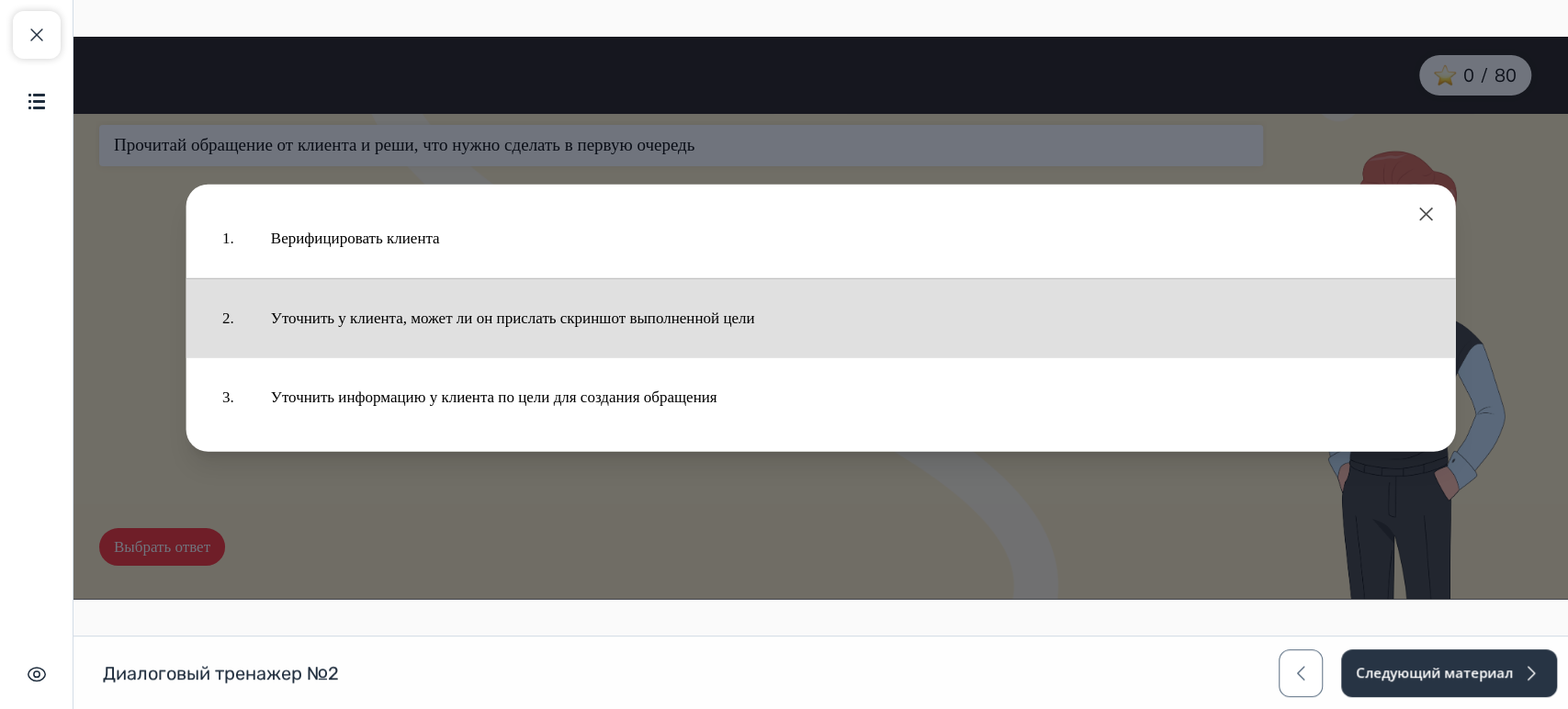
click at [357, 343] on button "Уточнить у клиента, может ли он прислать скриншот выполненной цели" at bounding box center [846, 317] width 1185 height 61
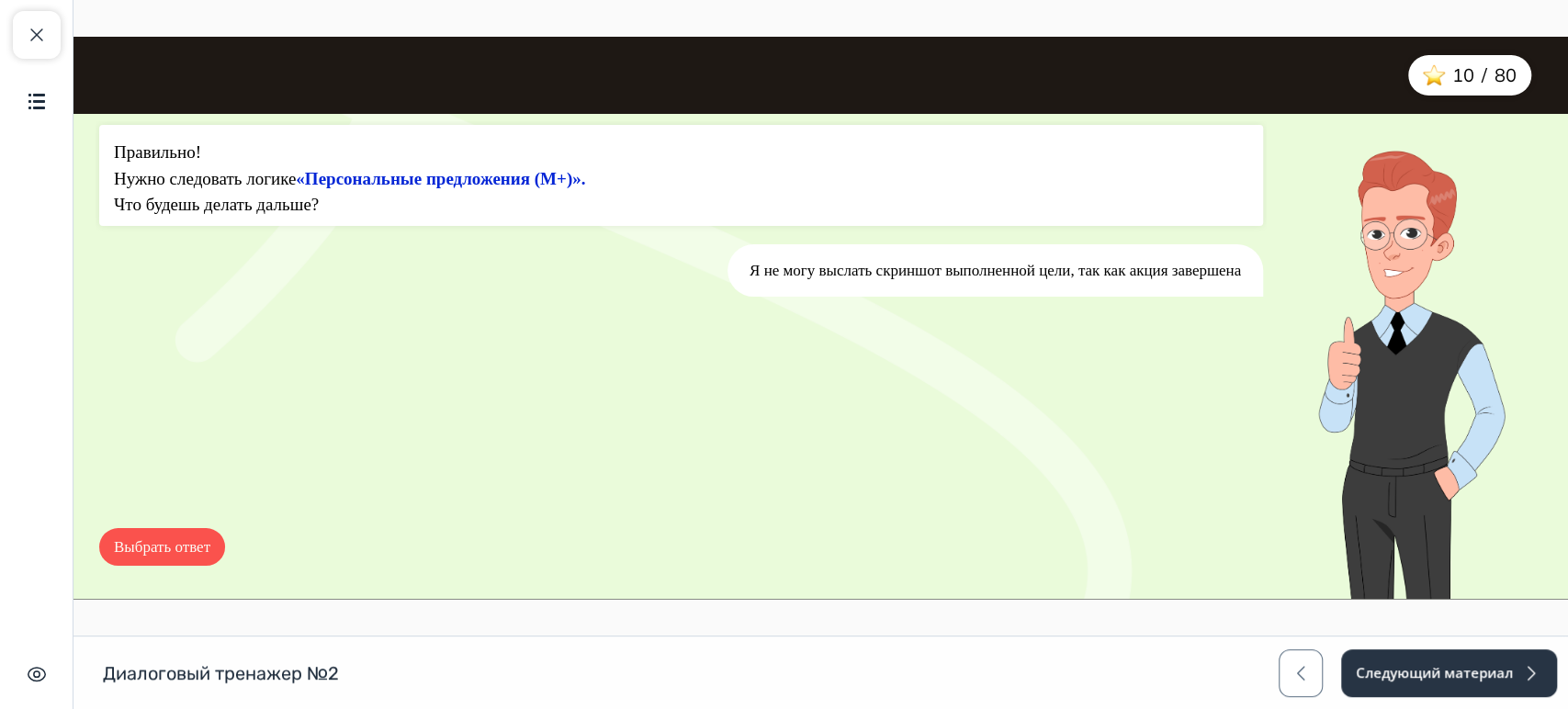
click at [162, 563] on button "Выбрать ответ" at bounding box center [161, 547] width 126 height 38
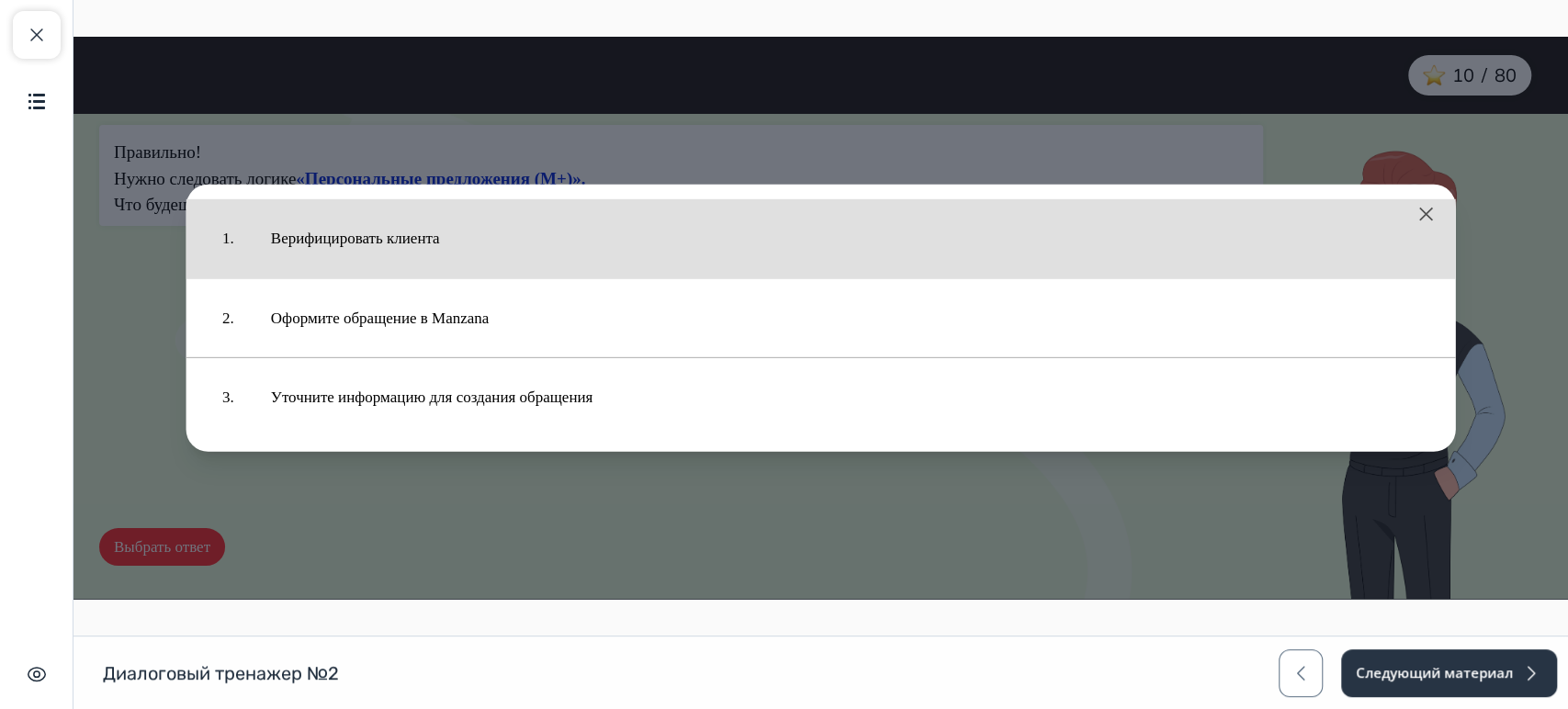
click at [429, 237] on button "Верифицировать клиента" at bounding box center [846, 238] width 1185 height 61
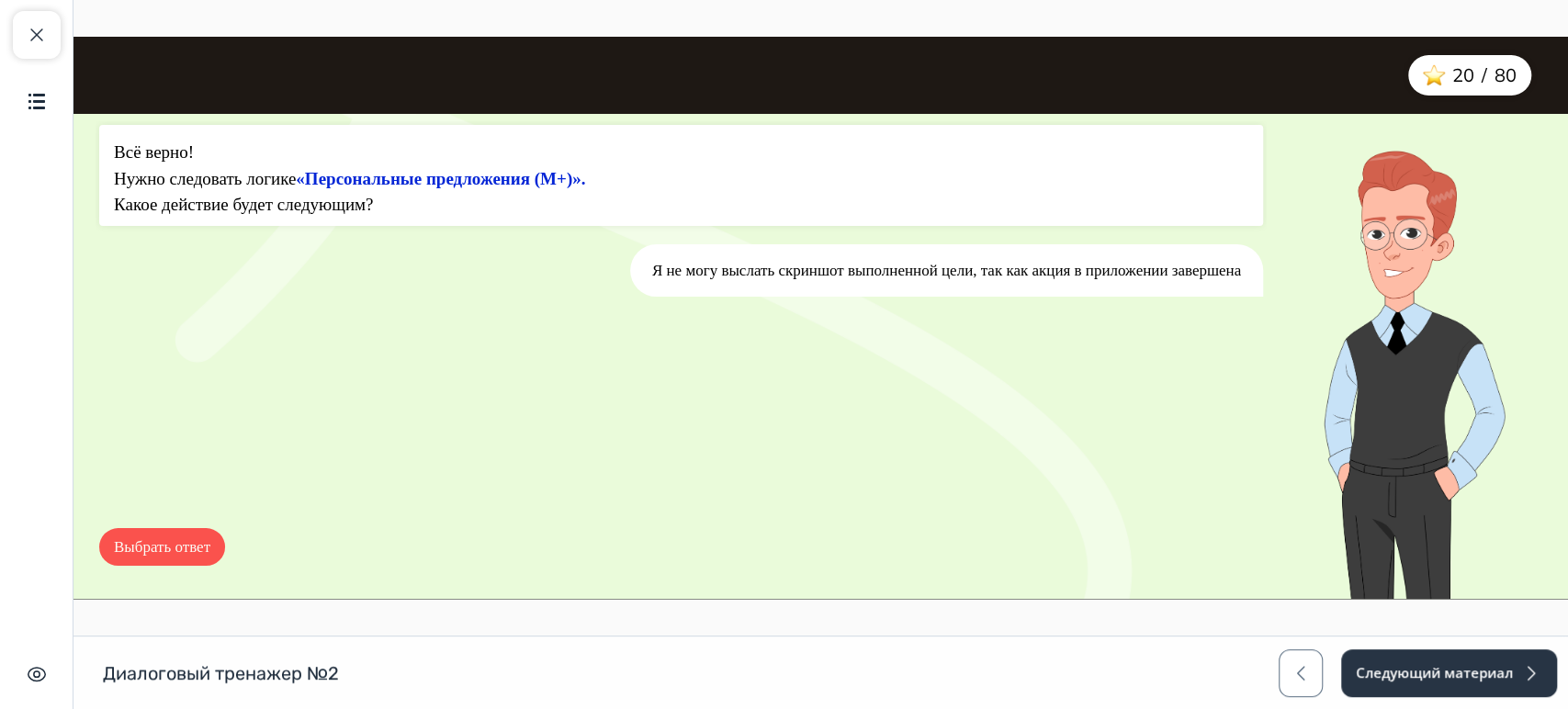
click at [194, 543] on button "Выбрать ответ" at bounding box center [161, 547] width 126 height 38
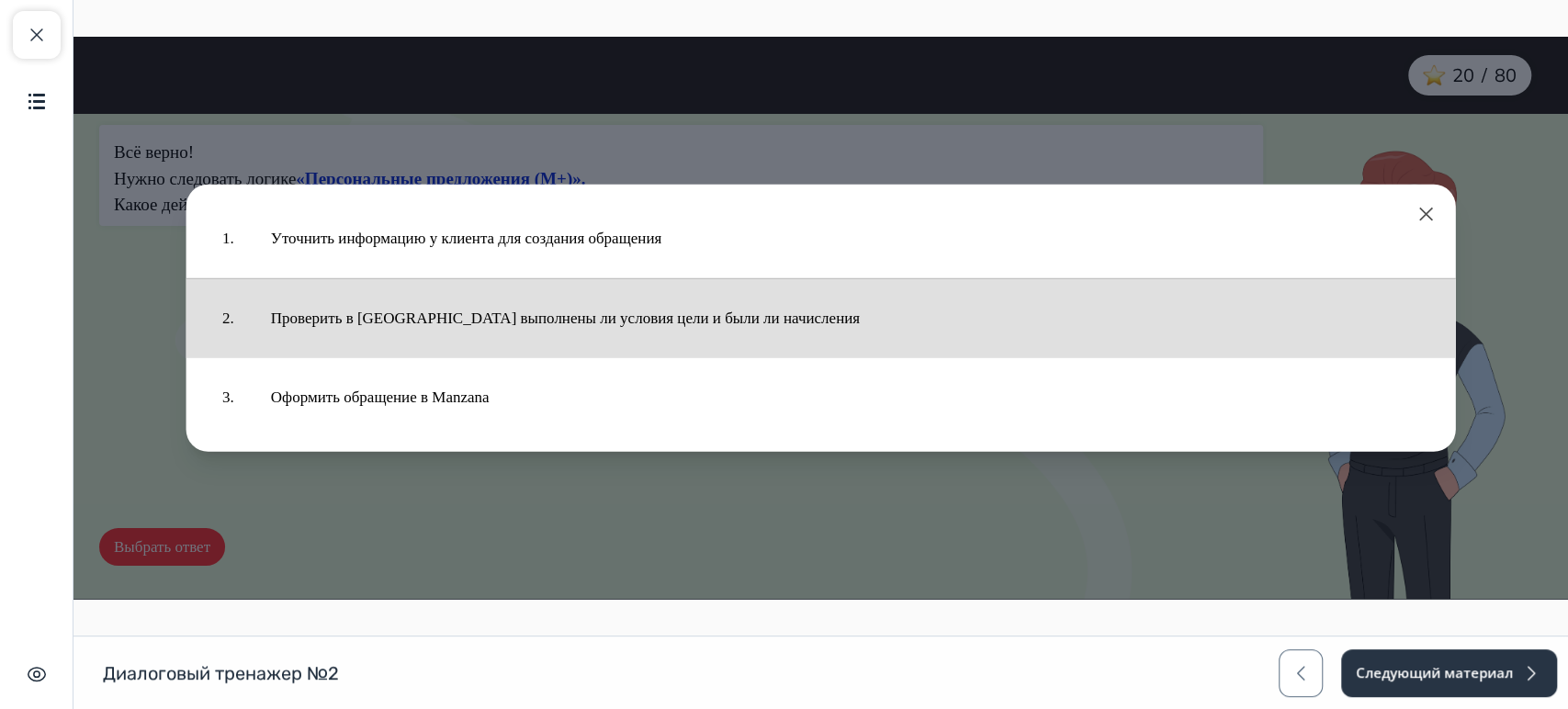
click at [555, 335] on button "Проверить в [GEOGRAPHIC_DATA] выполнены ли условия цели и были ли начисления" at bounding box center [846, 317] width 1185 height 61
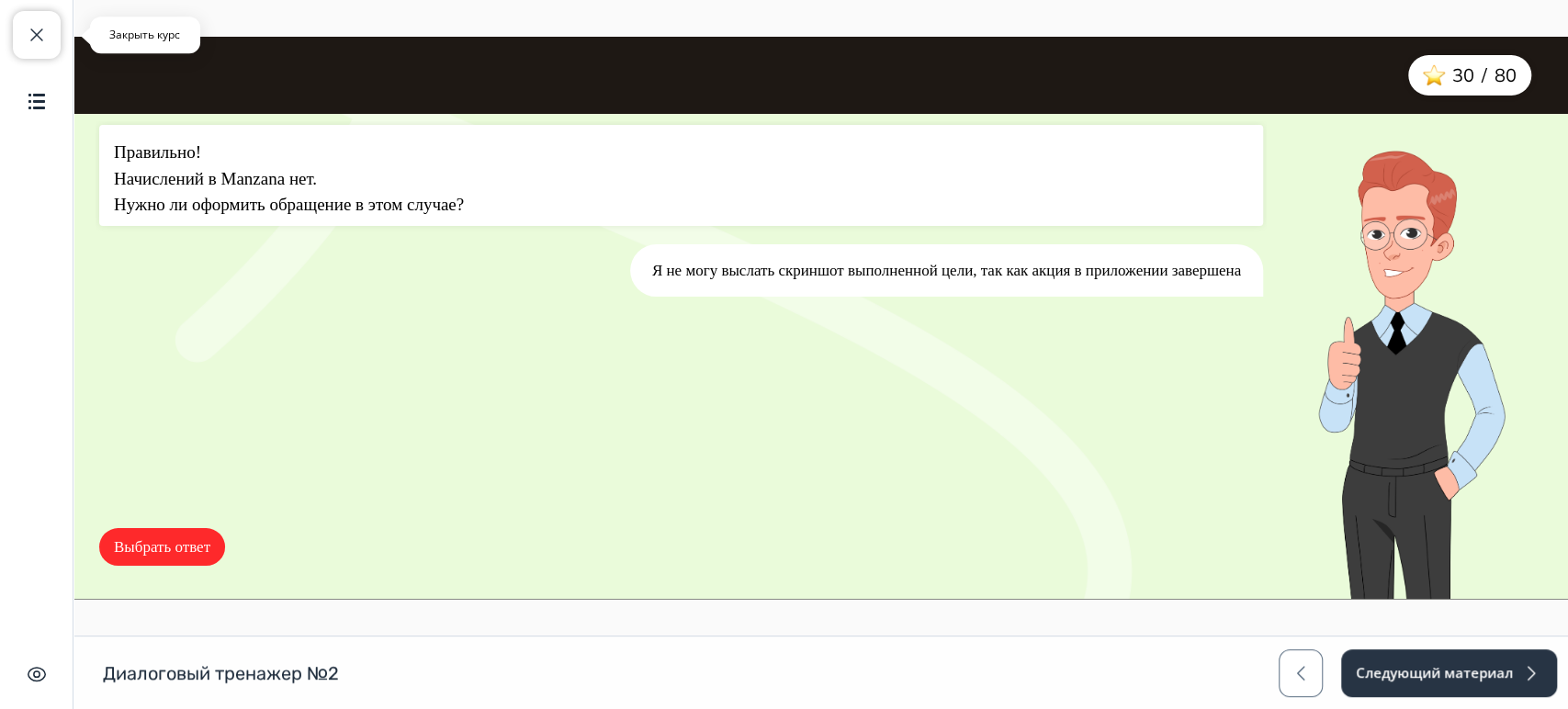
click at [43, 29] on button "Закрыть курс" at bounding box center [36, 35] width 48 height 48
